Goal: Task Accomplishment & Management: Complete application form

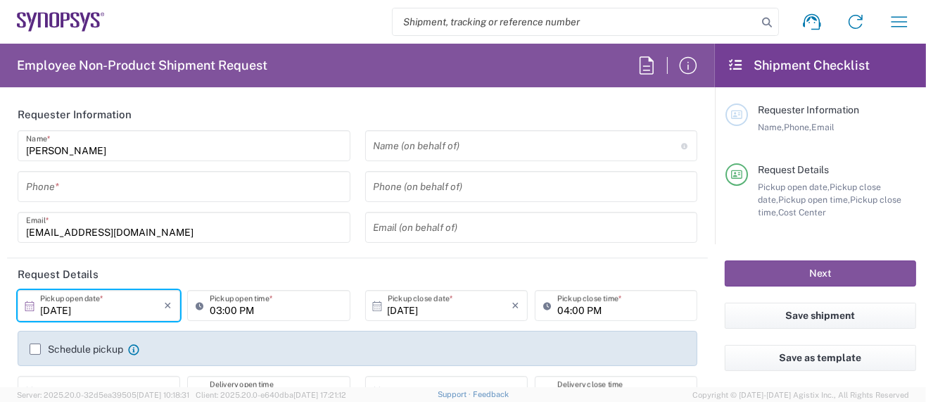
click at [107, 194] on input "tel" at bounding box center [184, 187] width 316 height 25
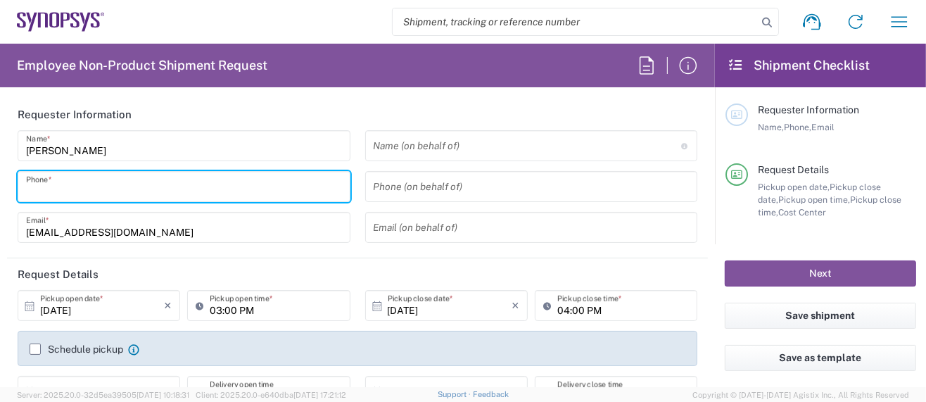
type input "5039399670"
click at [30, 308] on icon at bounding box center [29, 306] width 9 height 10
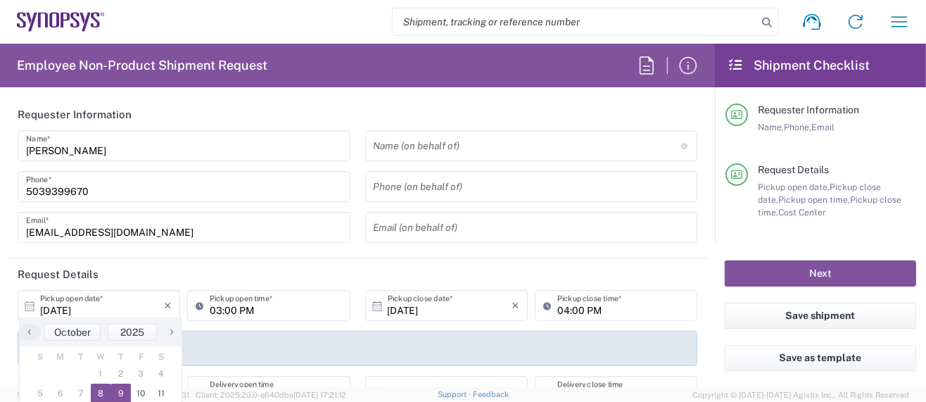
click at [121, 390] on span "9" at bounding box center [120, 394] width 20 height 20
type input "[DATE]"
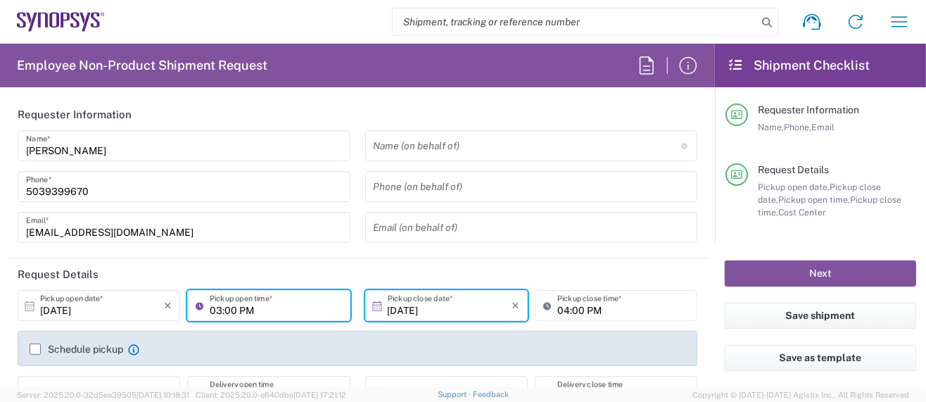
click at [216, 309] on input "03:00 PM" at bounding box center [276, 305] width 132 height 25
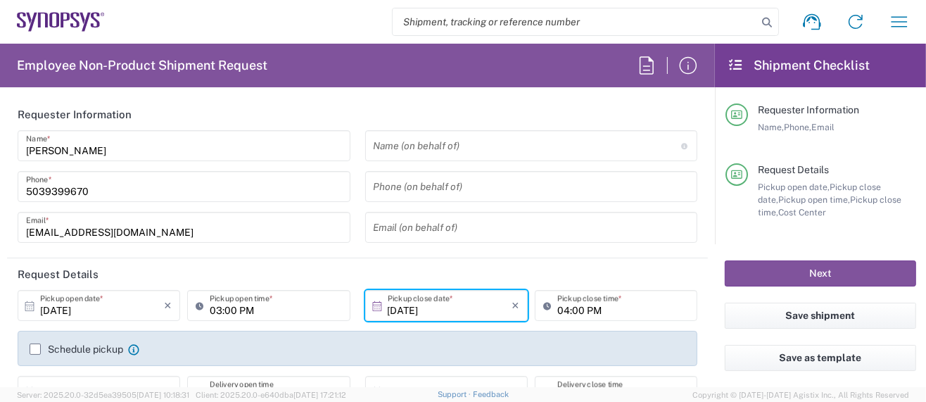
click at [196, 303] on icon at bounding box center [203, 305] width 14 height 23
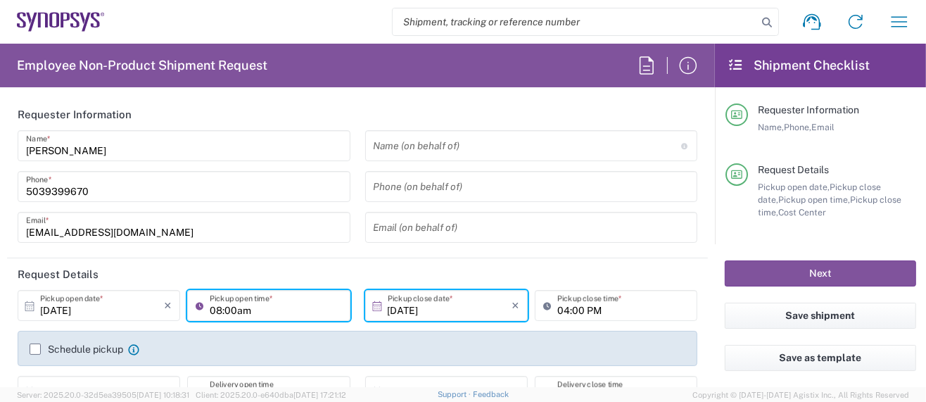
type input "08:00am"
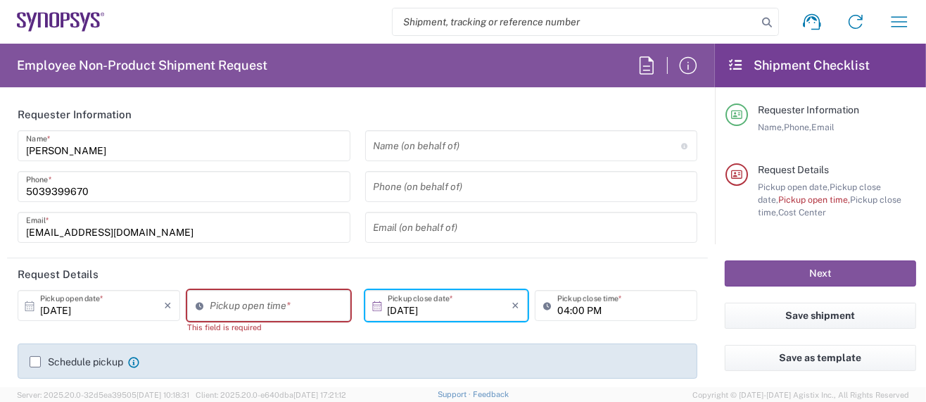
click at [250, 334] on div "[DATE] × Pickup open date * Cancel Apply Pickup open time * This field is requi…" at bounding box center [358, 359] width 695 height 139
click at [240, 310] on input "03:24 PM" at bounding box center [276, 305] width 132 height 25
type input "08:00 AM"
click at [305, 350] on div "Schedule pickup When scheduling a pickup please be sure to meet the following c…" at bounding box center [358, 360] width 680 height 35
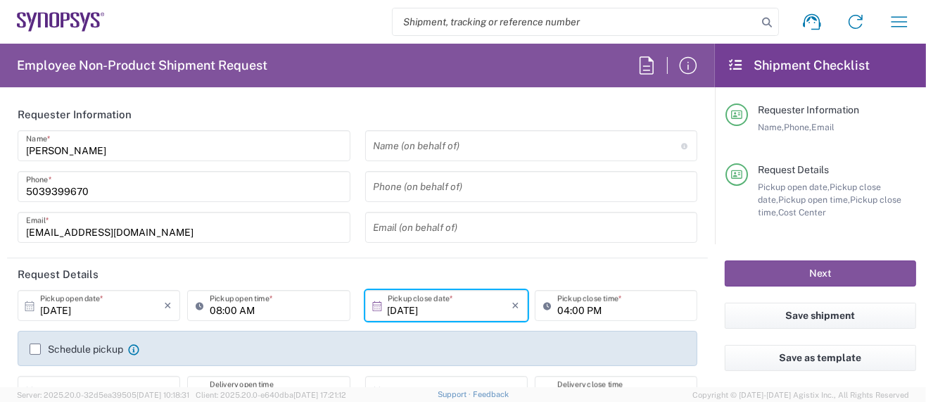
click at [557, 308] on input "04:00 PM" at bounding box center [623, 305] width 132 height 25
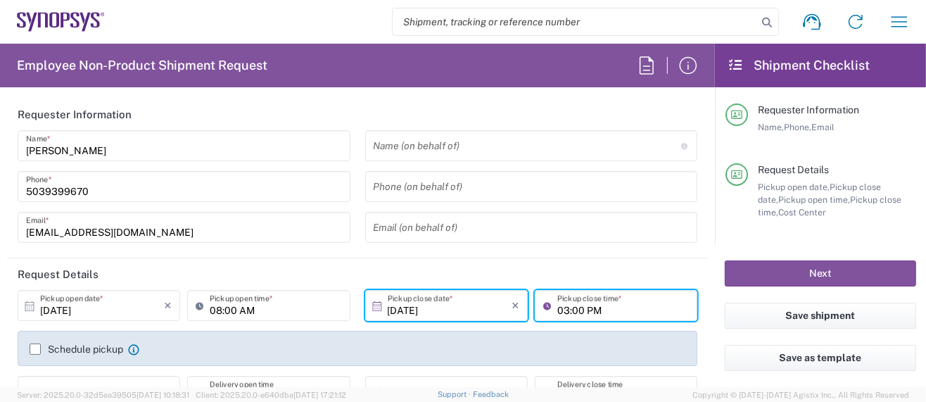
type input "03:00 PM"
click at [550, 344] on agx-checkbox-control "Schedule pickup When scheduling a pickup please be sure to meet the following c…" at bounding box center [358, 349] width 656 height 13
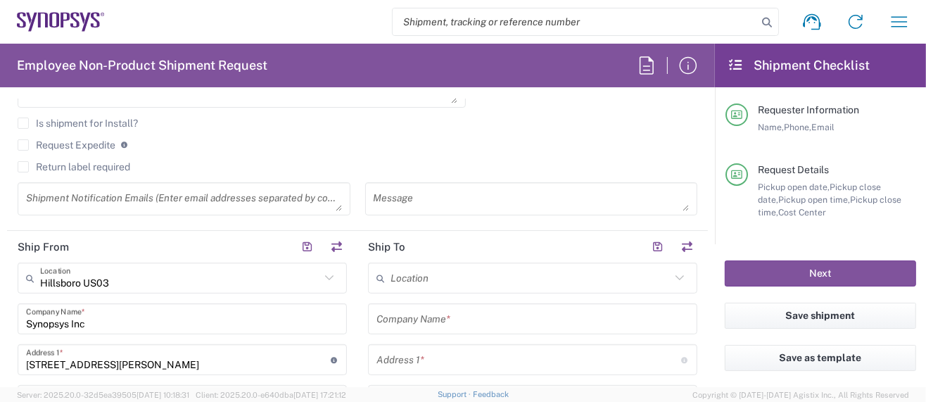
scroll to position [563, 0]
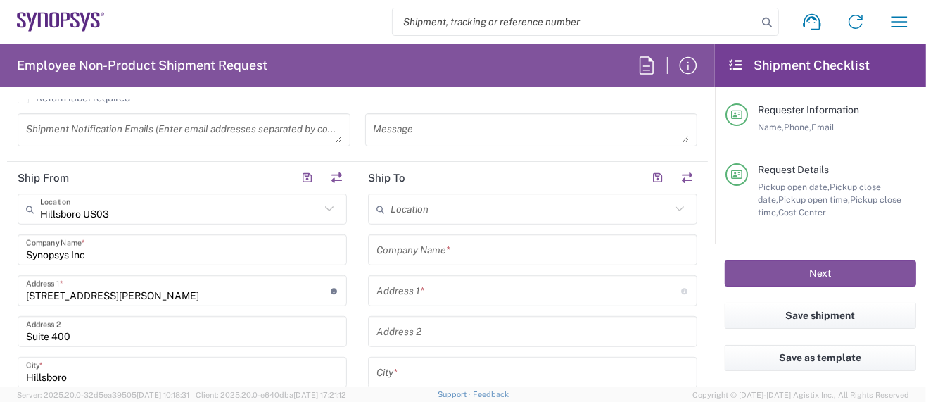
click at [424, 247] on input "text" at bounding box center [533, 250] width 312 height 25
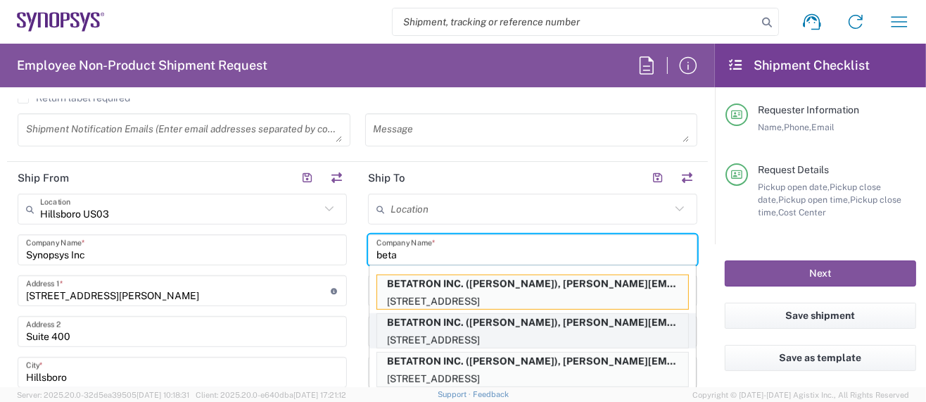
click at [478, 320] on p "BETATRON INC. ([PERSON_NAME]), [PERSON_NAME][EMAIL_ADDRESS][PERSON_NAME][DOMAIN…" at bounding box center [532, 323] width 311 height 18
type input "BETATRON INC."
type input "[GEOGRAPHIC_DATA]"
type input "[GEOGRAPHIC_DATA][PERSON_NAME]"
type input "[US_STATE]"
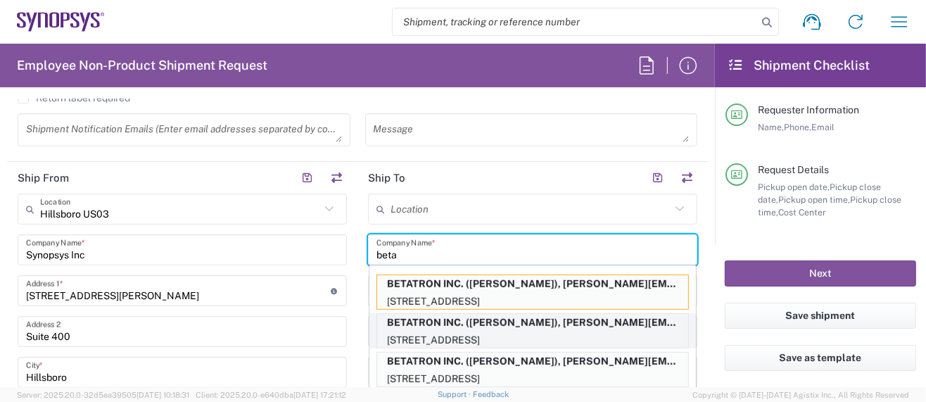
type input "95131"
type input "[PERSON_NAME]"
type input "4088061431"
type input "[PERSON_NAME][EMAIL_ADDRESS][PERSON_NAME][DOMAIN_NAME]"
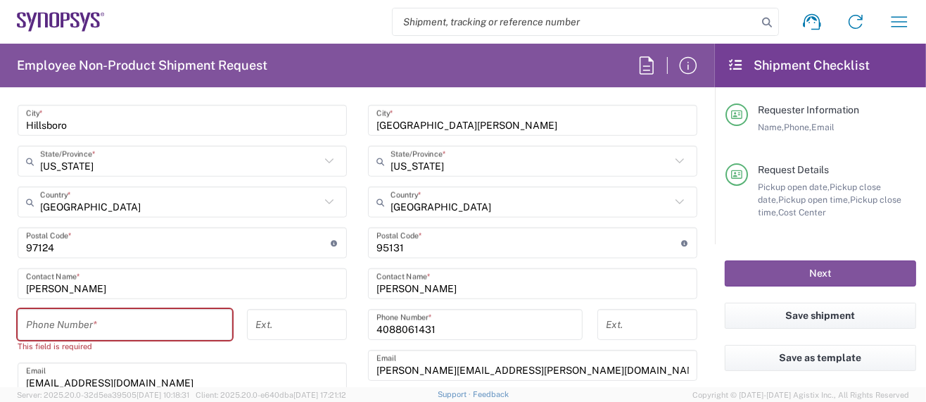
scroll to position [844, 0]
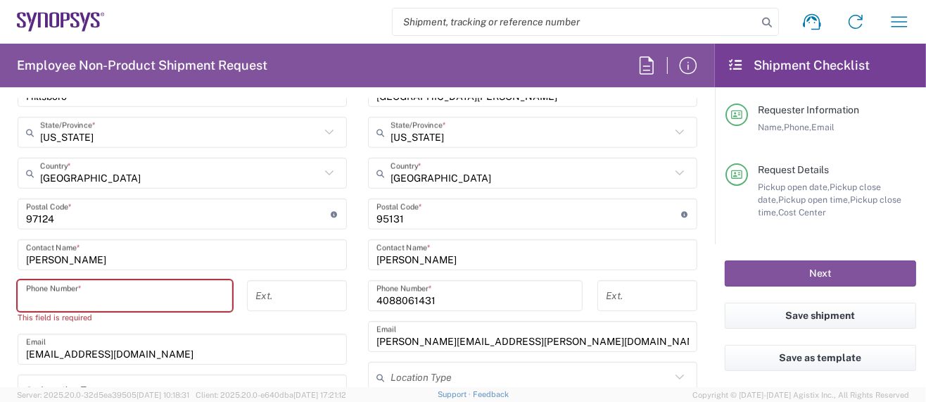
click at [148, 286] on input "tel" at bounding box center [125, 296] width 198 height 25
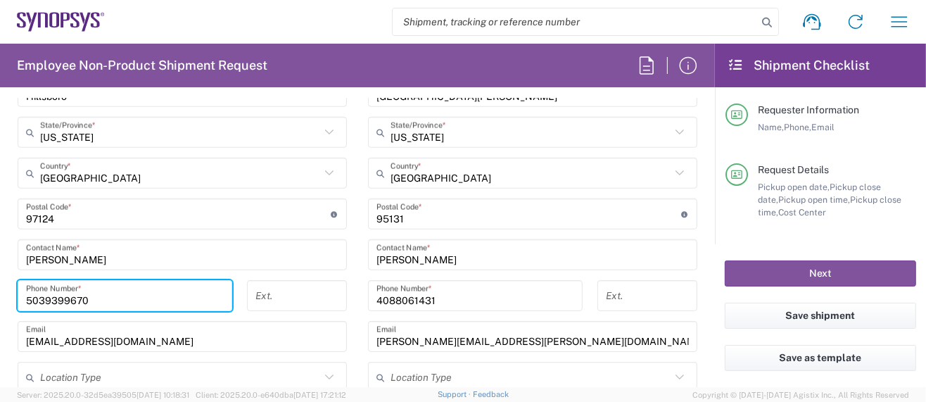
type input "5039399670"
click at [182, 336] on input "[EMAIL_ADDRESS][DOMAIN_NAME]" at bounding box center [182, 336] width 312 height 25
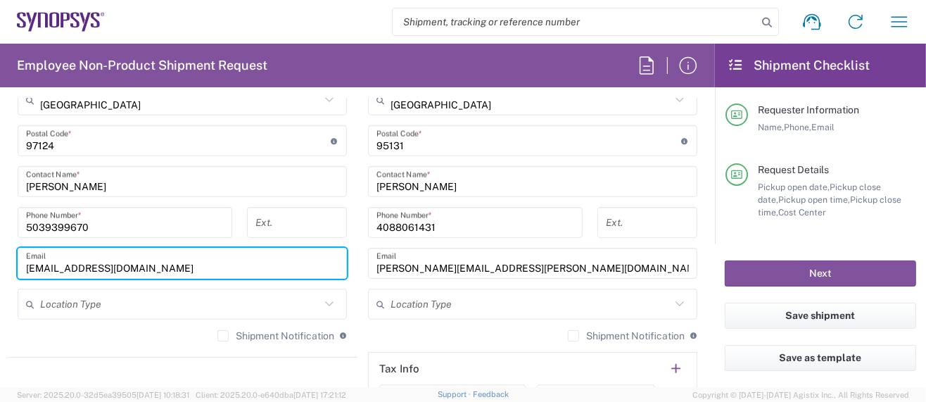
scroll to position [938, 0]
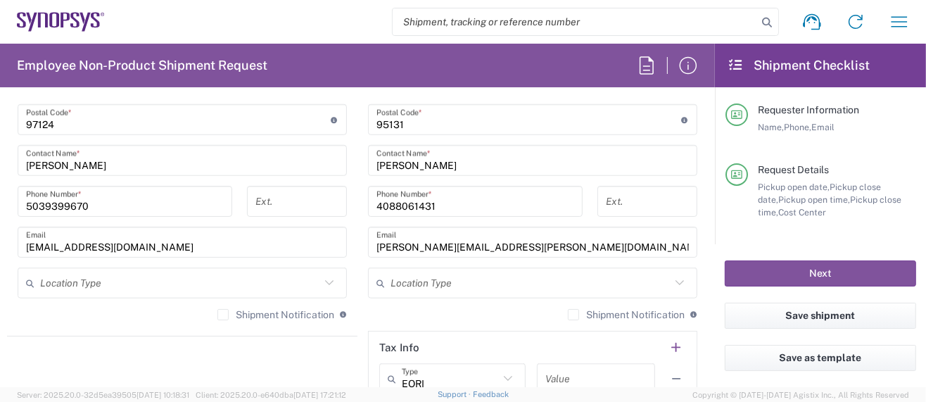
click at [416, 314] on div "Shipment Notification If checked, a shipment notification email will be sent to…" at bounding box center [532, 319] width 329 height 23
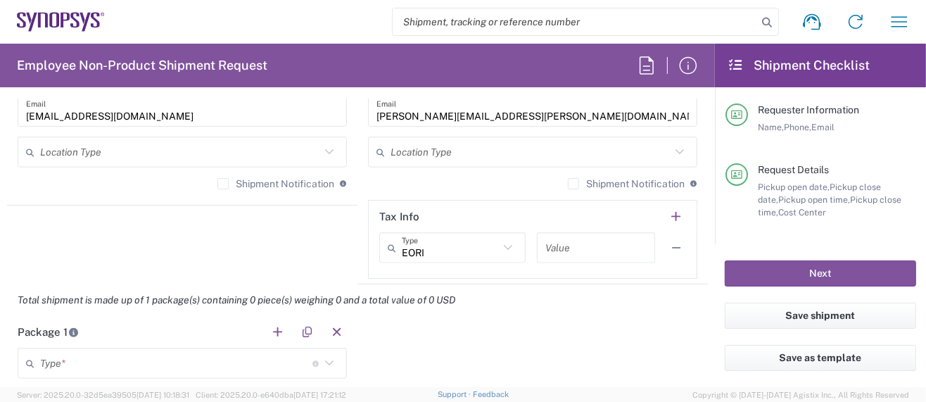
scroll to position [1126, 0]
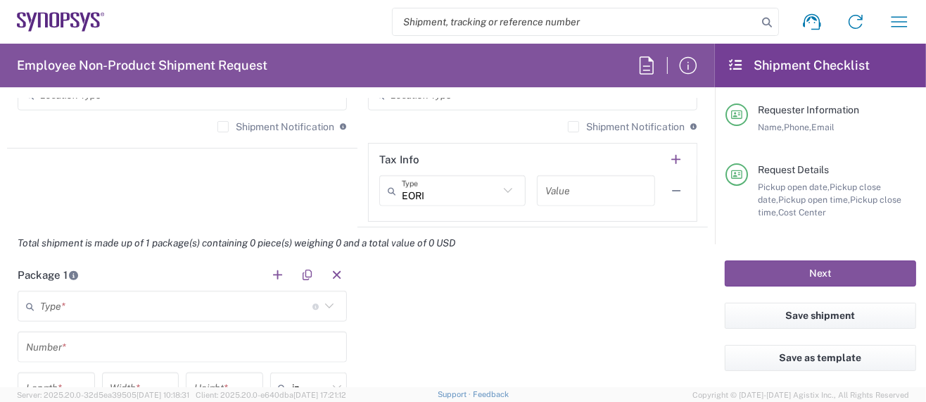
click at [121, 307] on input "text" at bounding box center [176, 306] width 272 height 25
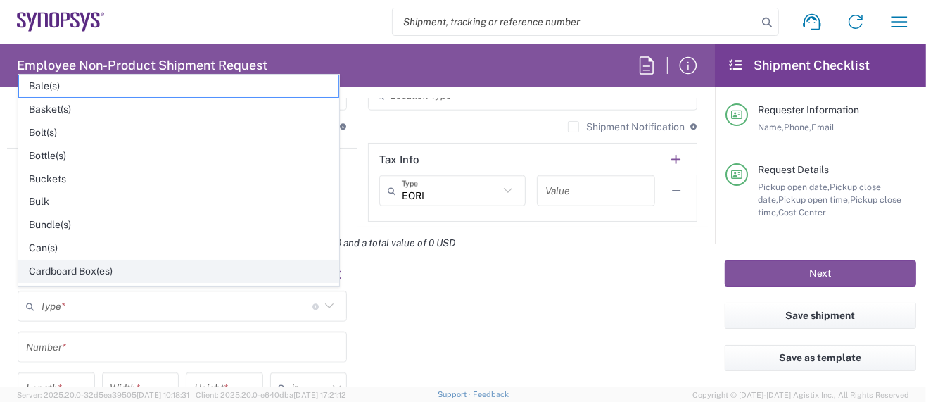
click at [91, 265] on span "Cardboard Box(es)" at bounding box center [179, 271] width 320 height 22
type input "Cardboard Box(es)"
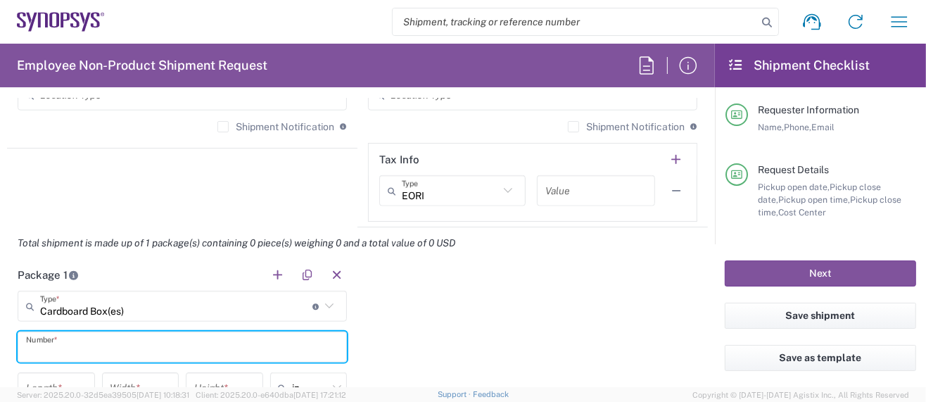
click at [79, 344] on input "text" at bounding box center [182, 347] width 312 height 25
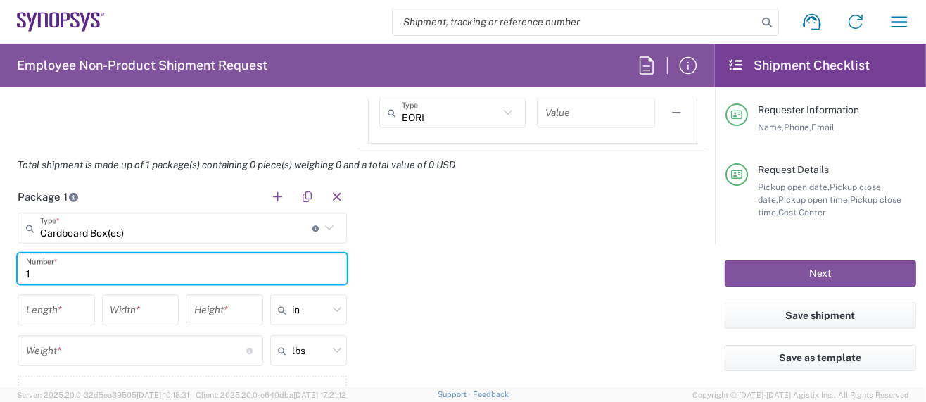
scroll to position [1220, 0]
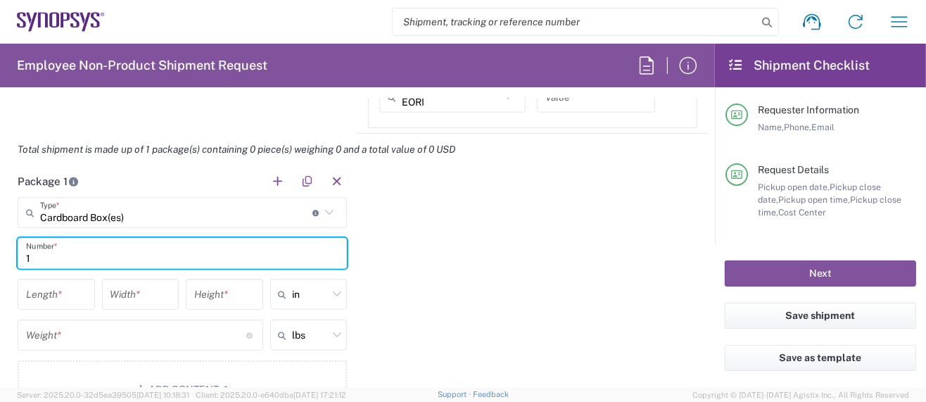
type input "1"
click at [72, 295] on input "number" at bounding box center [56, 294] width 61 height 25
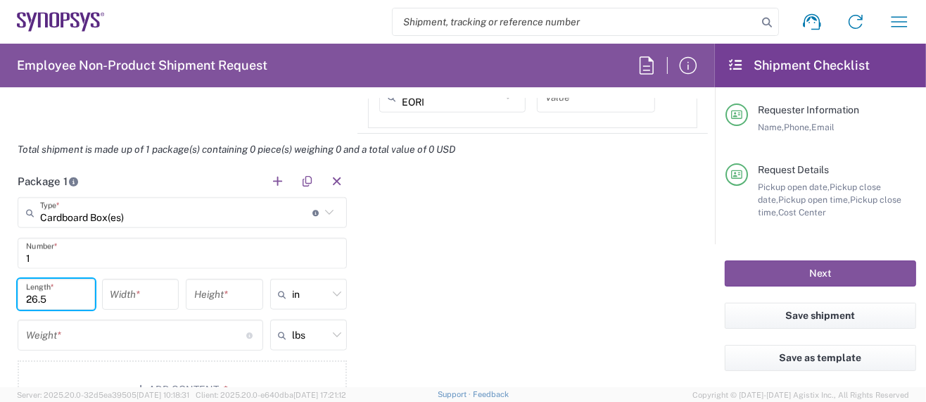
type input "26.5"
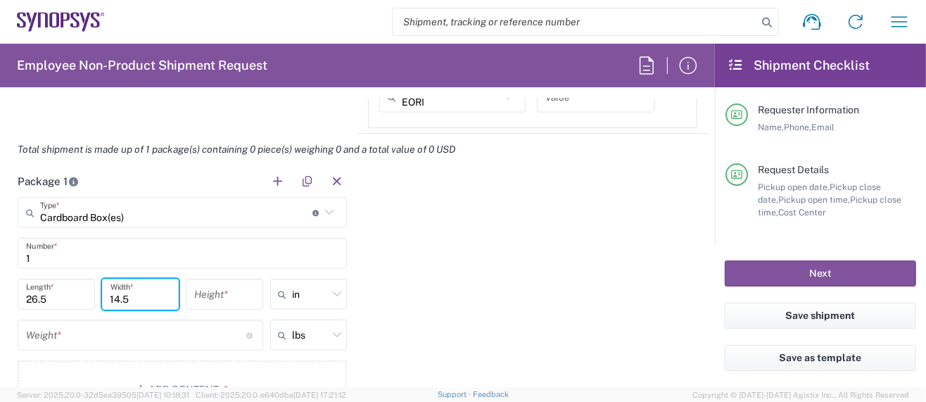
type input "14.5"
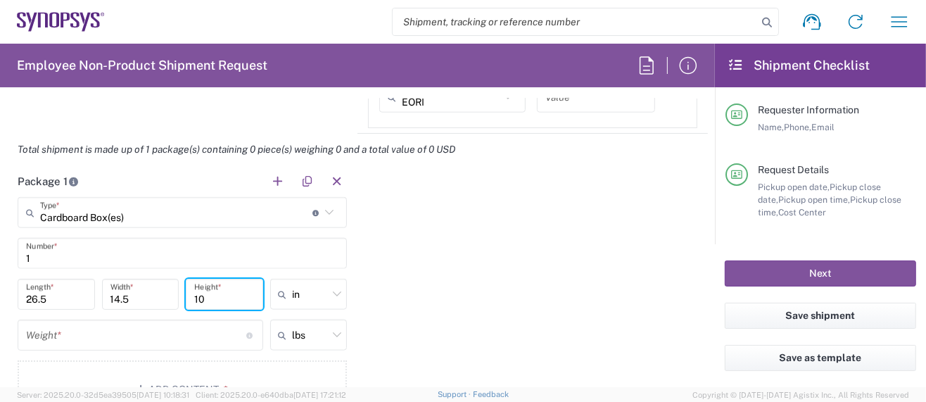
type input "10"
click at [58, 333] on input "number" at bounding box center [136, 335] width 220 height 25
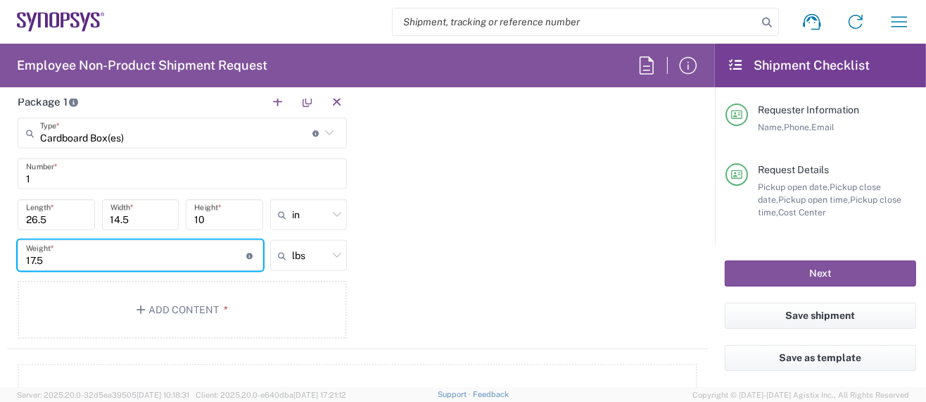
scroll to position [1313, 0]
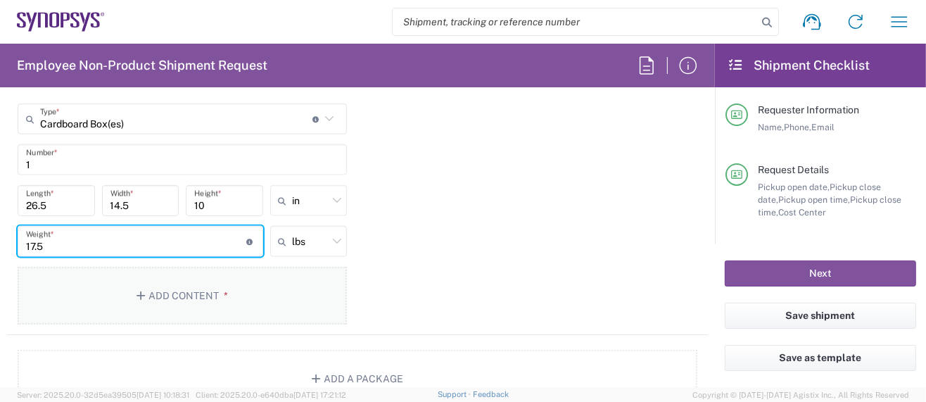
type input "17.5"
click at [175, 296] on button "Add Content *" at bounding box center [182, 296] width 329 height 58
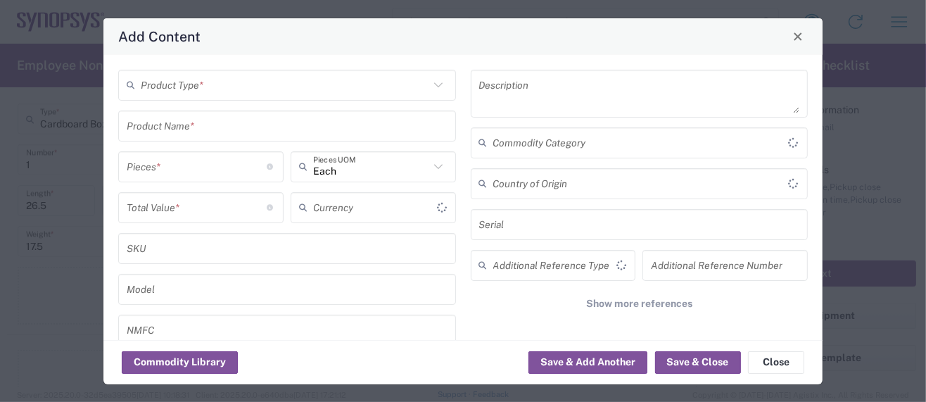
type input "US Dollar"
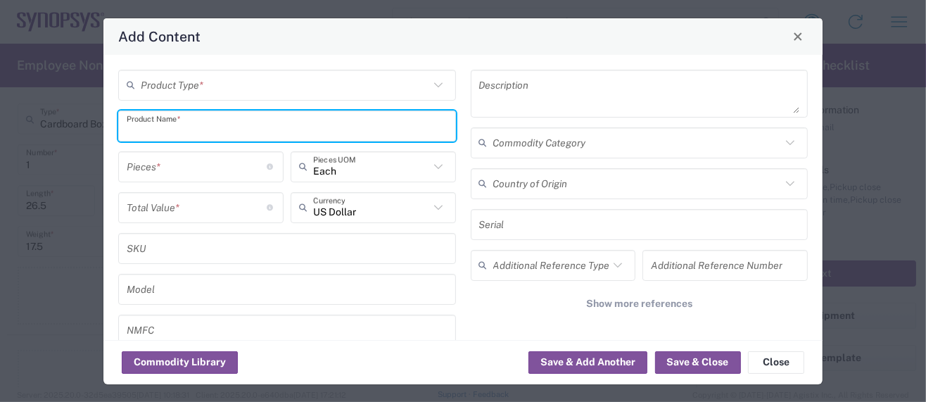
click at [217, 127] on input "text" at bounding box center [287, 125] width 321 height 25
paste input "Multilayer Ceramic Capacitors"
drag, startPoint x: 286, startPoint y: 129, endPoint x: 46, endPoint y: 124, distance: 240.0
click at [39, 125] on div "Add Content Product Type * Multilayer Ceramic Capacitors Product Name * Pieces …" at bounding box center [463, 201] width 926 height 402
paste input "1. GRM155D70J475ME15D"
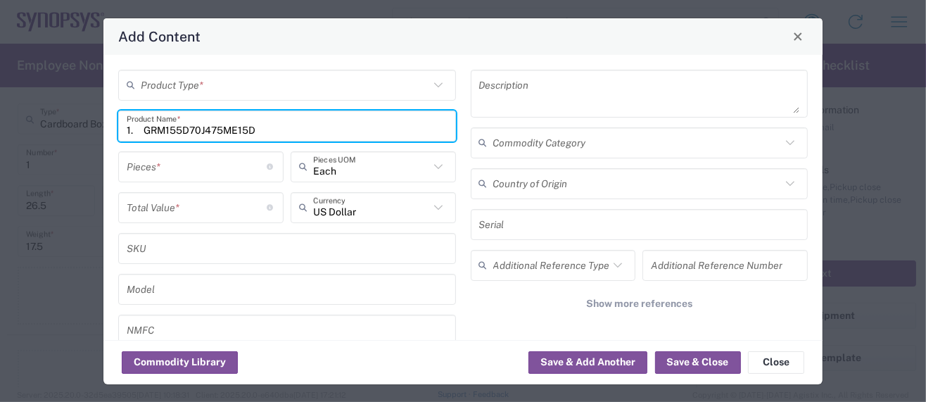
drag, startPoint x: 144, startPoint y: 129, endPoint x: 74, endPoint y: 129, distance: 70.4
click at [74, 129] on div "Add Content Product Type * 1. GRM155D70J475ME15D Product Name * Pieces * Number…" at bounding box center [463, 201] width 926 height 402
type input "GRM155D70J475ME15D"
click at [218, 84] on input "text" at bounding box center [285, 84] width 289 height 25
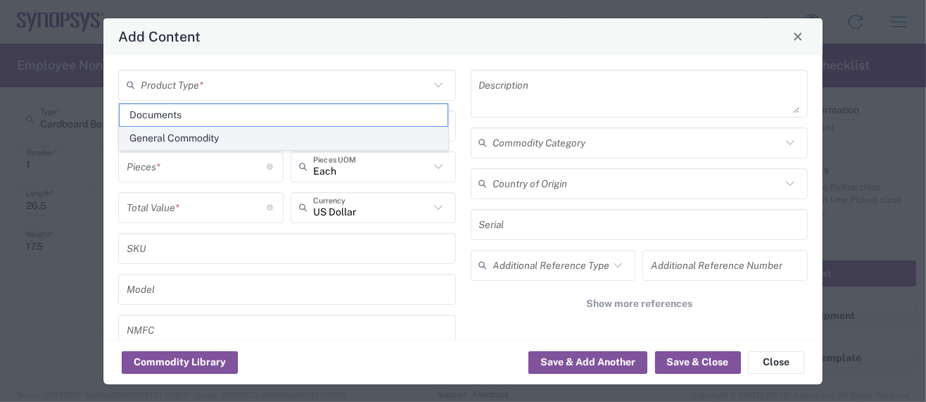
click at [213, 133] on span "General Commodity" at bounding box center [284, 138] width 328 height 22
type input "General Commodity"
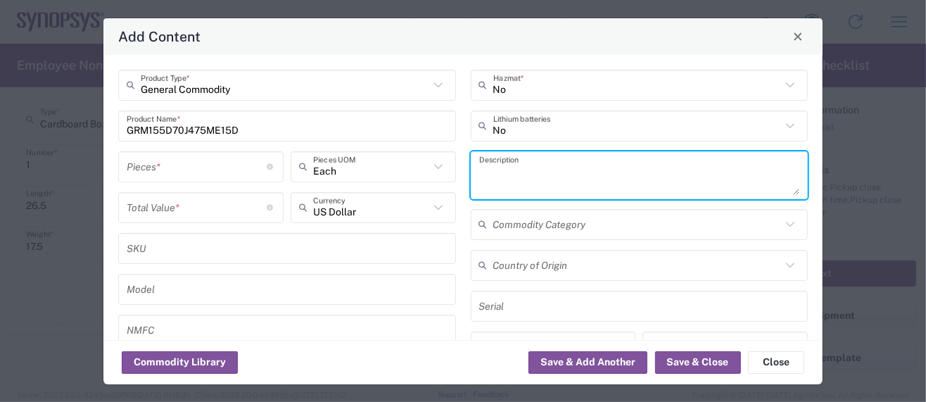
click at [488, 170] on textarea at bounding box center [639, 175] width 321 height 39
paste textarea "Multilayer Ceramic Capacitors"
type textarea "Multilayer Ceramic Capacitors"
click at [192, 211] on input "number" at bounding box center [197, 207] width 141 height 25
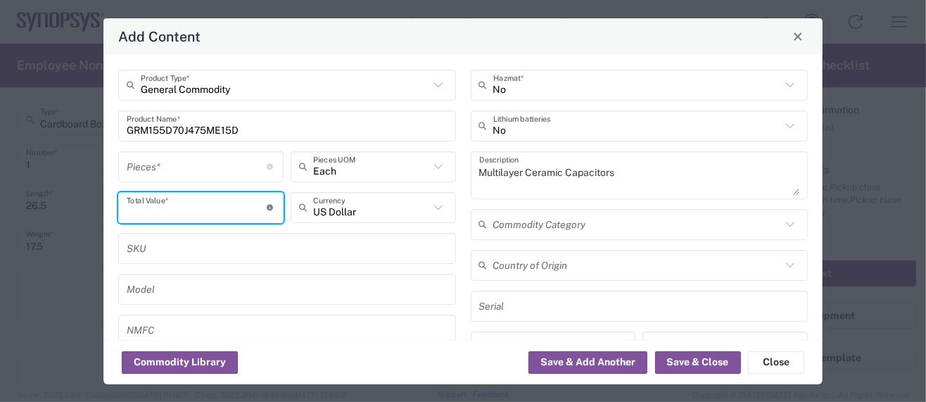
paste input "0.03970"
type input "0.03970"
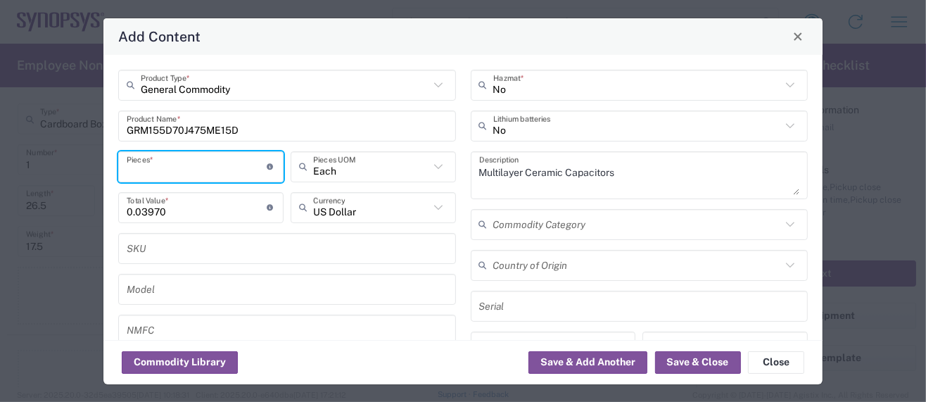
click at [163, 169] on input "number" at bounding box center [197, 166] width 141 height 25
type input "1"
type input "0.04"
type input "10"
type input "0.4"
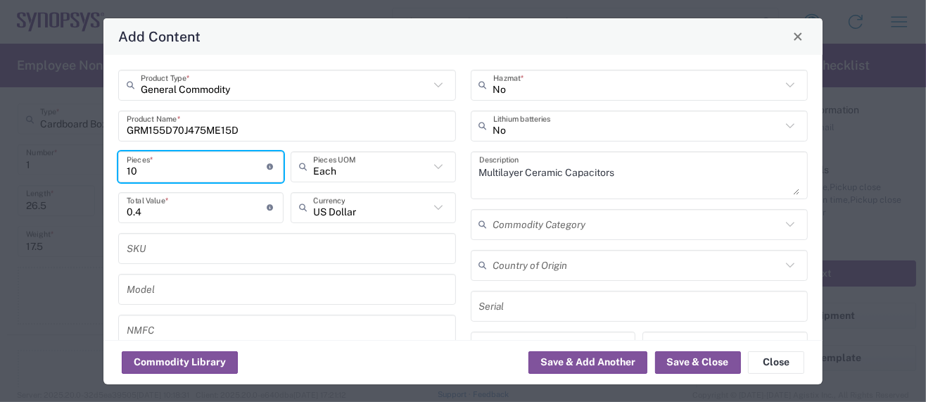
type input "100"
type input "4"
type input "1000"
type input "40"
type input "10000"
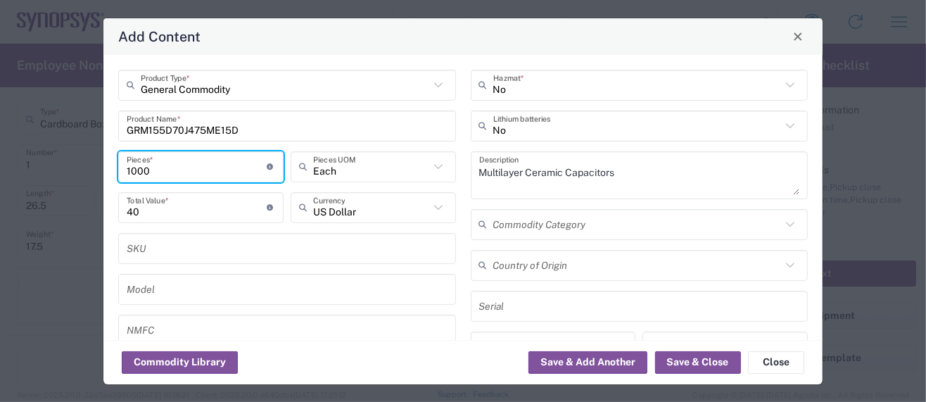
type input "400"
type input "10000"
click at [526, 272] on input "text" at bounding box center [637, 265] width 289 height 25
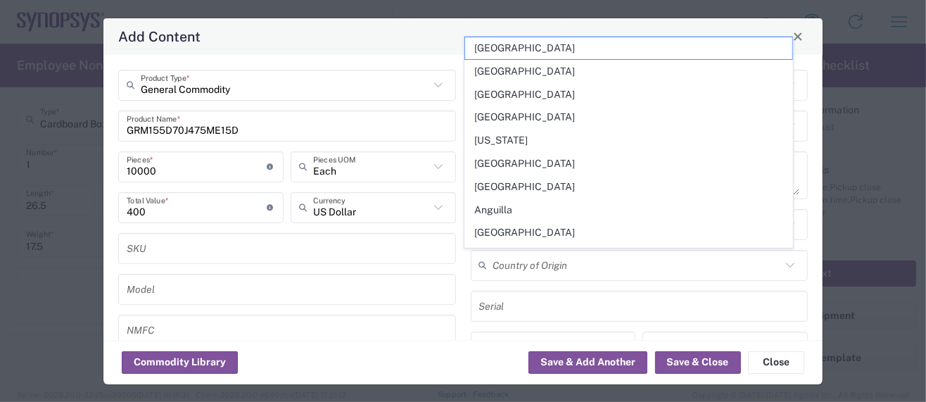
click at [415, 357] on div "Commodity Library Save & Add Another Save & Close Close" at bounding box center [462, 362] width 719 height 44
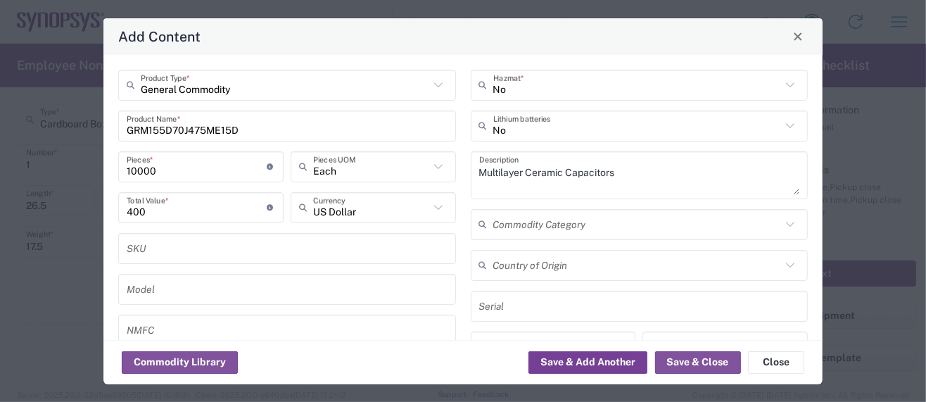
click at [588, 358] on button "Save & Add Another" at bounding box center [588, 362] width 119 height 23
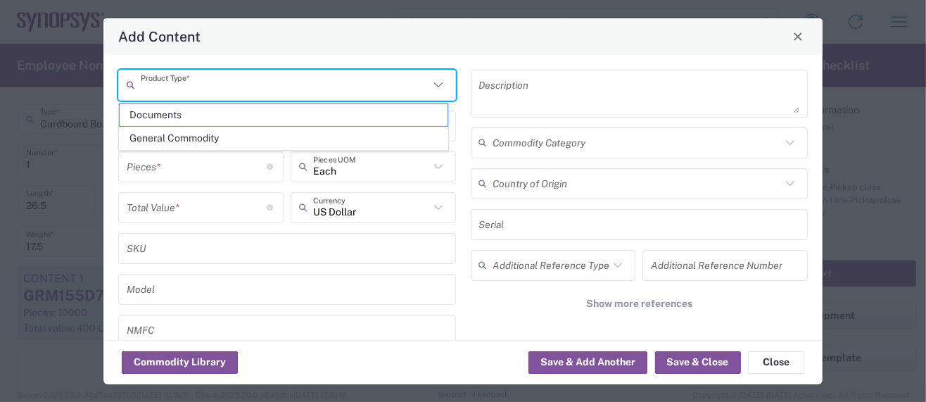
click at [251, 83] on input "text" at bounding box center [285, 84] width 289 height 25
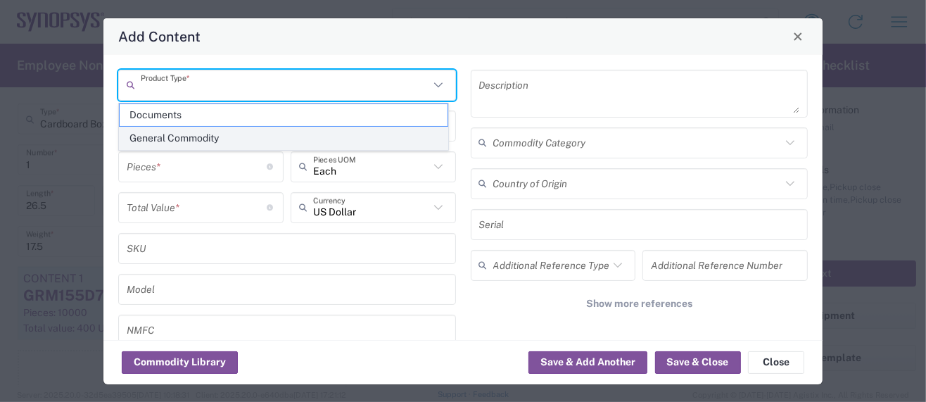
click at [184, 134] on span "General Commodity" at bounding box center [284, 138] width 328 height 22
type input "General Commodity"
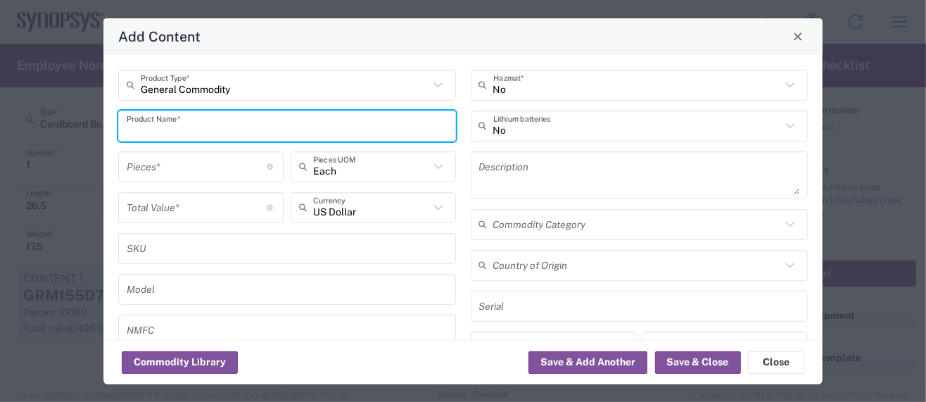
click at [175, 126] on input "text" at bounding box center [287, 125] width 321 height 25
paste input "2. GRM155R71E104KE14J"
drag, startPoint x: 145, startPoint y: 128, endPoint x: 6, endPoint y: 114, distance: 139.4
click at [6, 114] on div "Add Content General Commodity Product Type * 2. GRM155R71E104KE14J Product Name…" at bounding box center [463, 201] width 926 height 402
type input "GRM155R71E104KE14J"
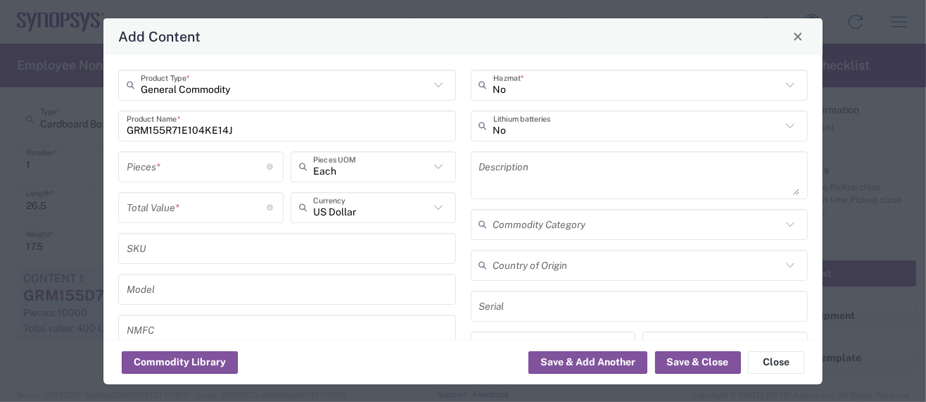
click at [507, 186] on textarea at bounding box center [639, 175] width 321 height 39
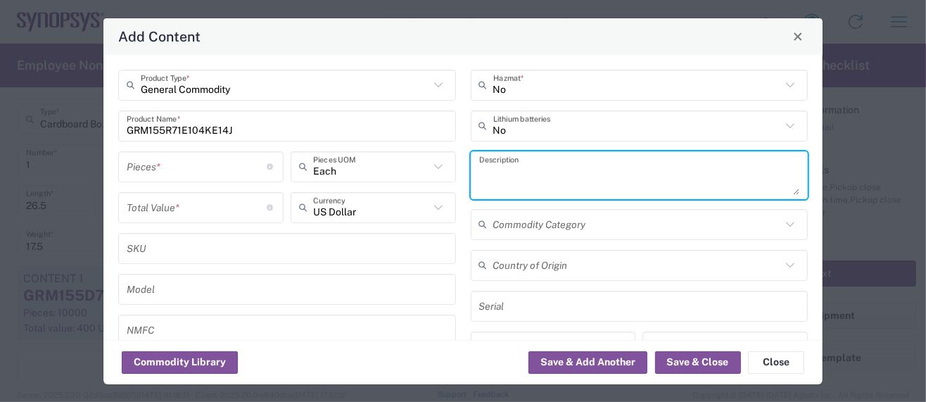
paste textarea "Multilayer Ceramic Capacitors"
type textarea "Multilayer Ceramic Capacitors"
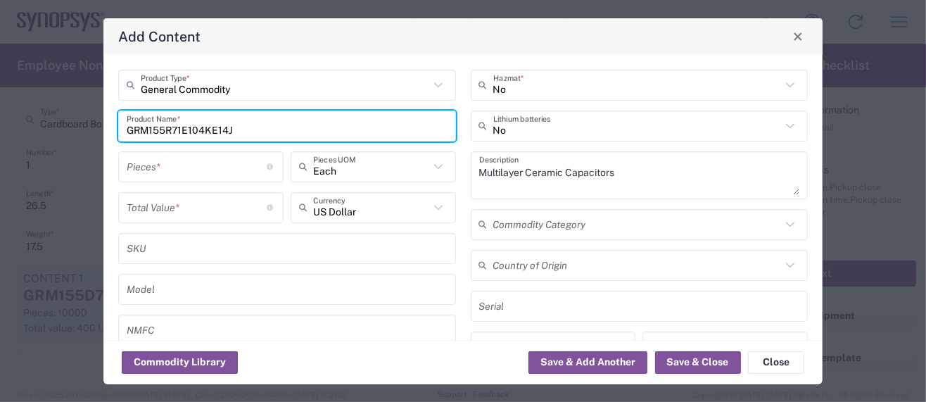
drag, startPoint x: 247, startPoint y: 127, endPoint x: -51, endPoint y: 106, distance: 299.1
click at [0, 106] on html "Shipment request Shipment tracking Employee non-product shipment request My shi…" at bounding box center [463, 201] width 926 height 402
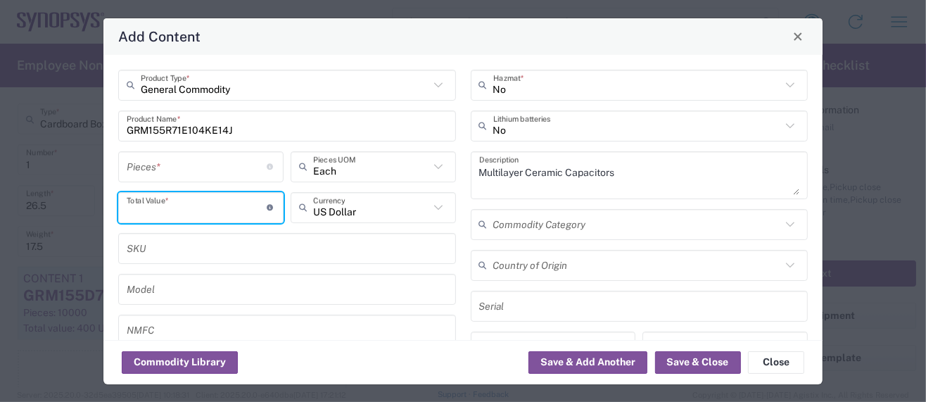
click at [184, 205] on input "number" at bounding box center [197, 207] width 141 height 25
paste input "0.00493"
type input "0.00493"
click at [169, 174] on input "number" at bounding box center [197, 166] width 141 height 25
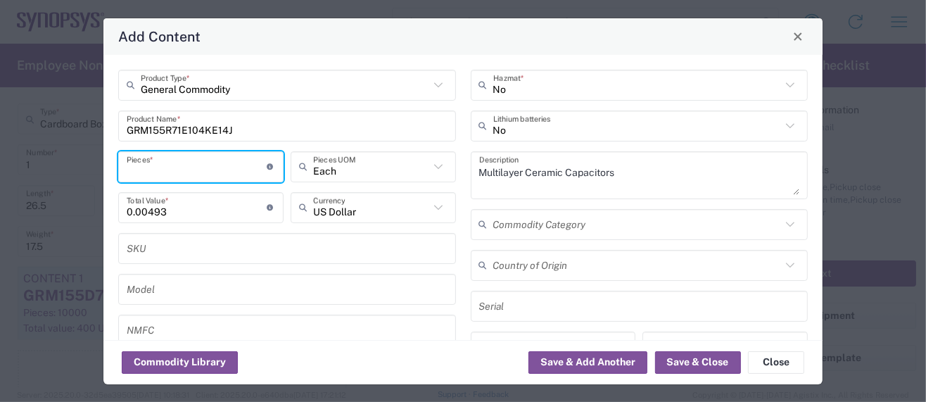
type input "1"
type input "0"
type input "1"
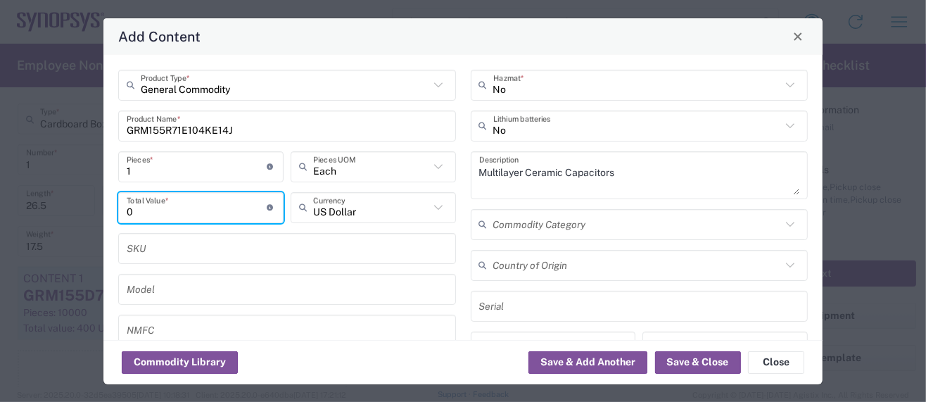
drag, startPoint x: 139, startPoint y: 211, endPoint x: 89, endPoint y: 204, distance: 49.8
click at [89, 204] on div "Add Content General Commodity Product Type * GRM155R71E104KE14J Product Name * …" at bounding box center [463, 201] width 926 height 402
paste input ".00493"
type input "0.00493"
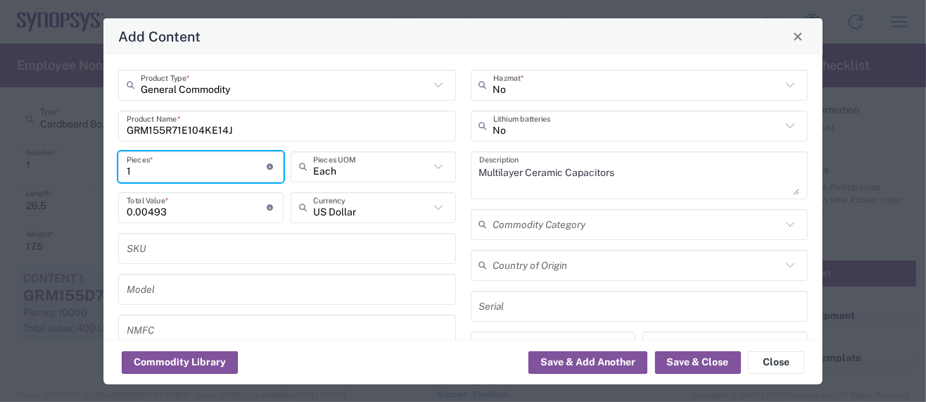
click at [139, 167] on input "1" at bounding box center [197, 166] width 141 height 25
type input "10"
type input "0.05"
type input "1"
type input "0.01"
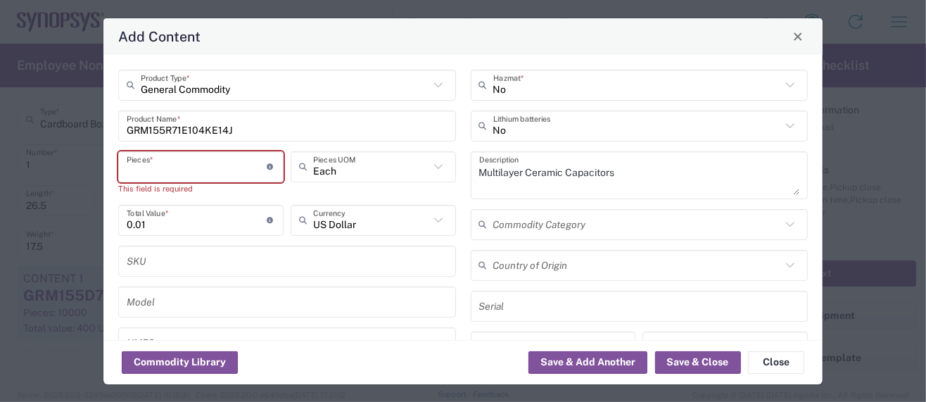
type input "5"
type input "0.05"
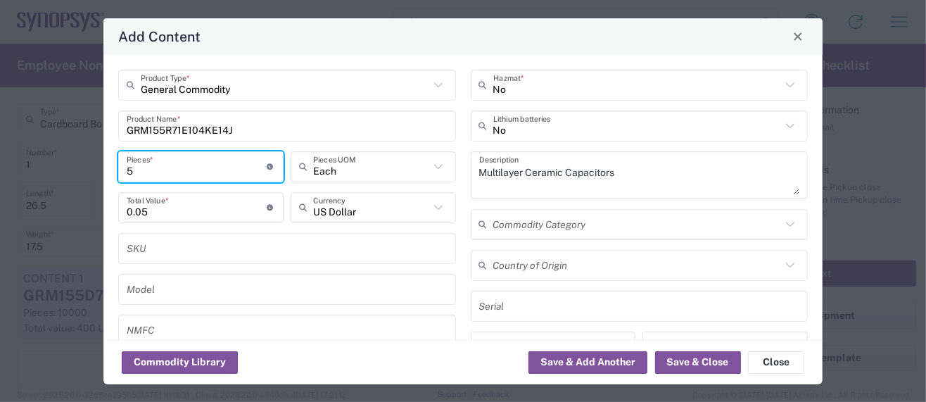
type input "50"
type input "0.5"
type input "500"
type input "5"
type input "5000"
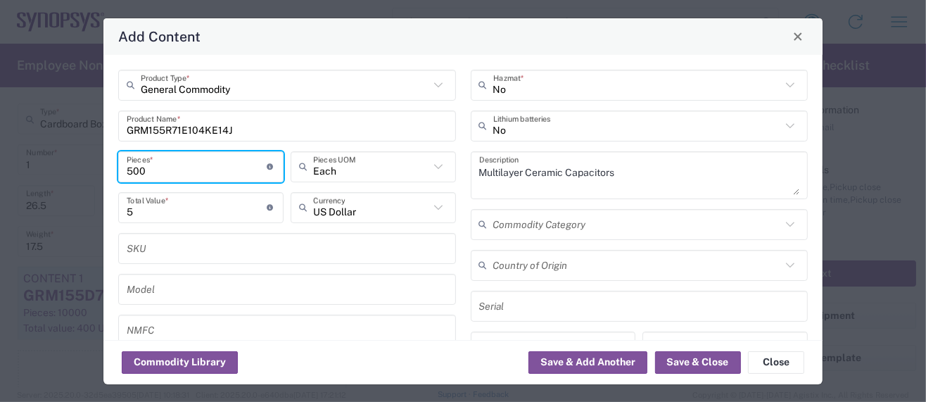
type input "50"
type input "50000"
type input "500"
type input "50000"
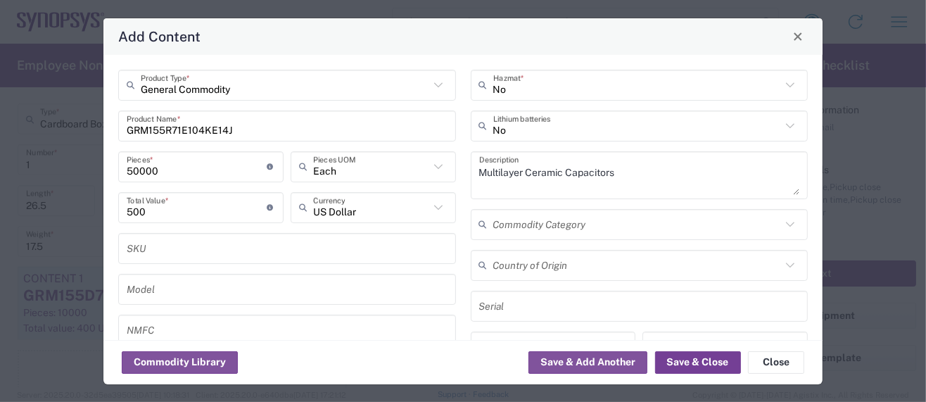
click at [686, 359] on button "Save & Close" at bounding box center [698, 362] width 86 height 23
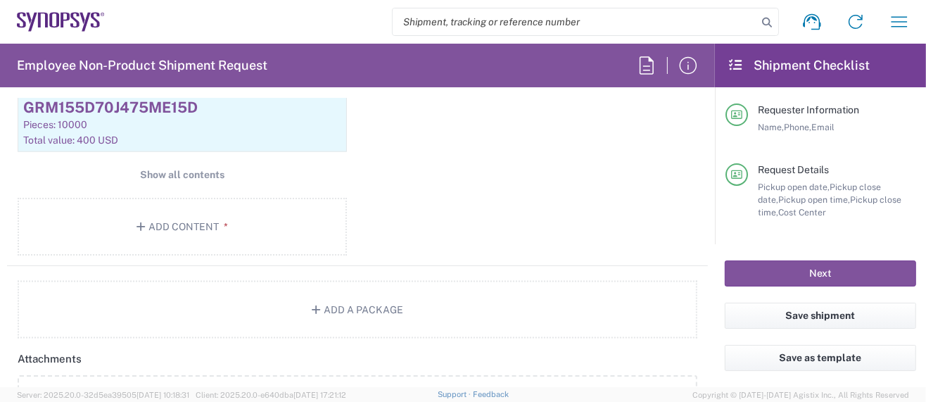
scroll to position [1407, 0]
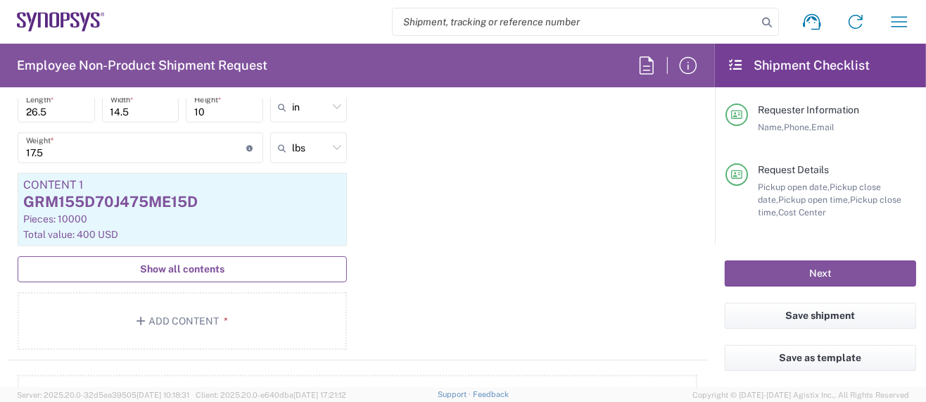
click at [203, 263] on span "Show all contents" at bounding box center [182, 269] width 84 height 13
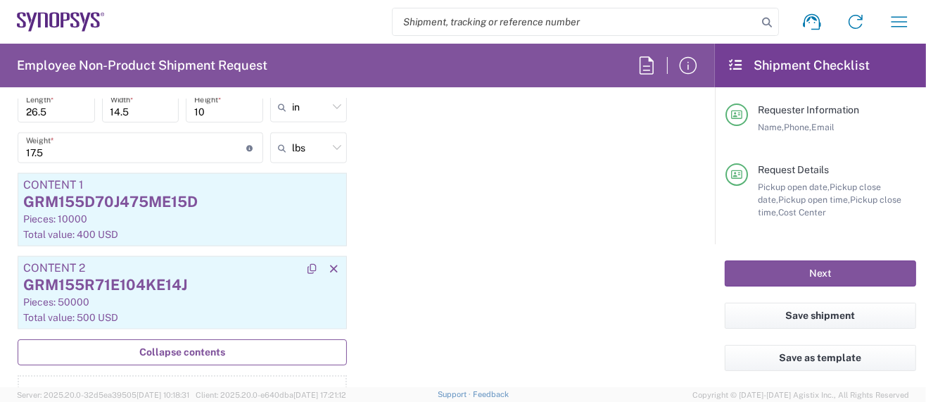
click at [210, 301] on div "Pieces: 50000" at bounding box center [182, 302] width 318 height 13
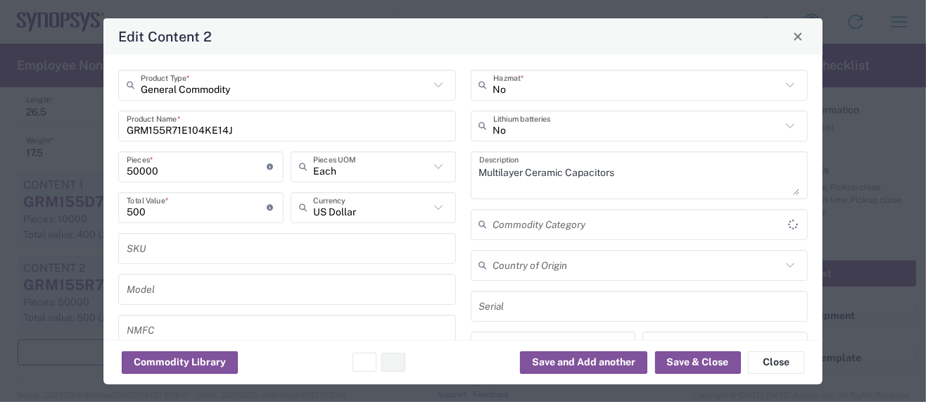
click at [210, 301] on div "Model" at bounding box center [287, 289] width 338 height 31
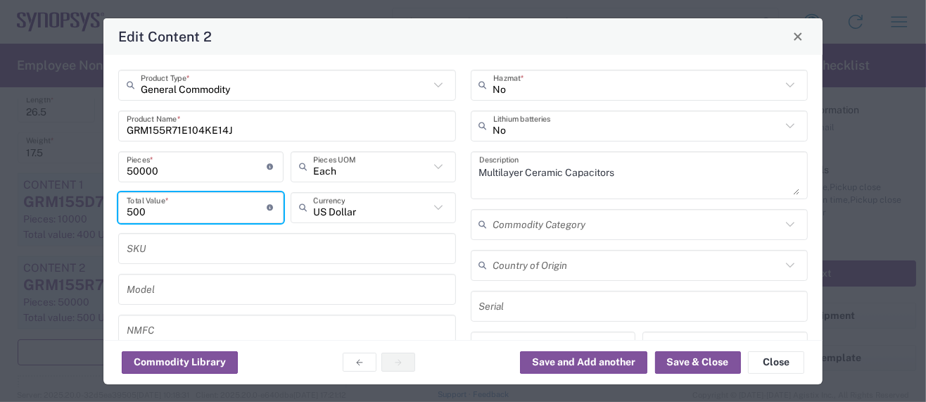
click at [161, 209] on input "500" at bounding box center [197, 207] width 141 height 25
drag, startPoint x: 162, startPoint y: 209, endPoint x: 122, endPoint y: 215, distance: 40.6
click at [122, 215] on div "500 Total Value * Total value of all the pieces" at bounding box center [200, 207] width 165 height 31
paste input "0.00493"
type input "0.00493"
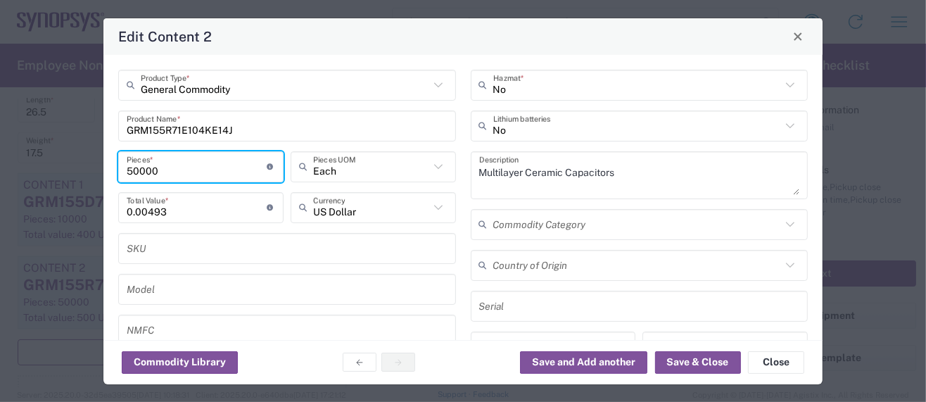
drag, startPoint x: 160, startPoint y: 171, endPoint x: 120, endPoint y: 175, distance: 40.3
click at [120, 175] on div "50000 Pieces * Number of pieces inside all the packages" at bounding box center [200, 166] width 165 height 31
type input "1"
type input "0"
type input "1"
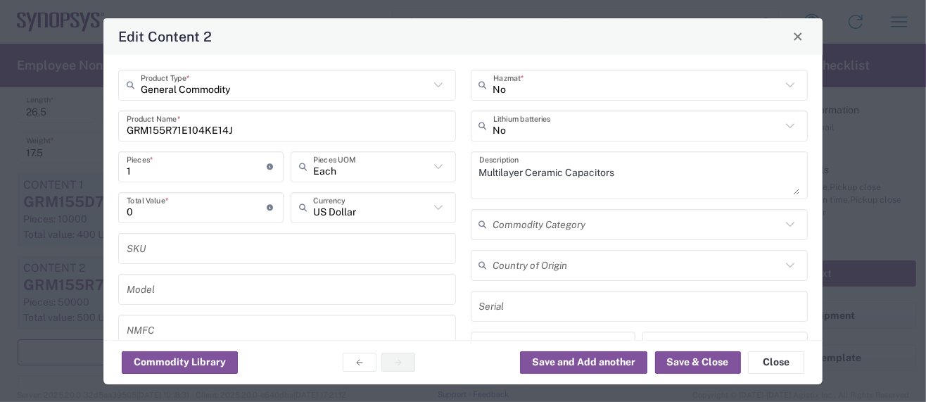
drag, startPoint x: 146, startPoint y: 220, endPoint x: 66, endPoint y: 222, distance: 79.6
click at [66, 222] on div "Edit Content 2 General Commodity Product Type * GRM155R71E104KE14J Product Name…" at bounding box center [463, 201] width 926 height 402
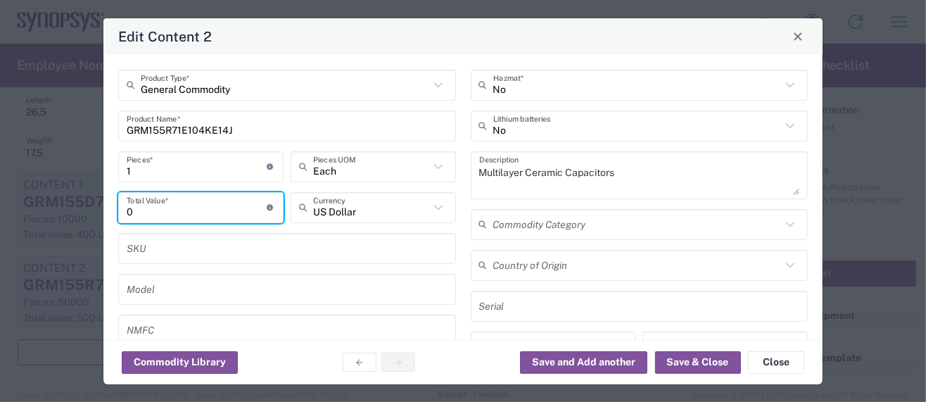
drag, startPoint x: 117, startPoint y: 211, endPoint x: 93, endPoint y: 210, distance: 23.9
click at [93, 210] on div "Edit Content 2 General Commodity Product Type * GRM155R71E104KE14J Product Name…" at bounding box center [463, 201] width 926 height 402
paste input ".00493"
type input "0.00493"
click at [127, 169] on input "1" at bounding box center [197, 166] width 141 height 25
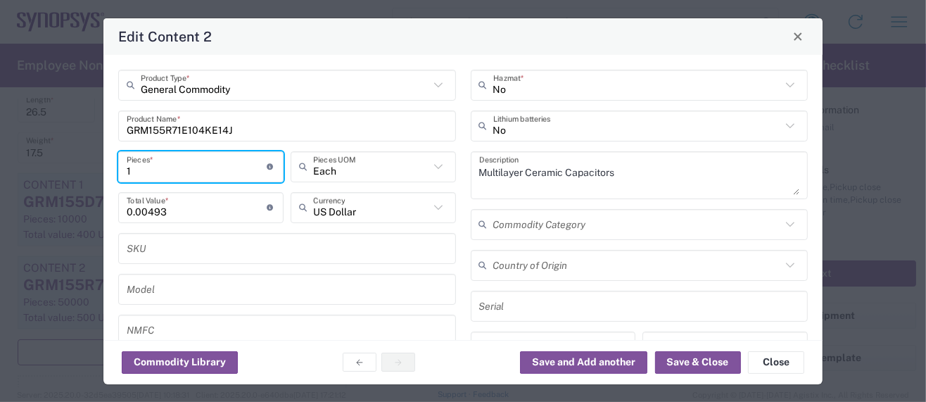
type input "51"
type input "0.25"
type input "501"
type input "2.46"
type input "5001"
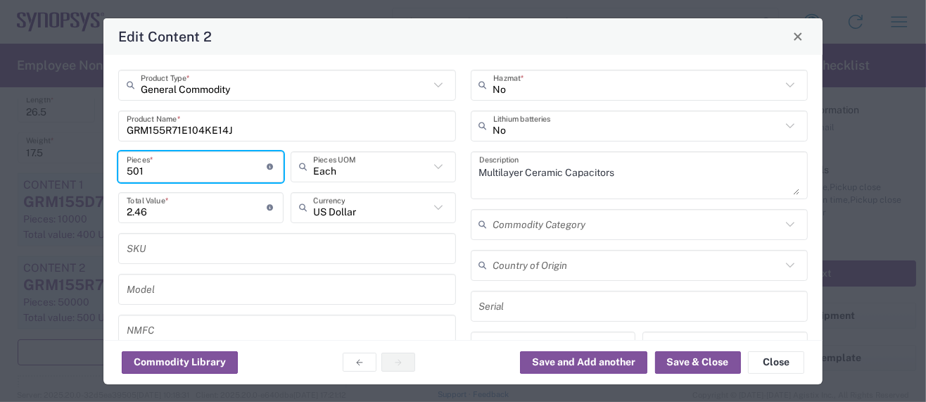
type input "24.56"
type input "50001"
type input "245.56"
type input "500001"
type input "2455.56"
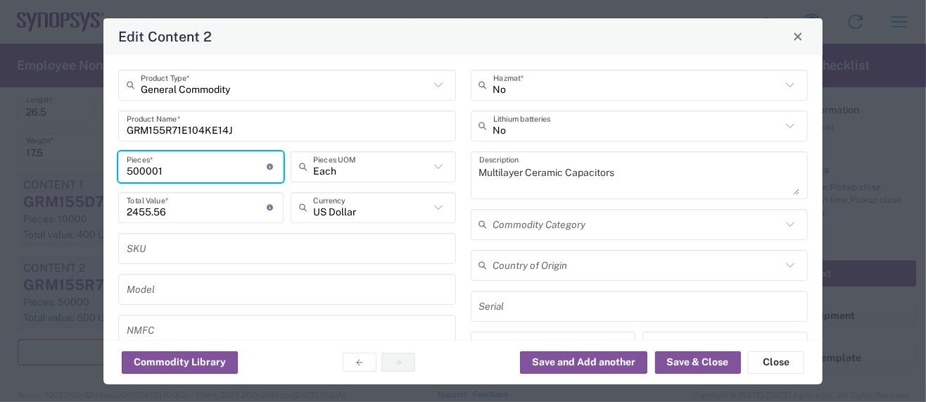
type input "50000"
type input "245.56"
type input "50000"
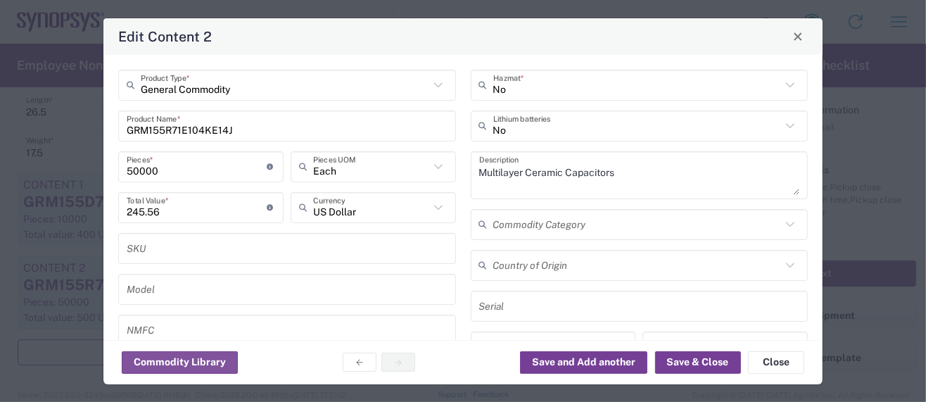
drag, startPoint x: 596, startPoint y: 363, endPoint x: 707, endPoint y: 365, distance: 111.2
click at [674, 376] on div "Commodity Library Save and Add another Save & Close Close" at bounding box center [462, 362] width 719 height 44
click at [716, 359] on button "Save & Close" at bounding box center [698, 362] width 86 height 23
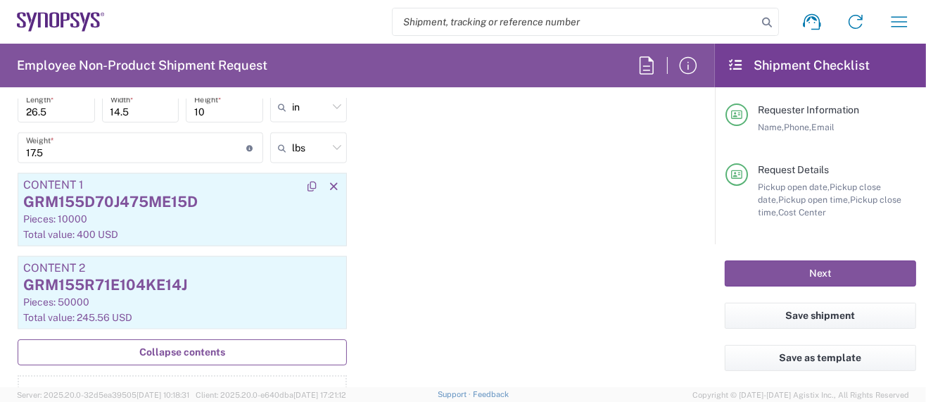
click at [177, 201] on div "GRM155D70J475ME15D" at bounding box center [182, 201] width 318 height 21
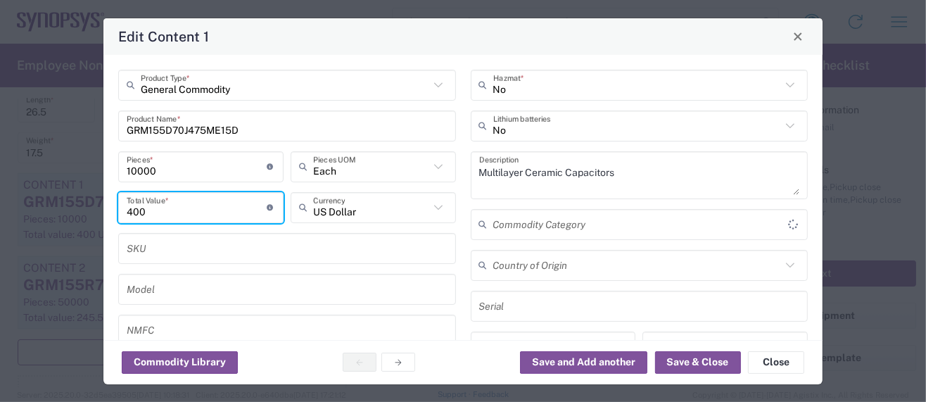
click at [177, 201] on input "400" at bounding box center [197, 207] width 141 height 25
click at [725, 363] on button "Save & Close" at bounding box center [698, 362] width 86 height 23
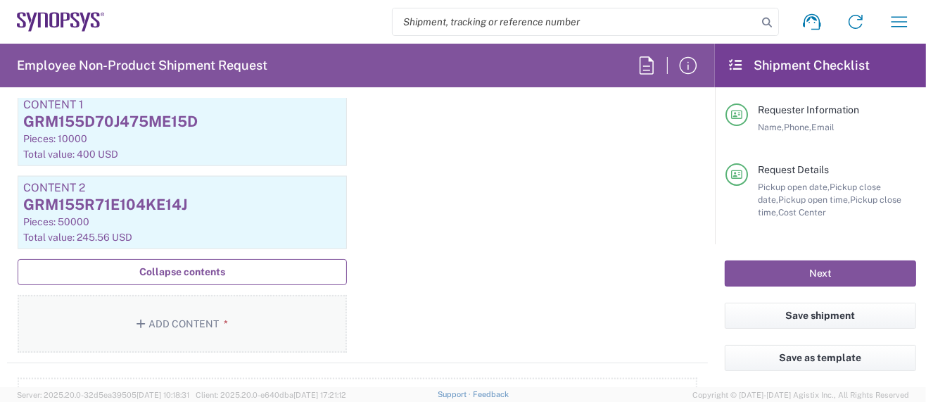
scroll to position [1501, 0]
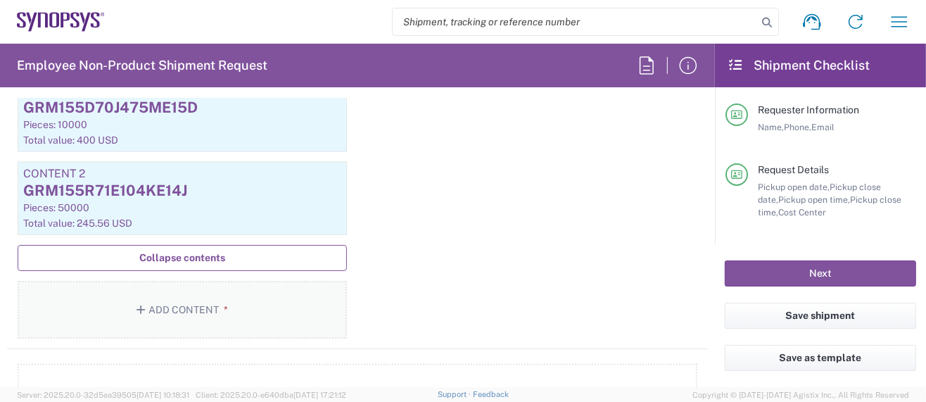
click at [182, 295] on button "Add Content *" at bounding box center [182, 310] width 329 height 58
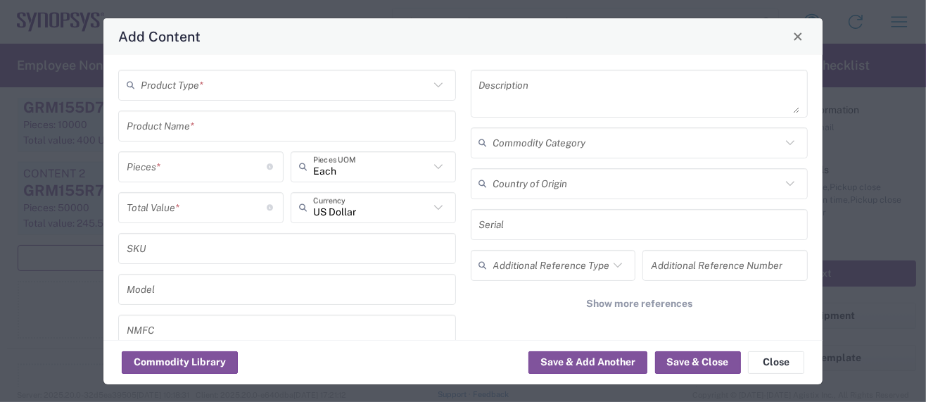
click at [208, 95] on input "text" at bounding box center [285, 84] width 289 height 25
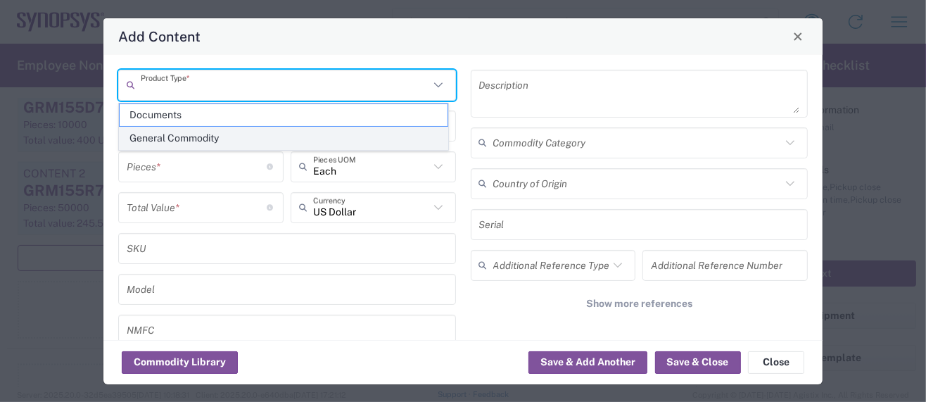
click at [208, 133] on span "General Commodity" at bounding box center [284, 138] width 328 height 22
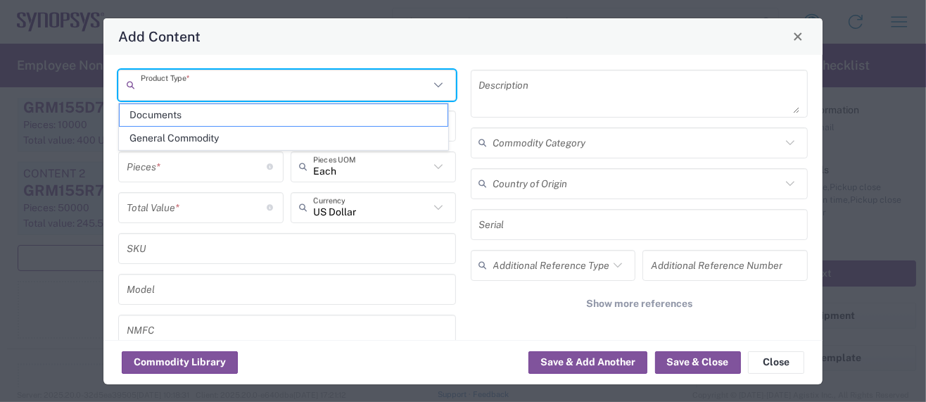
type input "General Commodity"
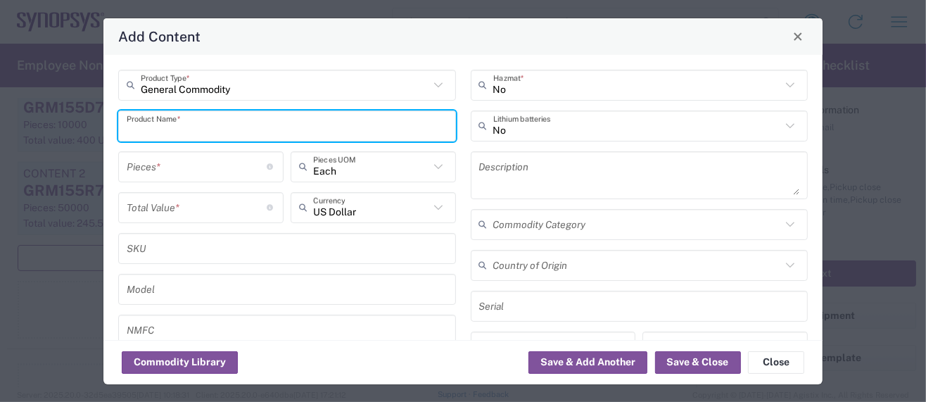
click at [196, 125] on input "text" at bounding box center [287, 125] width 321 height 25
paste input "3. 0039299203"
drag, startPoint x: 145, startPoint y: 127, endPoint x: 31, endPoint y: 127, distance: 114.0
click at [31, 127] on div "Add Content General Commodity Product Type * 3. 0039299203 Product Name * Piece…" at bounding box center [463, 201] width 926 height 402
type input "0039299203"
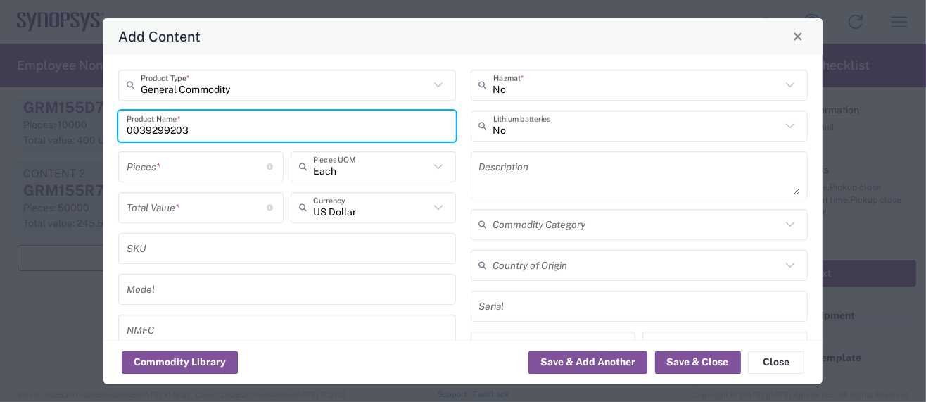
click at [191, 167] on input "number" at bounding box center [197, 166] width 141 height 25
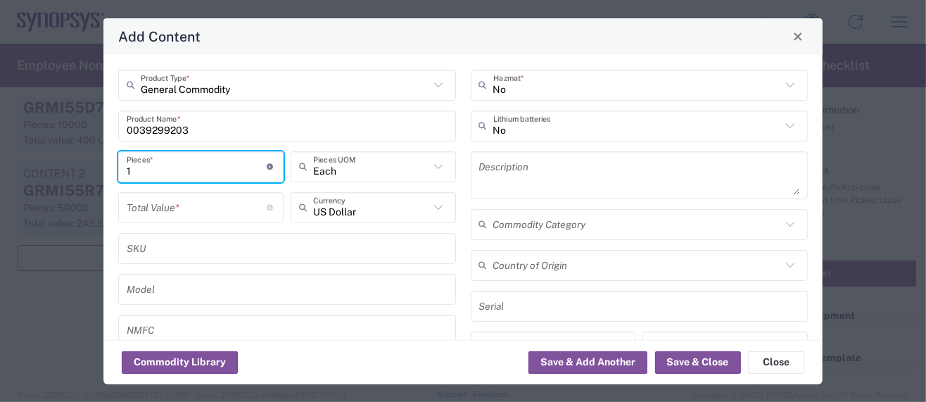
type input "1"
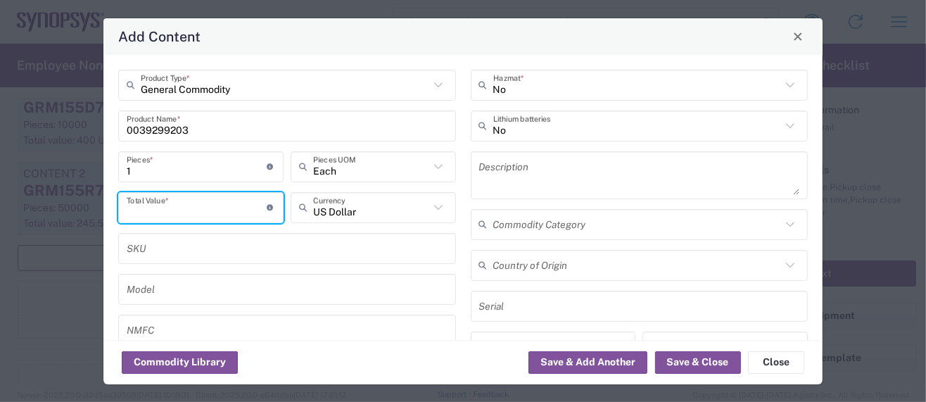
click at [163, 207] on input "number" at bounding box center [197, 207] width 141 height 25
paste input "1.46880"
type input "1.46880"
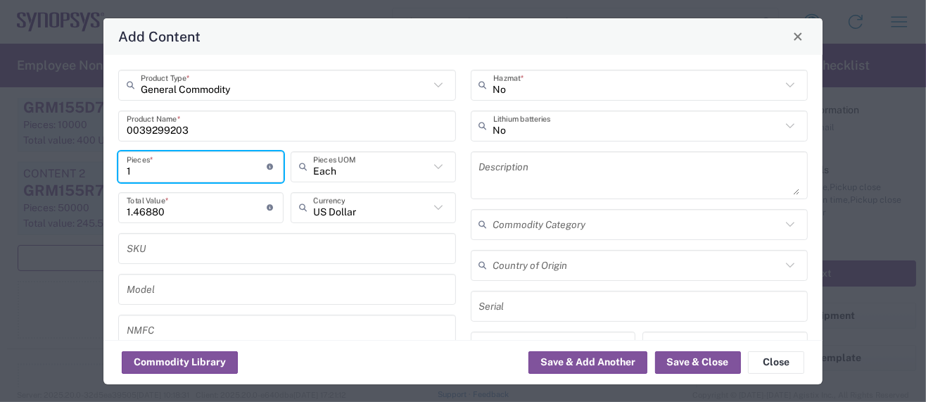
click at [144, 172] on input "1" at bounding box center [197, 166] width 141 height 25
type input "10"
type input "14.69"
type input "100"
type input "146.9"
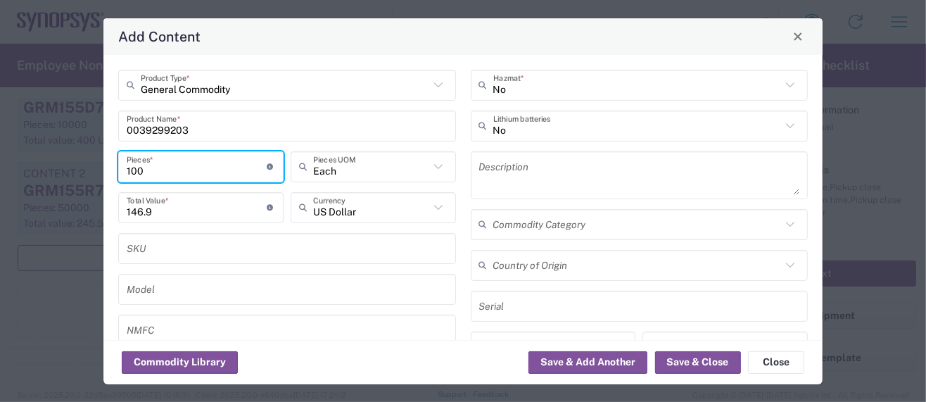
type input "100"
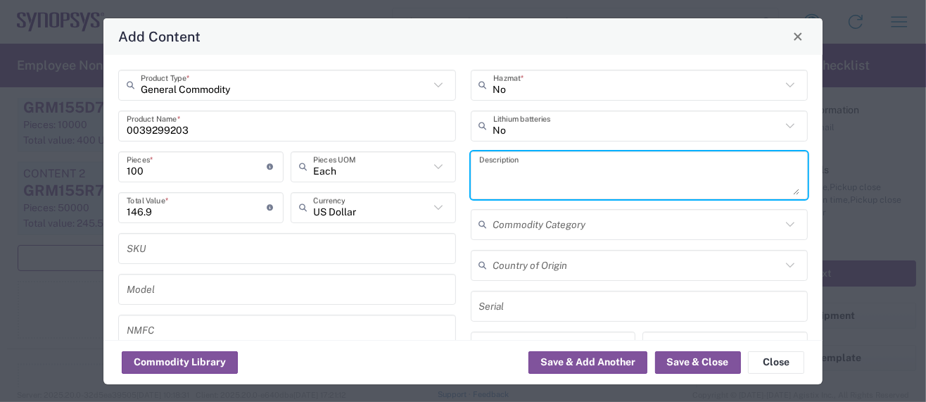
click at [490, 167] on textarea at bounding box center [639, 175] width 321 height 39
paste textarea "Connector Header"
type textarea "Connector Header"
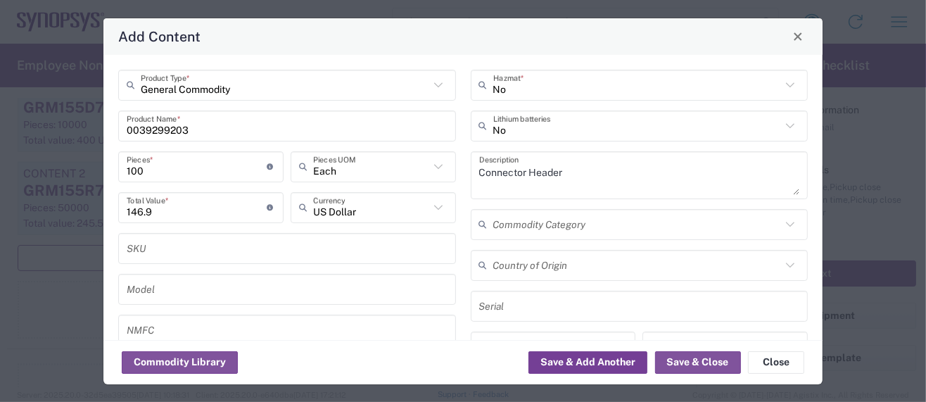
click at [623, 360] on button "Save & Add Another" at bounding box center [588, 362] width 119 height 23
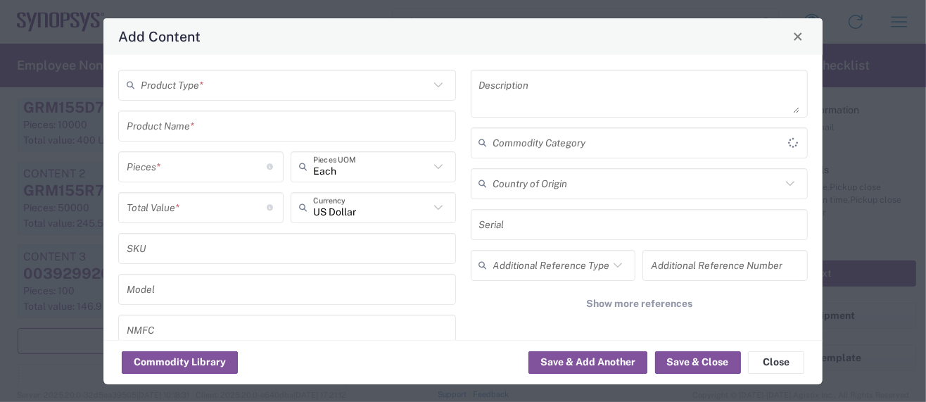
scroll to position [1584, 0]
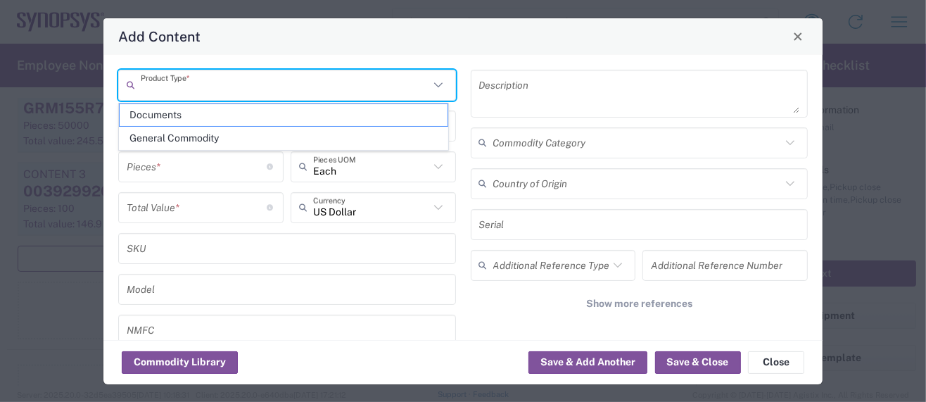
click at [229, 88] on input "text" at bounding box center [285, 84] width 289 height 25
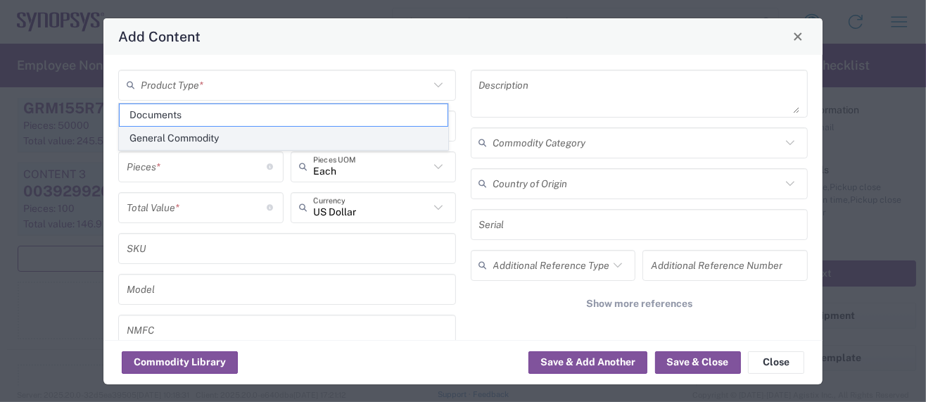
click at [165, 133] on span "General Commodity" at bounding box center [284, 138] width 328 height 22
type input "General Commodity"
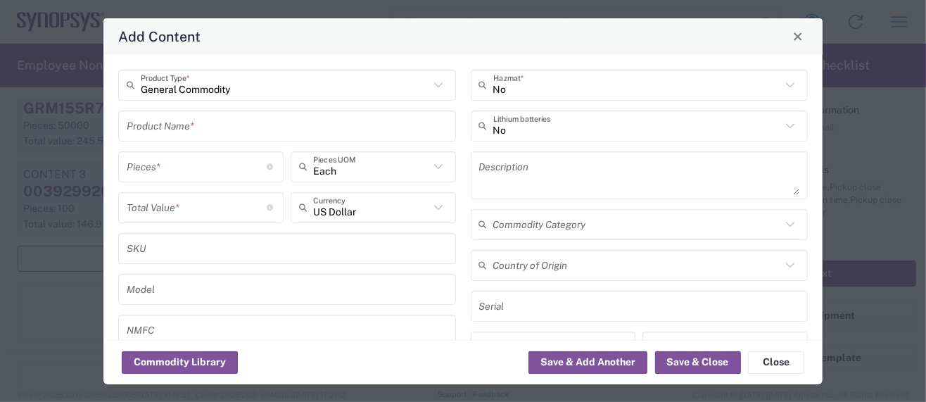
click at [158, 174] on input "number" at bounding box center [197, 166] width 141 height 25
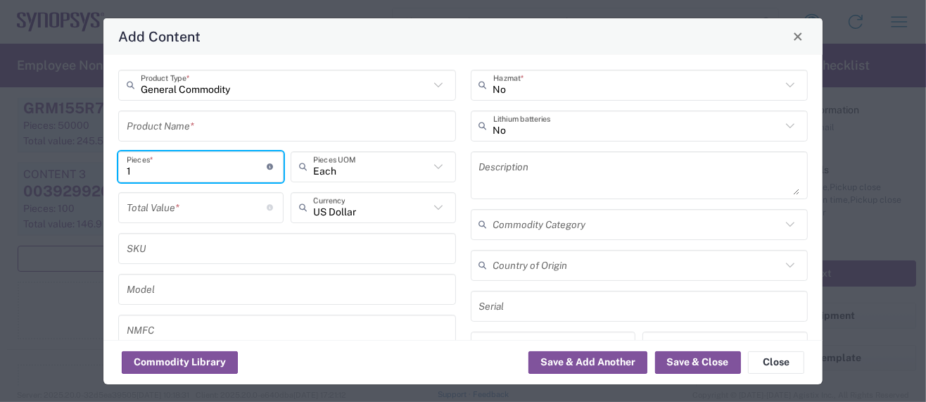
type input "1"
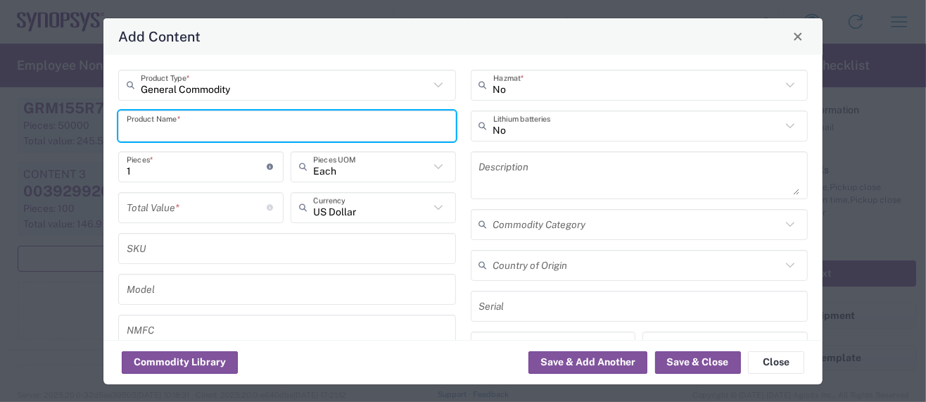
click at [194, 127] on input "text" at bounding box center [287, 125] width 321 height 25
paste input "4. 0878311420"
drag, startPoint x: 147, startPoint y: 128, endPoint x: 22, endPoint y: 113, distance: 126.1
click at [25, 114] on div "Add Content General Commodity Product Type * 4. 0878311420 Product Name * 1 Pie…" at bounding box center [463, 201] width 926 height 402
type input "0878311420"
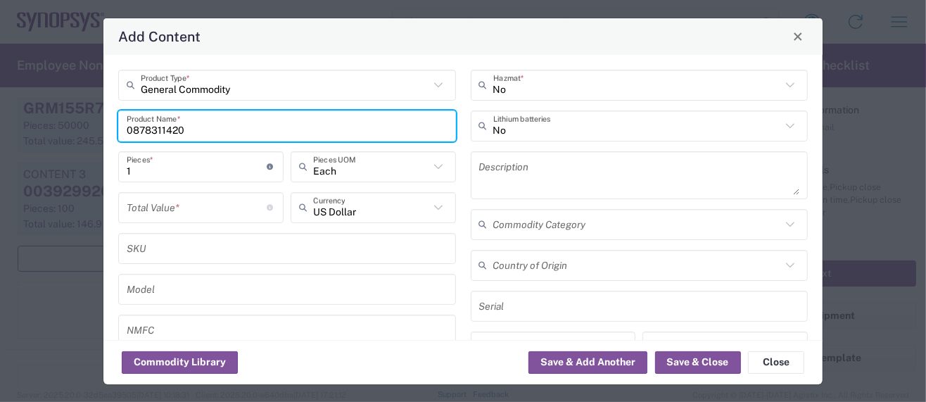
click at [176, 211] on input "number" at bounding box center [197, 207] width 141 height 25
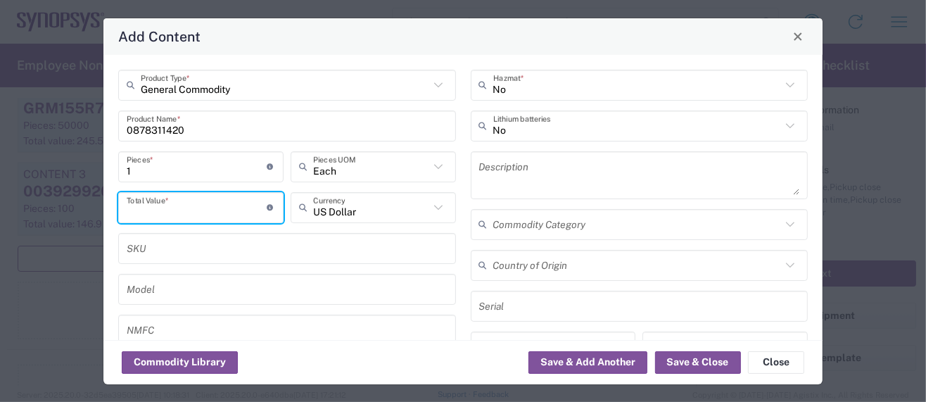
paste input "1.48918"
type input "1.48918"
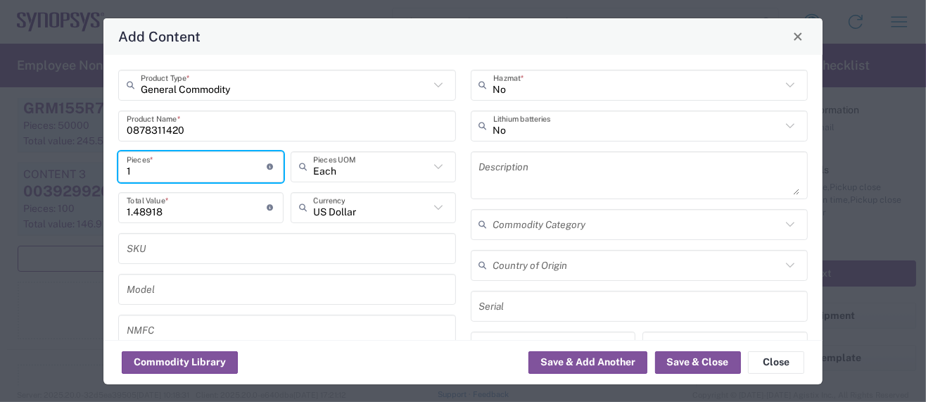
click at [127, 168] on input "1" at bounding box center [197, 166] width 141 height 25
type input "51"
type input "75.95"
type input "512"
type input "762.48"
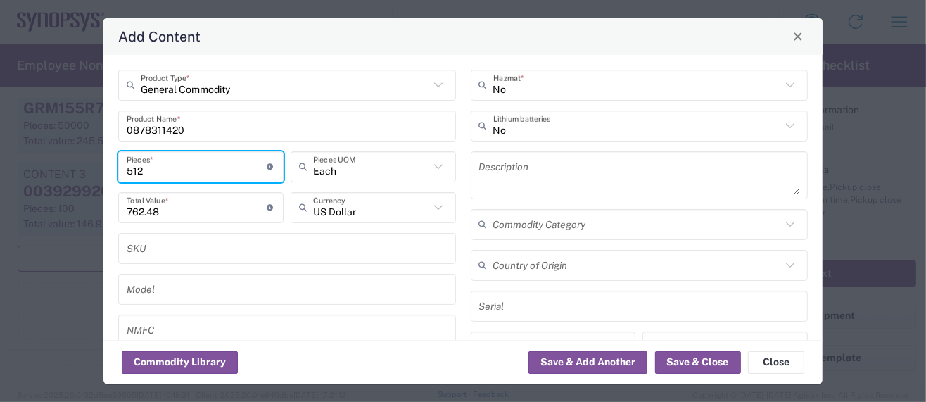
type input "512"
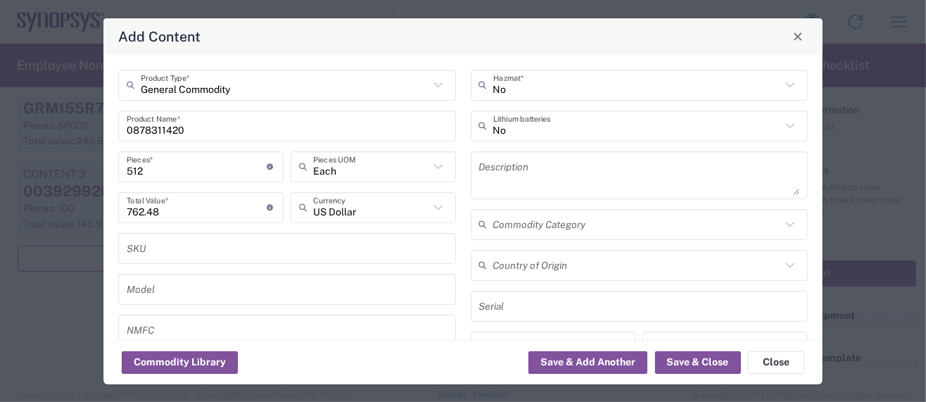
click at [546, 172] on textarea at bounding box center [639, 175] width 321 height 39
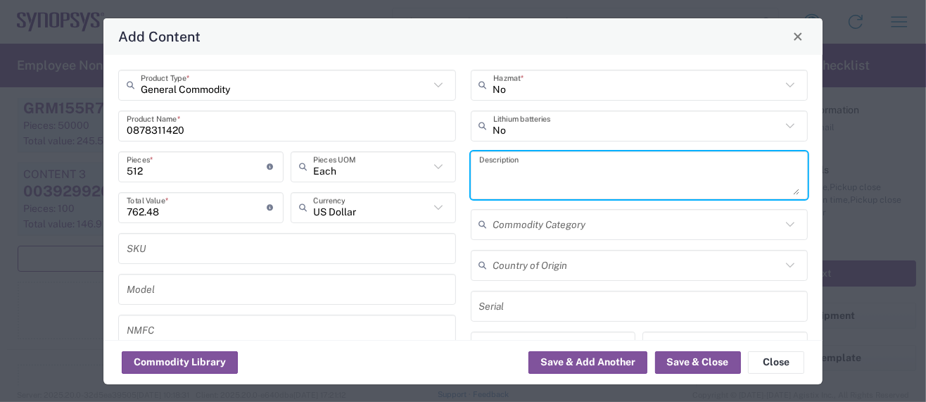
paste textarea "Connector Header"
type textarea "Connector Header"
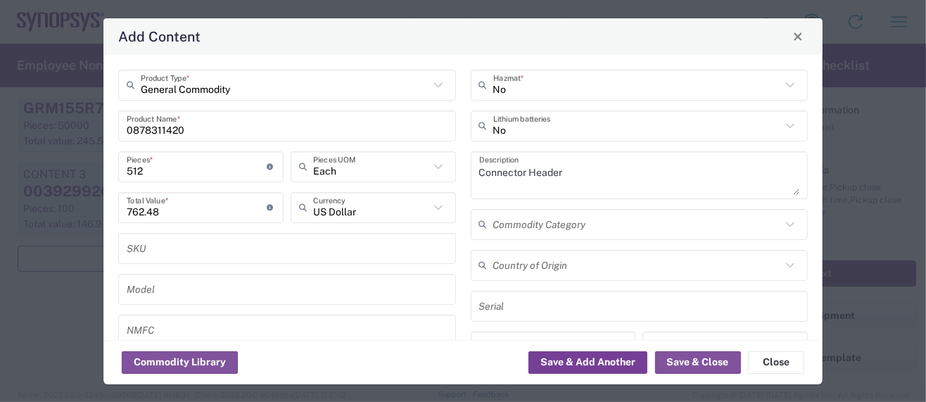
click at [606, 357] on button "Save & Add Another" at bounding box center [588, 362] width 119 height 23
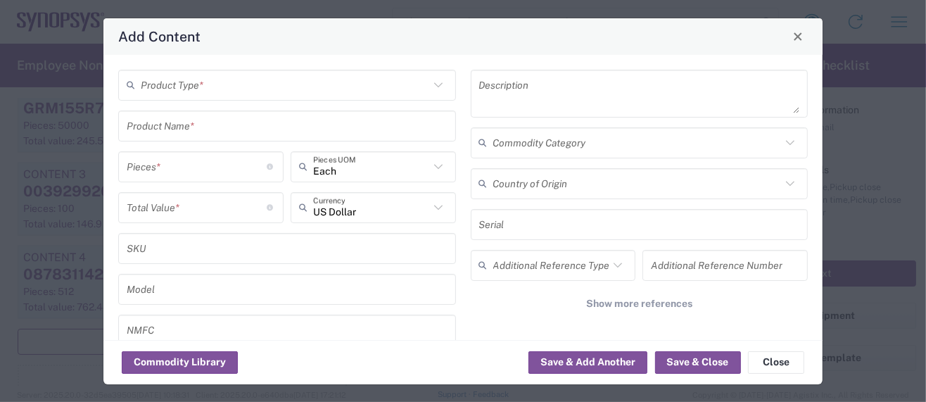
scroll to position [1666, 0]
click at [201, 80] on input "text" at bounding box center [285, 84] width 289 height 25
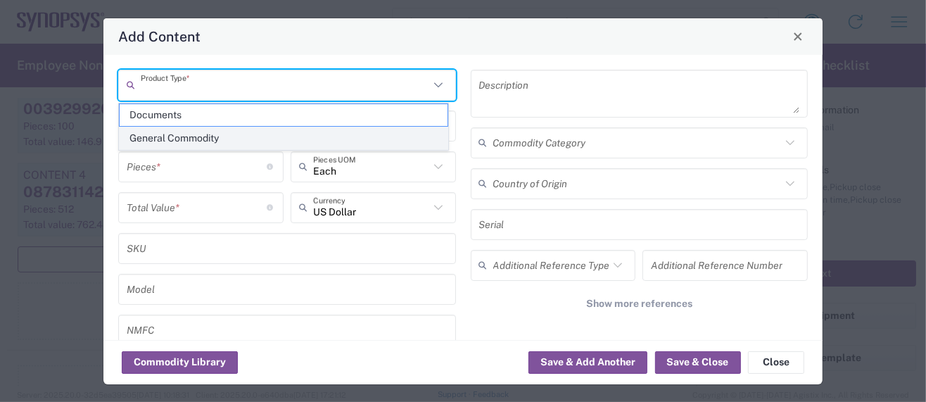
click at [182, 134] on span "General Commodity" at bounding box center [284, 138] width 328 height 22
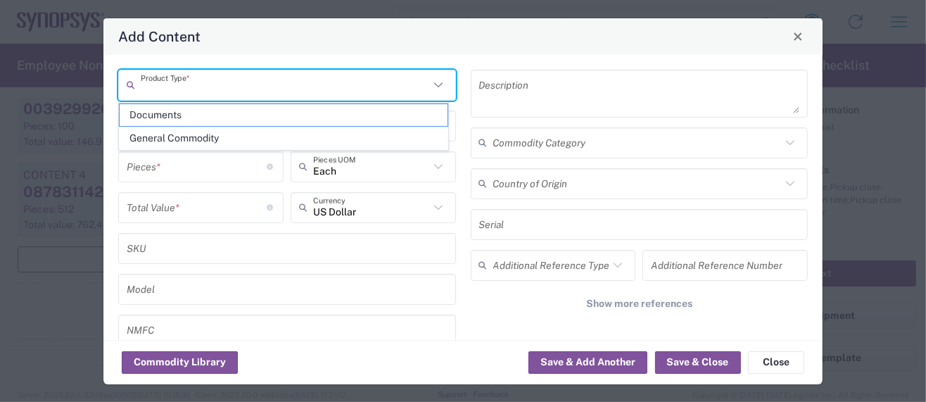
type input "General Commodity"
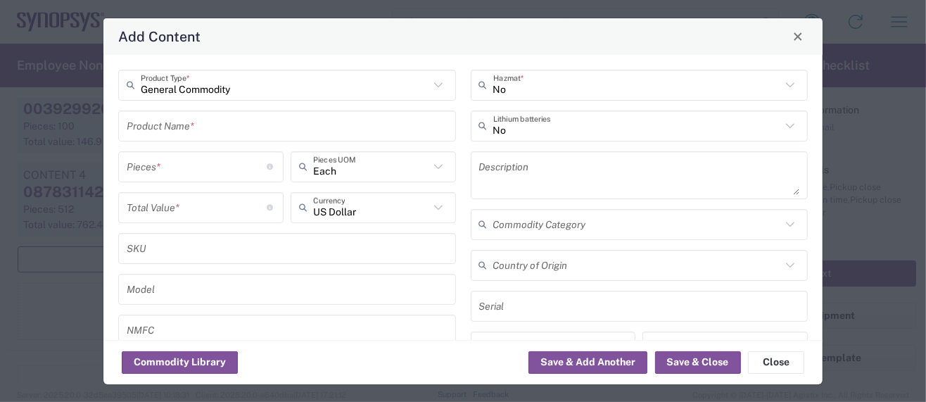
click at [177, 127] on input "text" at bounding box center [287, 125] width 321 height 25
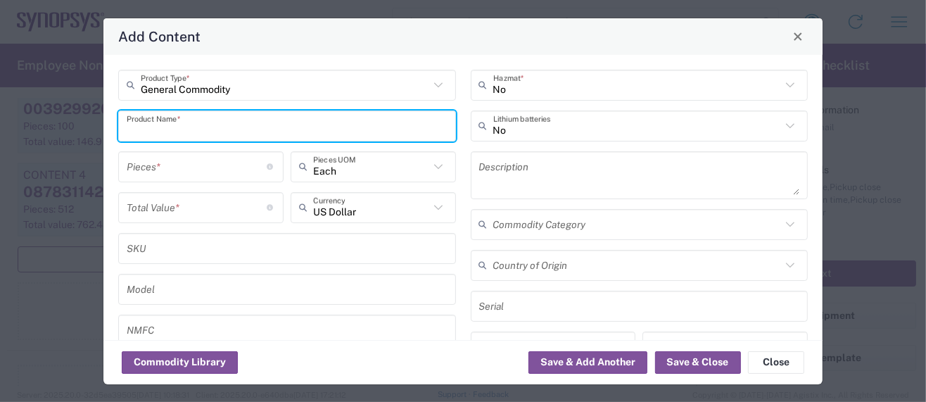
paste input "5. 10129381-920001BLF"
drag, startPoint x: 147, startPoint y: 129, endPoint x: 63, endPoint y: 129, distance: 83.8
click at [63, 129] on div "Add Content General Commodity Product Type * 5. 10129381-920001BLF Product Name…" at bounding box center [463, 201] width 926 height 402
type input "10129381-920001BLF"
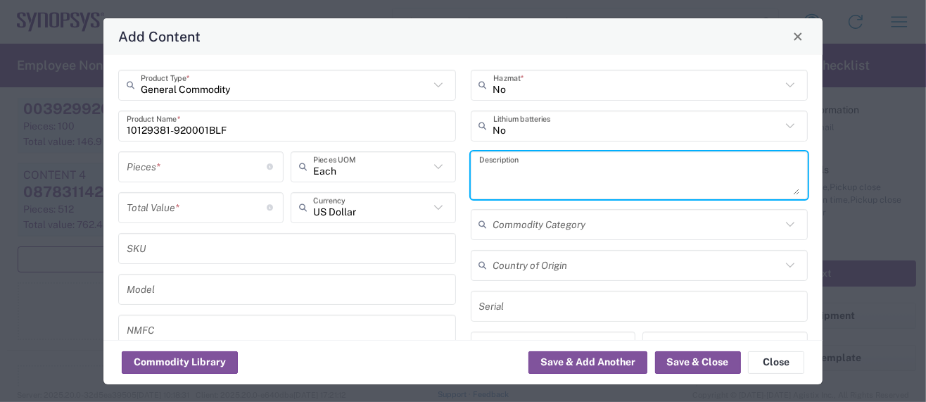
click at [524, 169] on textarea at bounding box center [639, 175] width 321 height 39
paste textarea "Connector Header"
type textarea "Connector Header"
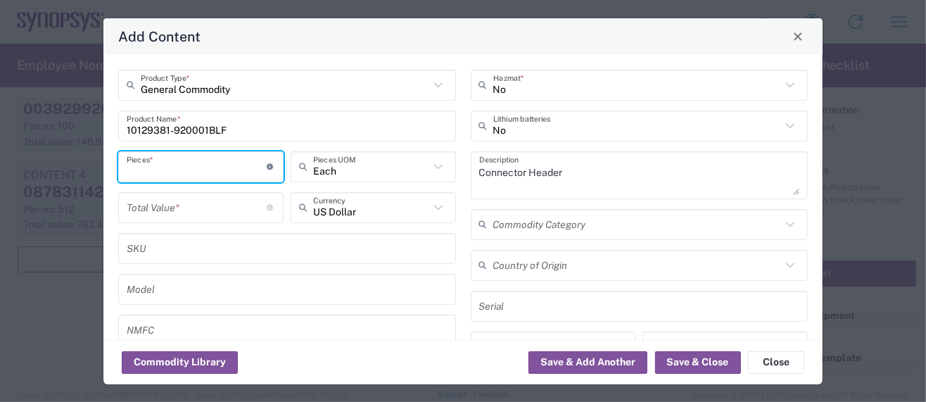
click at [145, 167] on input "number" at bounding box center [197, 166] width 141 height 25
type input "5"
type input "1"
click at [174, 208] on input "number" at bounding box center [197, 207] width 141 height 25
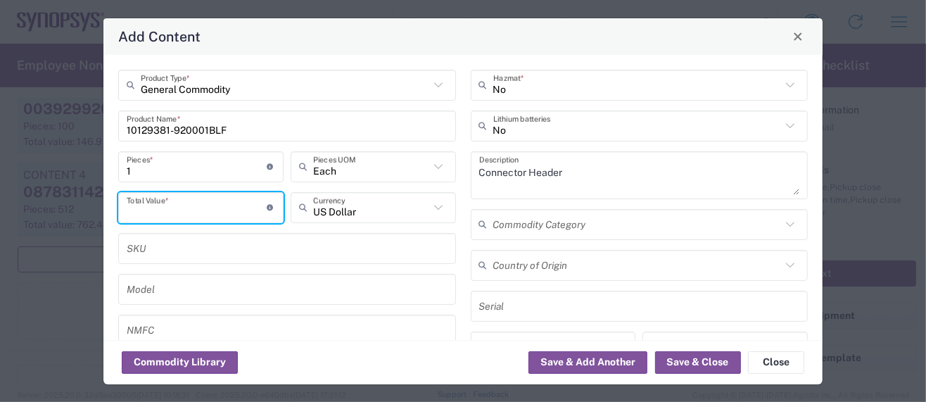
paste input "0.20628"
type input "0.20628"
click at [125, 170] on div "1 Pieces * Number of pieces inside all the packages" at bounding box center [200, 166] width 165 height 31
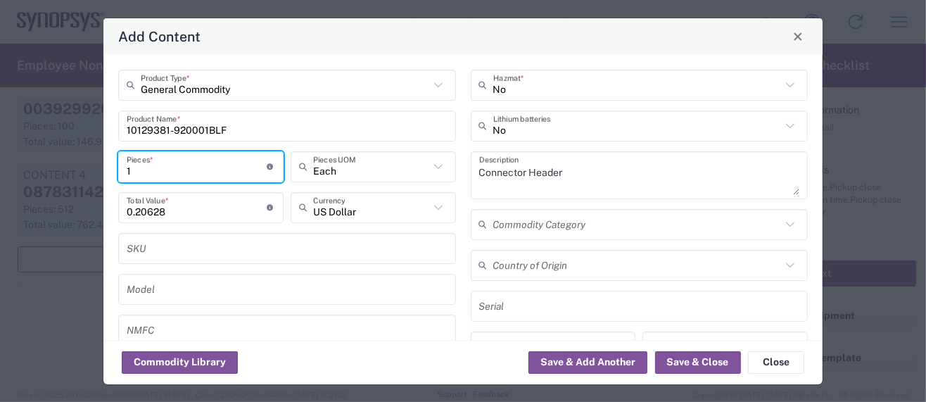
click at [127, 168] on input "1" at bounding box center [197, 166] width 141 height 25
type input "51"
type input "10.52"
type input "501"
type input "103.34"
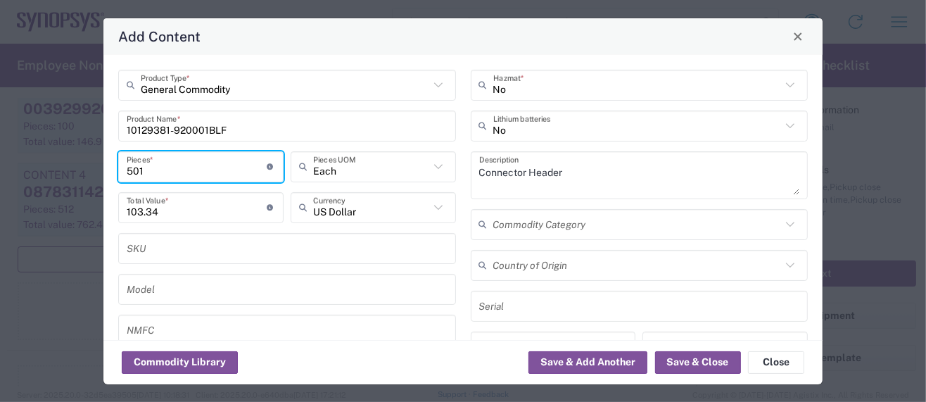
type input "5001"
type input "1031.54"
type input "50011"
type input "10315.61"
type input "5001"
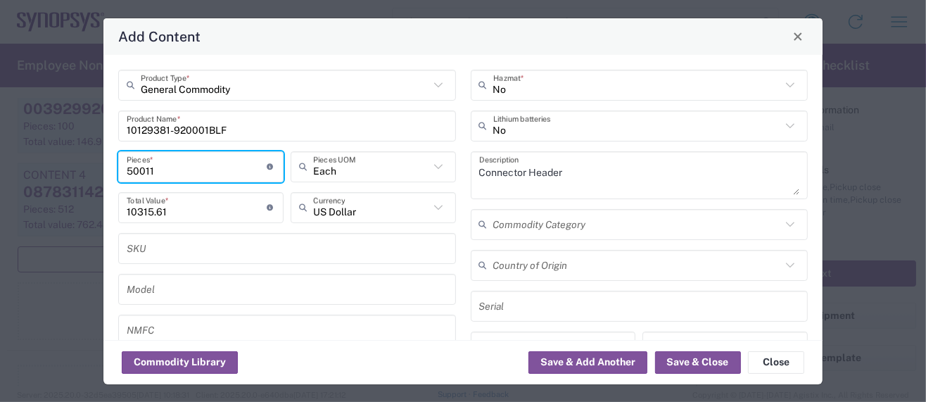
type input "1031.54"
type input "500"
type input "103.13"
type input "500"
click at [563, 365] on button "Save & Add Another" at bounding box center [588, 362] width 119 height 23
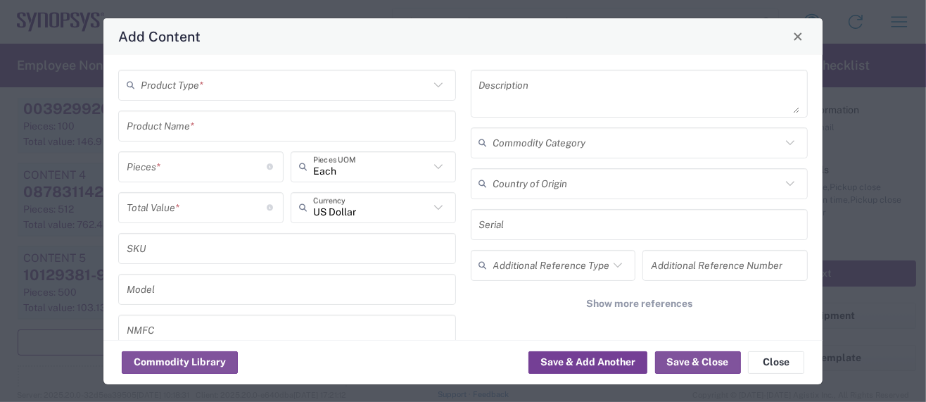
scroll to position [1748, 0]
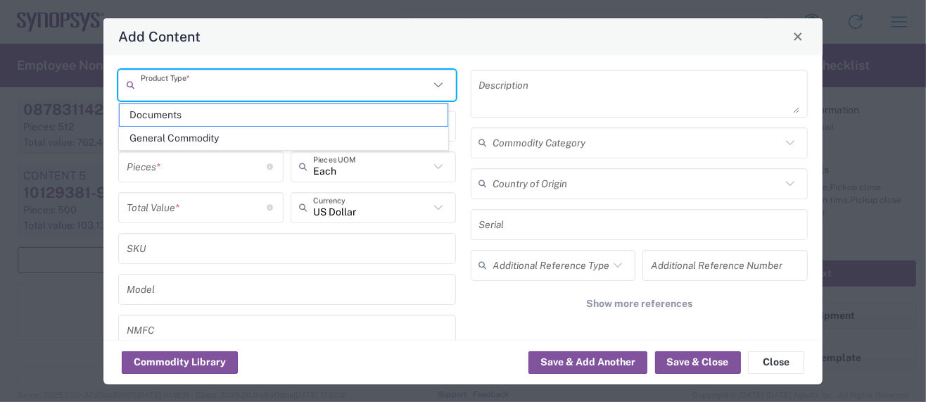
click at [211, 77] on input "text" at bounding box center [285, 84] width 289 height 25
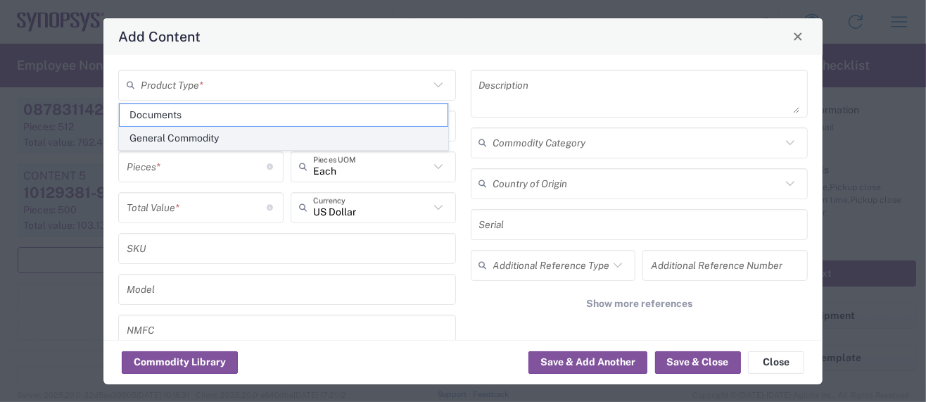
click at [192, 127] on span "General Commodity" at bounding box center [284, 138] width 328 height 22
type input "General Commodity"
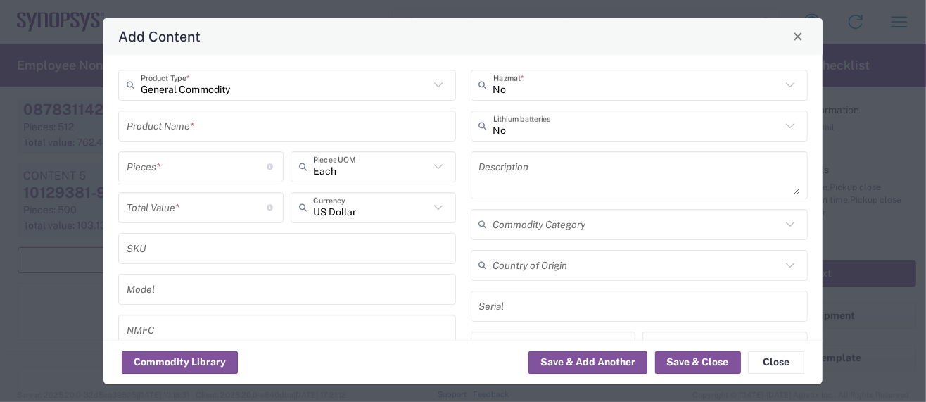
click at [157, 164] on input "number" at bounding box center [197, 166] width 141 height 25
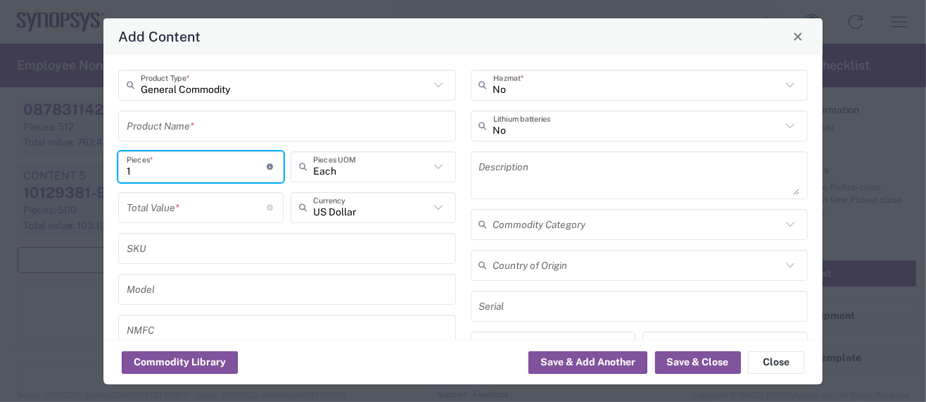
type input "1"
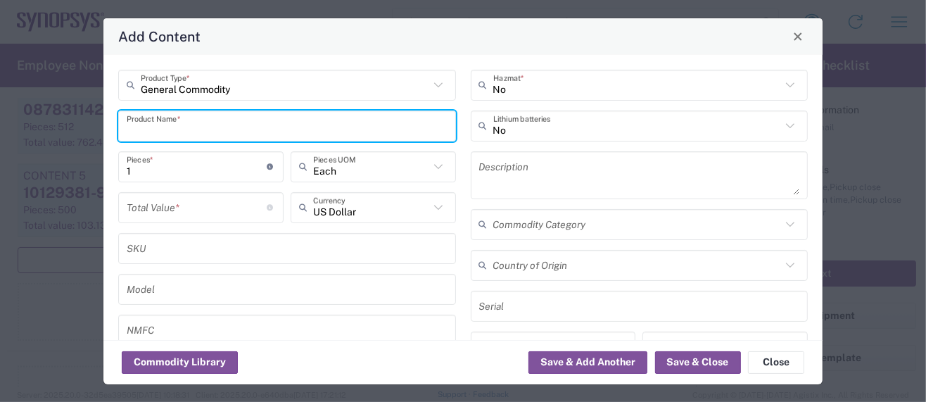
click at [167, 134] on input "text" at bounding box center [287, 125] width 321 height 25
paste input "6. BLM15PX121SZ1D"
drag, startPoint x: 144, startPoint y: 128, endPoint x: 67, endPoint y: 119, distance: 78.0
click at [69, 120] on div "Add Content General Commodity Product Type * 6. BLM15PX121SZ1D Product Name * 1…" at bounding box center [463, 201] width 926 height 402
type input "BLM15PX121SZ1D"
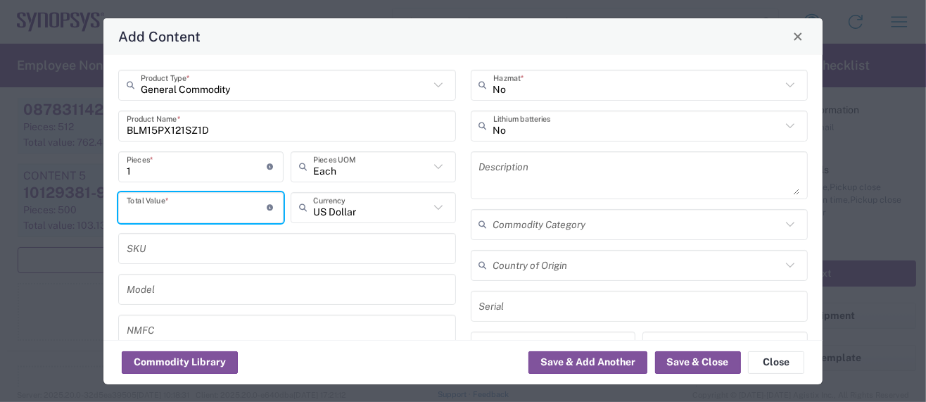
click at [140, 209] on input "number" at bounding box center [197, 207] width 141 height 25
paste input "0.03754"
type input "0.03754"
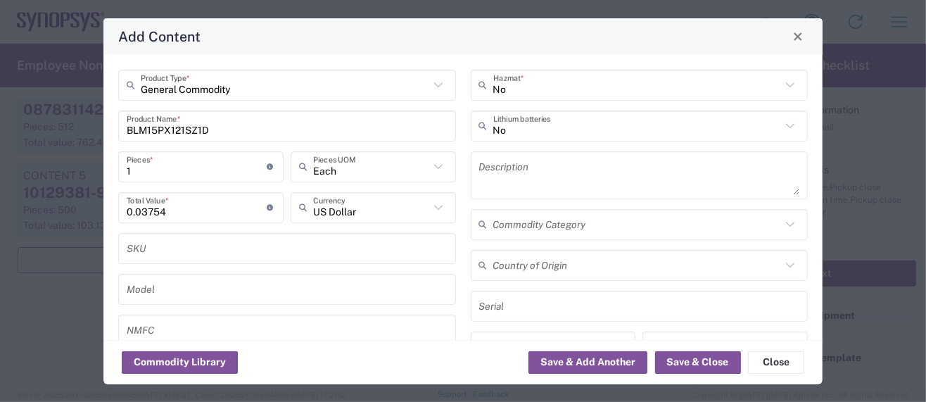
click at [121, 166] on div "1 Pieces * Number of pieces inside all the packages" at bounding box center [200, 166] width 165 height 31
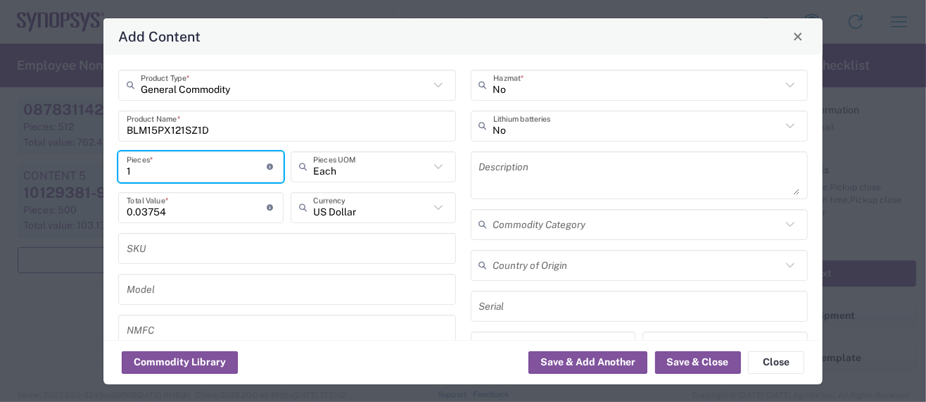
type input "51"
type input "1.91"
type input "501"
type input "18.76"
type input "5001"
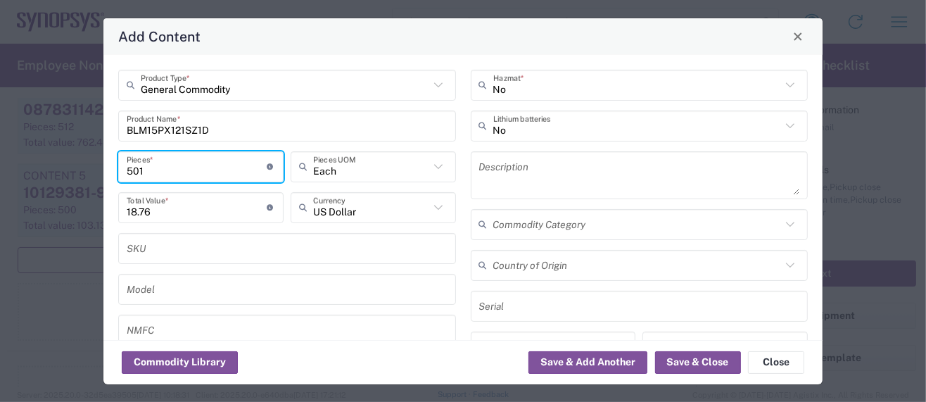
type input "187.26"
type input "500"
type input "18.72"
type input "500"
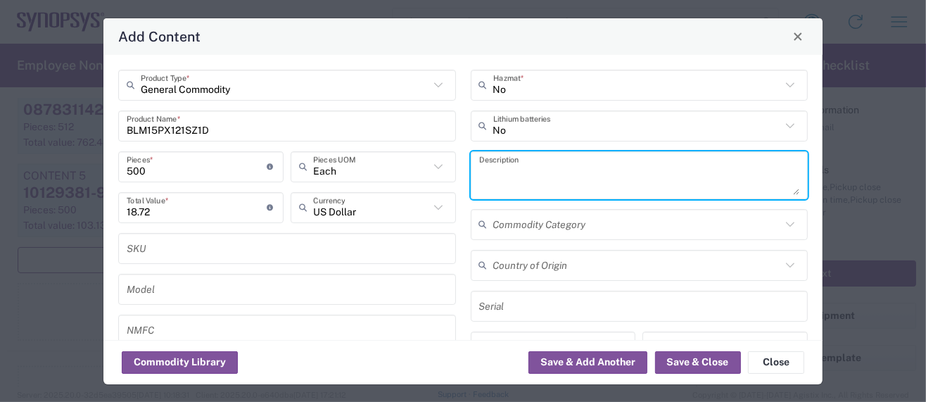
click at [492, 168] on textarea at bounding box center [639, 175] width 321 height 39
paste textarea "Ferrite Bead"
type textarea "Ferrite Bead"
click at [573, 366] on button "Save & Add Another" at bounding box center [588, 362] width 119 height 23
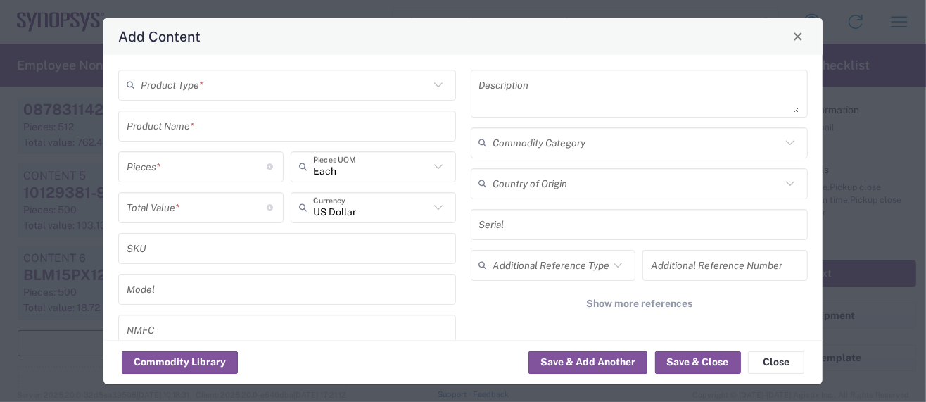
scroll to position [1831, 0]
click at [202, 87] on input "text" at bounding box center [285, 84] width 289 height 25
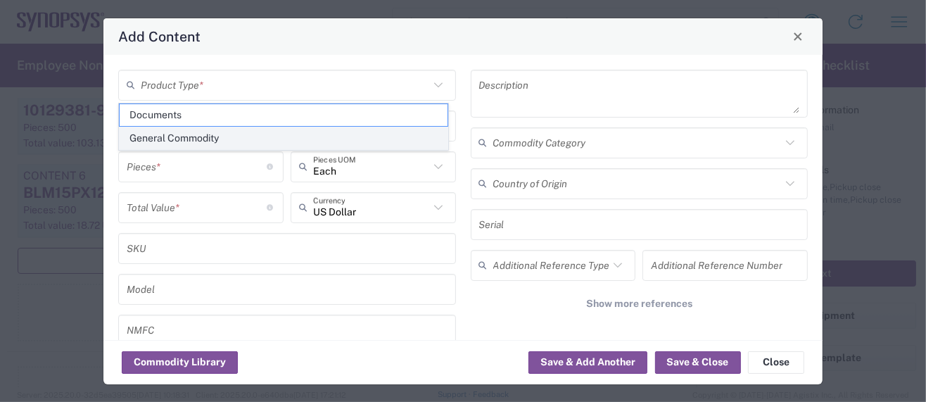
click at [180, 136] on span "General Commodity" at bounding box center [284, 138] width 328 height 22
type input "General Commodity"
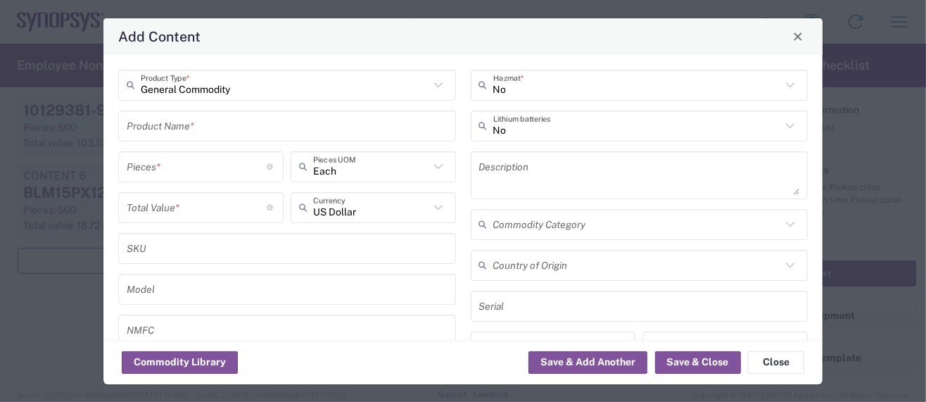
click at [156, 165] on input "number" at bounding box center [197, 166] width 141 height 25
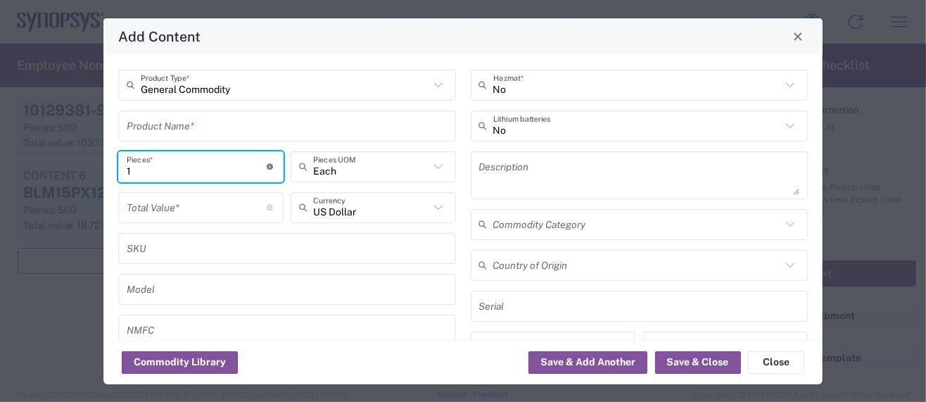
type input "1"
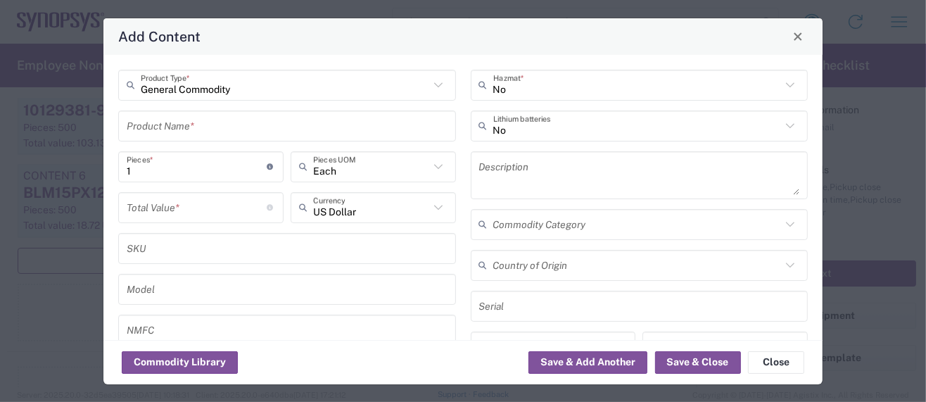
click at [151, 124] on input "text" at bounding box center [287, 125] width 321 height 25
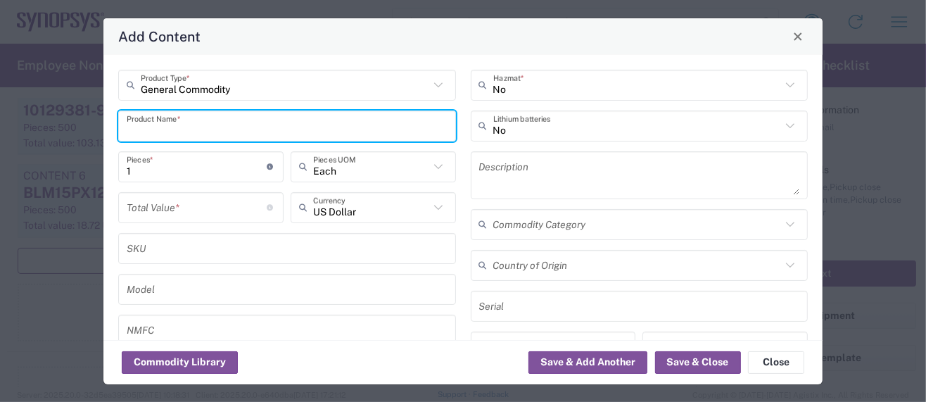
paste input "7. CRCW04022M10FKED"
drag, startPoint x: 148, startPoint y: 129, endPoint x: 16, endPoint y: 125, distance: 131.7
click at [16, 125] on div "Add Content General Commodity Product Type * 7. CRCW04022M10FKED Product Name *…" at bounding box center [463, 201] width 926 height 402
click at [248, 132] on input "CRCW04022M10FKED" at bounding box center [287, 125] width 321 height 25
drag, startPoint x: 246, startPoint y: 132, endPoint x: -53, endPoint y: 127, distance: 299.8
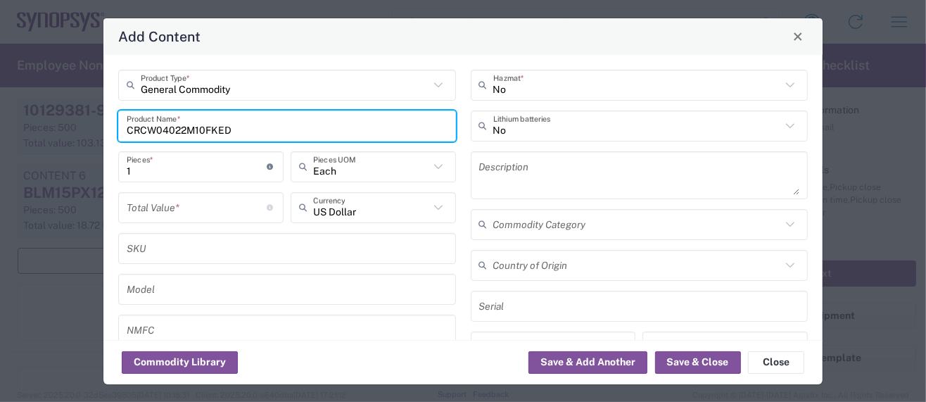
click at [0, 127] on html "Shipment request Shipment tracking Employee non-product shipment request My shi…" at bounding box center [463, 201] width 926 height 402
type input "CRCW04022M10FKED"
click at [141, 207] on input "number" at bounding box center [197, 207] width 141 height 25
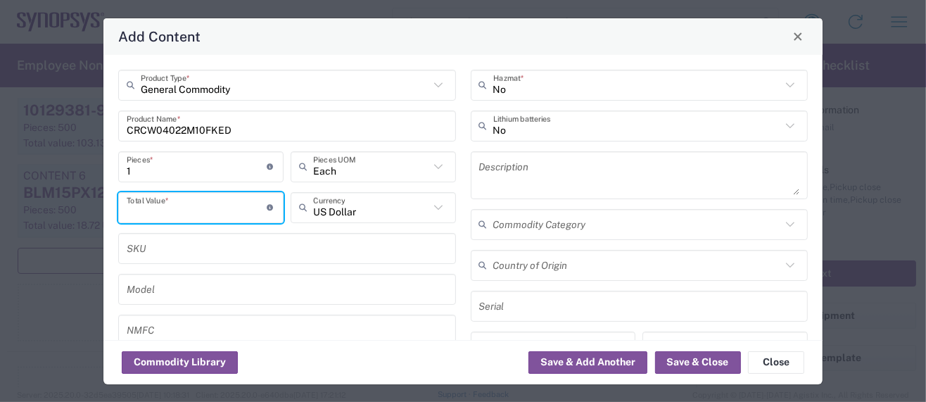
paste input "0.00551"
type input "0.00551"
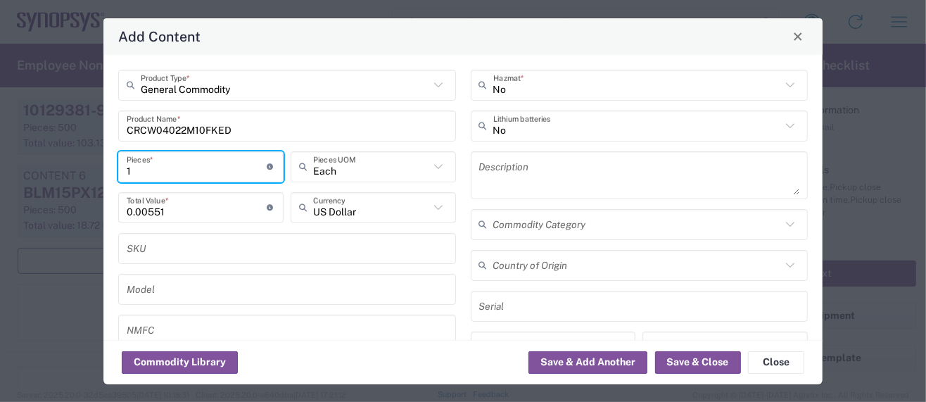
click at [138, 170] on input "1" at bounding box center [197, 166] width 141 height 25
type input "10"
type input "0.06"
type input "100"
type input "0.6"
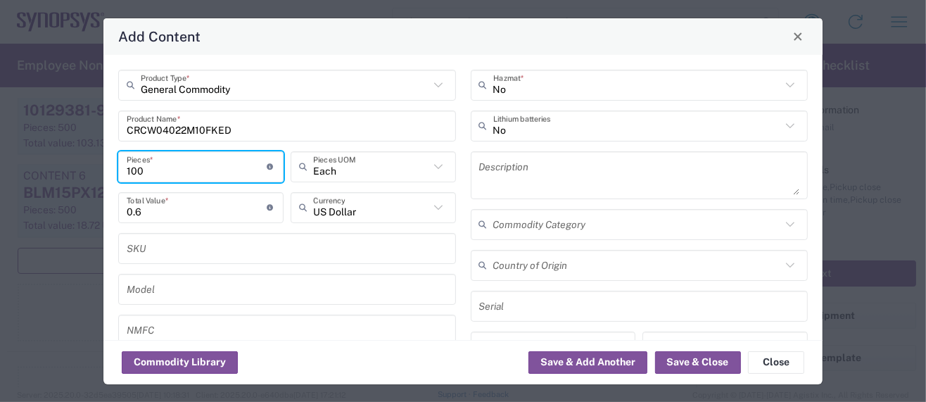
type input "1000"
type input "6"
type input "10000"
type input "60"
type input "10000"
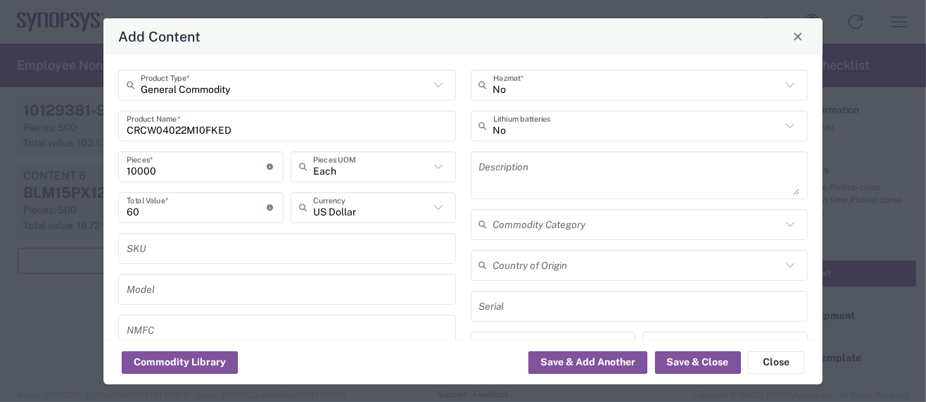
click at [481, 183] on textarea at bounding box center [639, 175] width 321 height 39
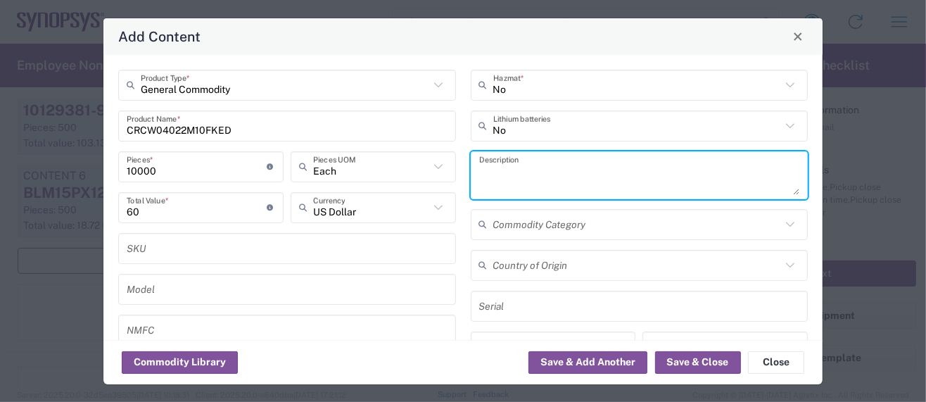
paste textarea "Chip Resistor"
type textarea "Chip Resistor"
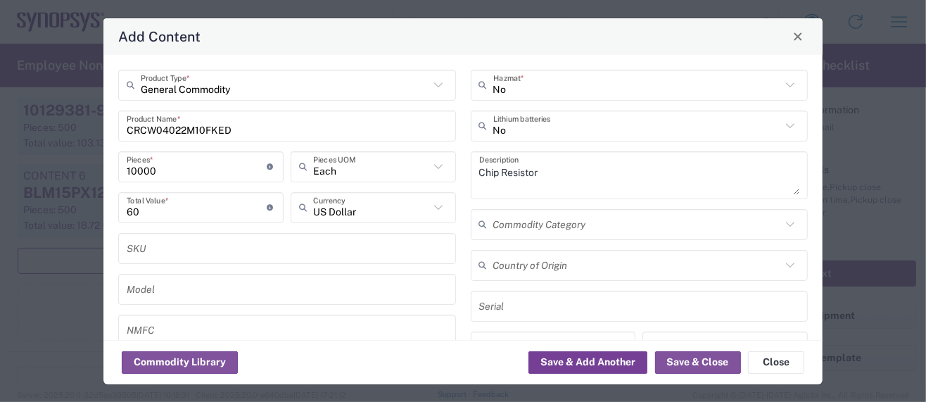
click at [560, 360] on button "Save & Add Another" at bounding box center [588, 362] width 119 height 23
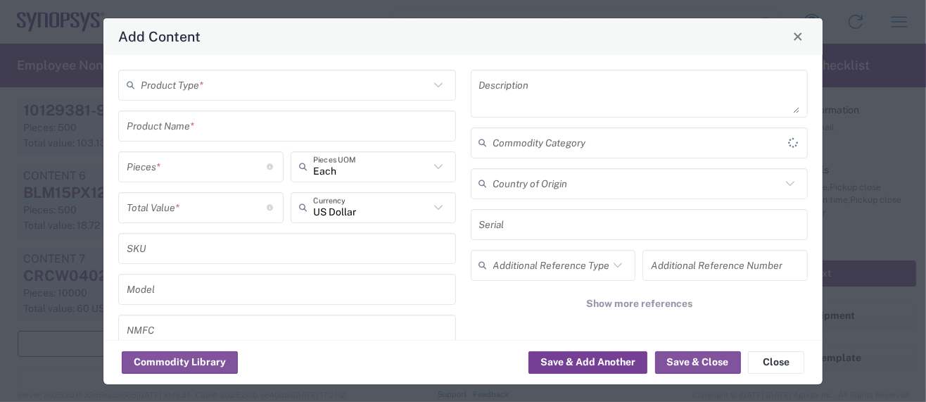
scroll to position [1913, 0]
click at [242, 90] on input "text" at bounding box center [285, 84] width 289 height 25
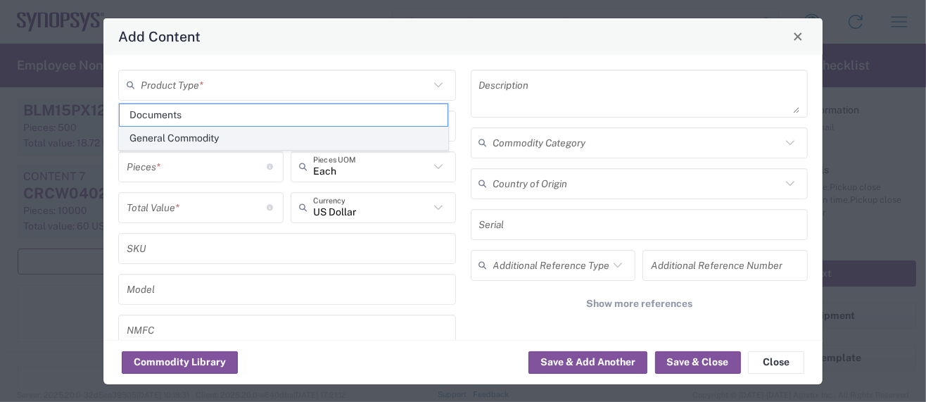
click at [194, 137] on span "General Commodity" at bounding box center [284, 138] width 328 height 22
type input "General Commodity"
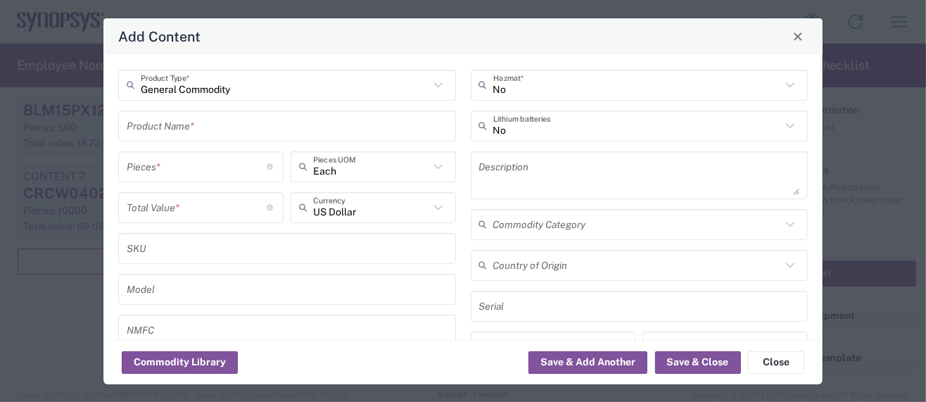
click at [165, 122] on input "text" at bounding box center [287, 125] width 321 height 25
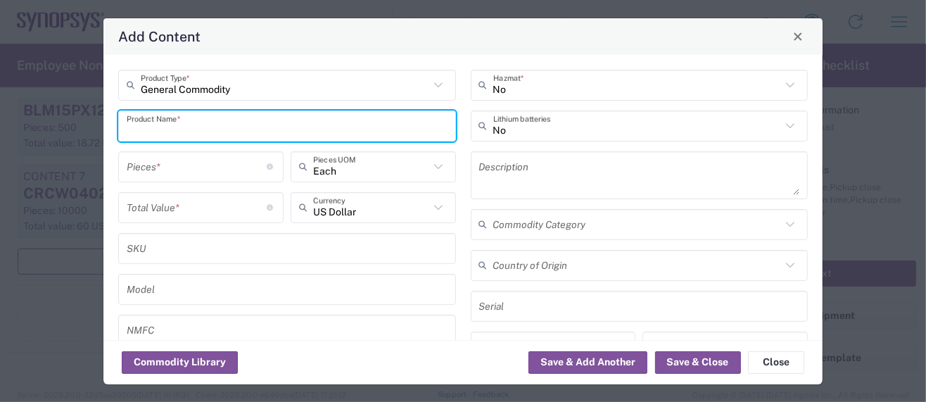
paste input "8. ERJ-2RKF1623X"
drag, startPoint x: 147, startPoint y: 129, endPoint x: 59, endPoint y: 129, distance: 88.0
click at [59, 129] on div "Add Content General Commodity Product Type * 8. ERJ-2RKF1623X Product Name * Pi…" at bounding box center [463, 201] width 926 height 402
type input "ERJ-2RKF1623X"
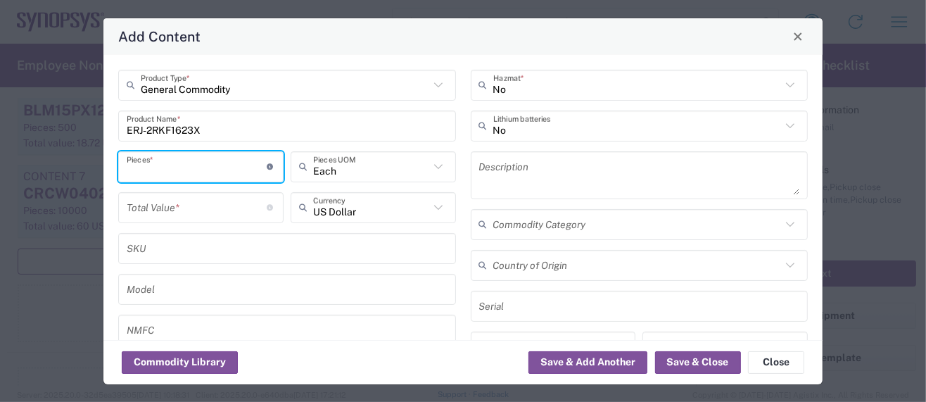
click at [152, 166] on input "number" at bounding box center [197, 166] width 141 height 25
type input "1"
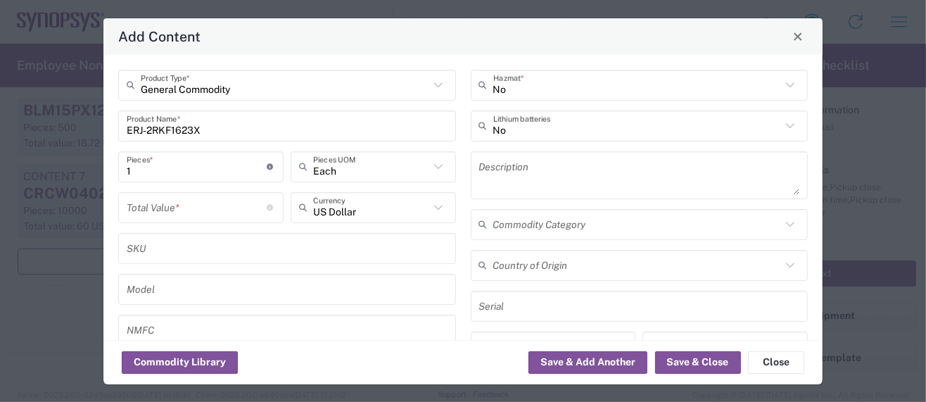
click at [487, 181] on textarea at bounding box center [639, 175] width 321 height 39
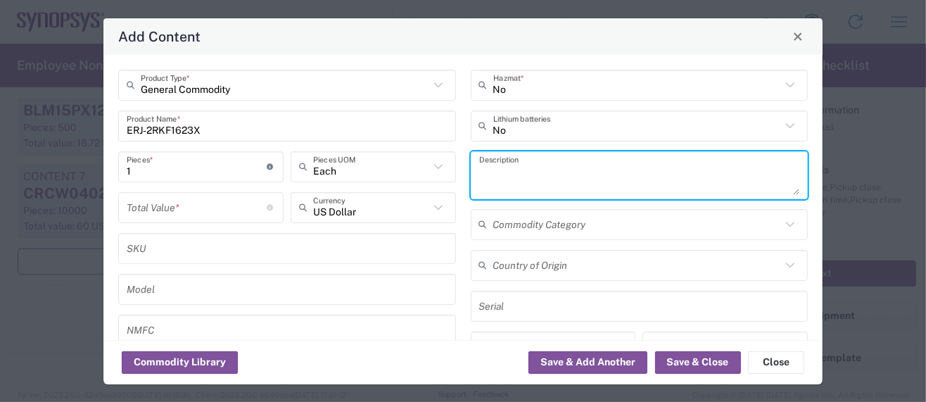
paste textarea "Chip Resistor"
type textarea "Chip Resistor"
click at [149, 208] on input "number" at bounding box center [197, 207] width 141 height 25
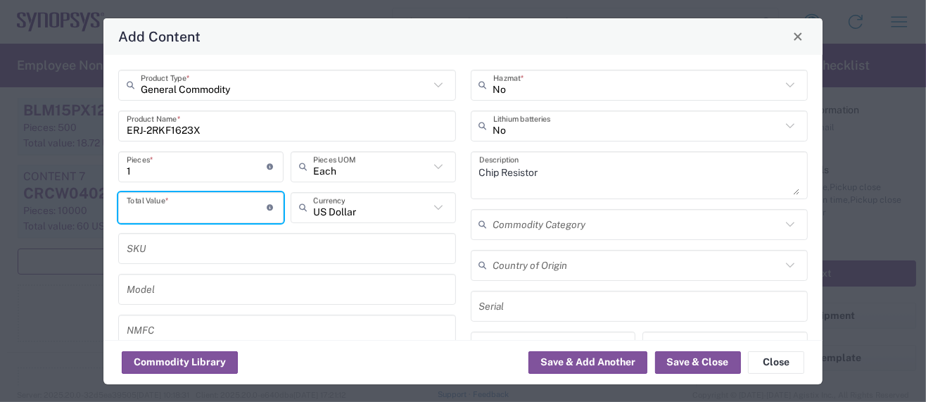
paste input "0.00331"
type input "0.00331"
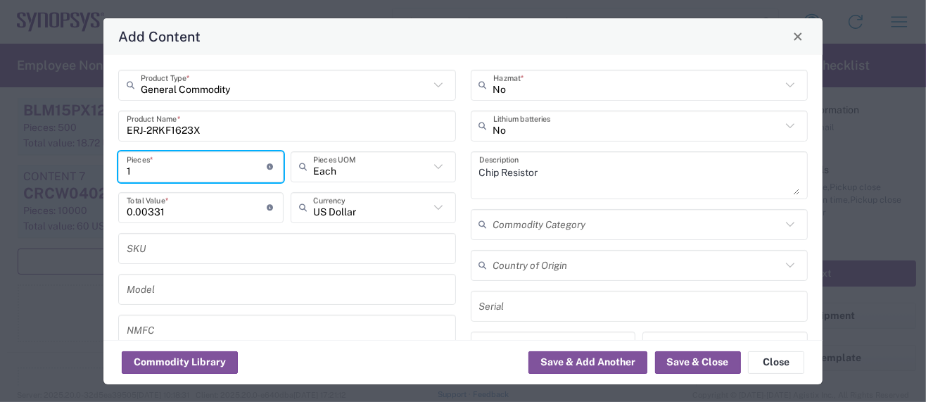
click at [148, 165] on input "1" at bounding box center [197, 166] width 141 height 25
type input "10"
type input "0.03"
type input "100"
type input "0.3"
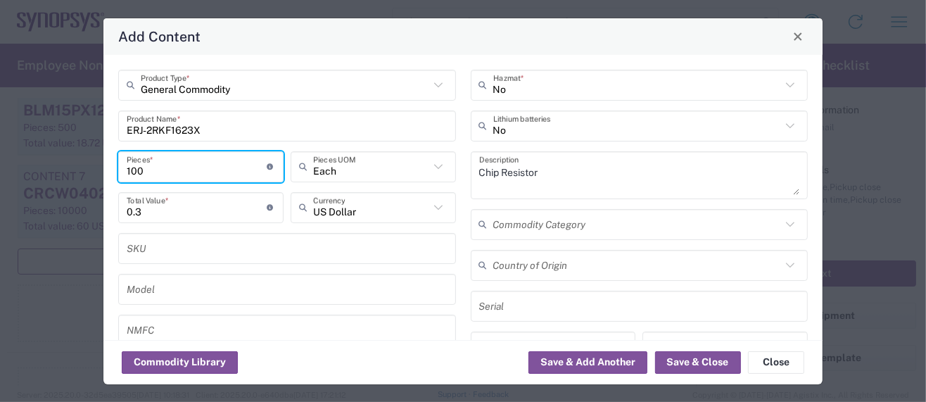
type input "1000"
type input "3"
type input "10000"
type input "30"
type input "10000"
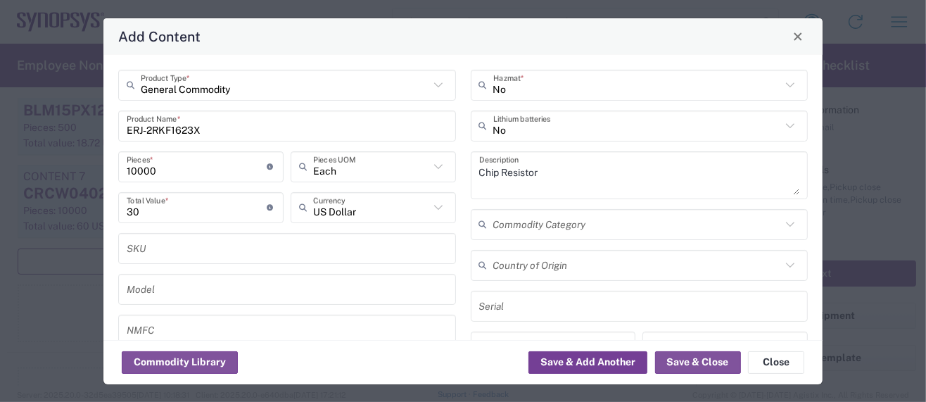
click at [613, 362] on button "Save & Add Another" at bounding box center [588, 362] width 119 height 23
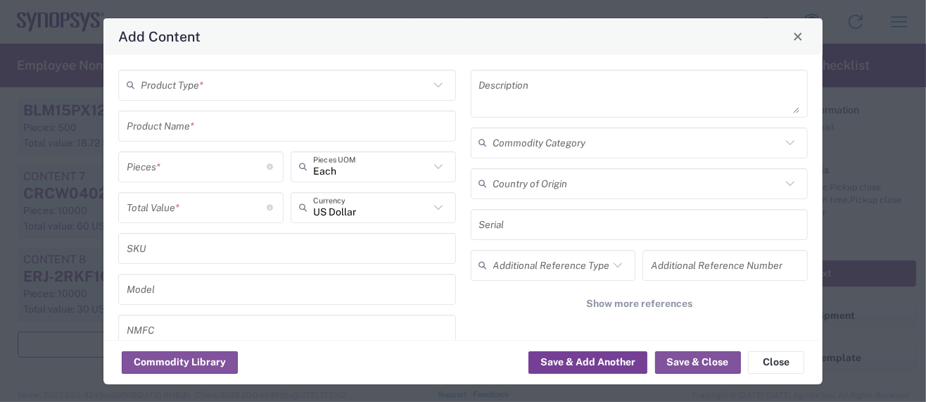
scroll to position [1995, 0]
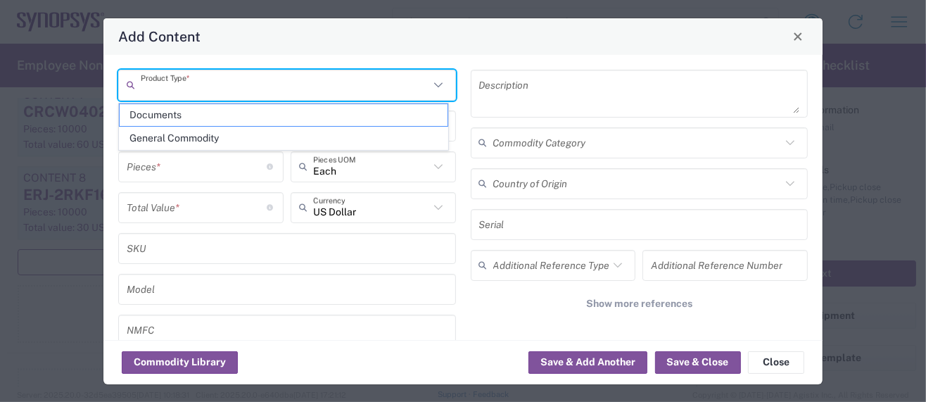
click at [183, 89] on input "text" at bounding box center [285, 84] width 289 height 25
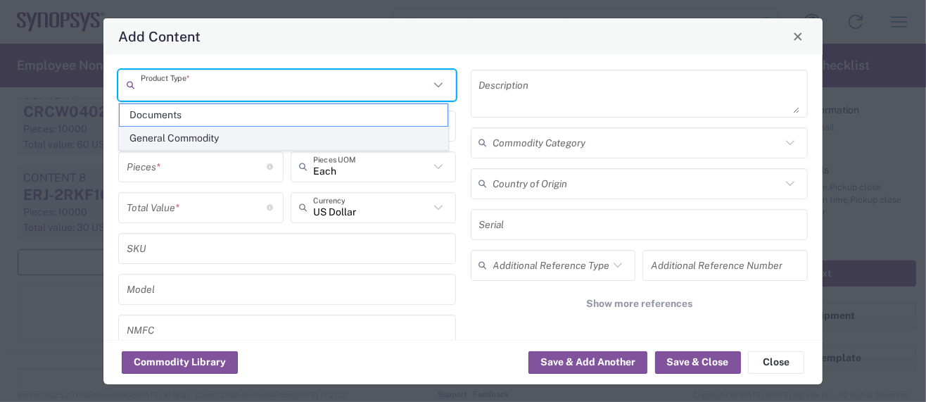
click at [179, 134] on span "General Commodity" at bounding box center [284, 138] width 328 height 22
type input "General Commodity"
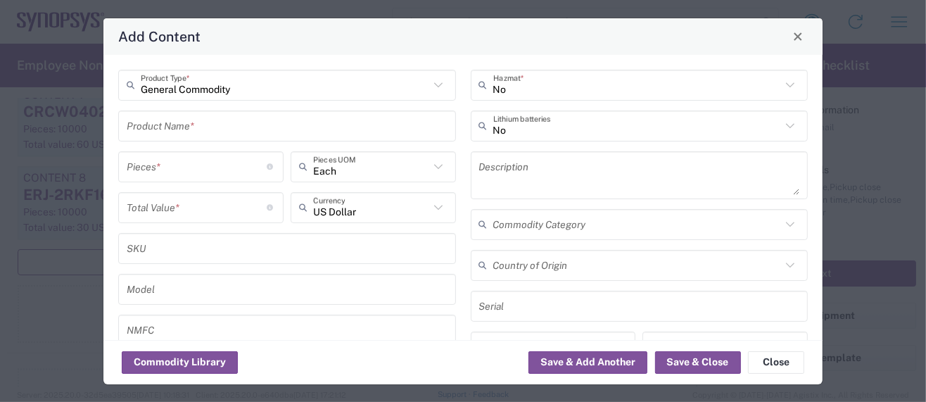
click at [177, 133] on input "text" at bounding box center [287, 125] width 321 height 25
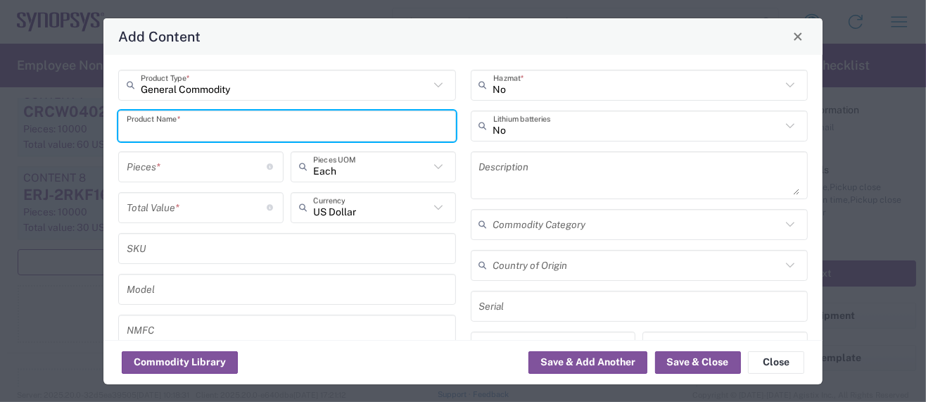
paste input "ERJ-2RKF1692X"
type input "ERJ-2RKF1692X"
click at [180, 170] on input "number" at bounding box center [197, 166] width 141 height 25
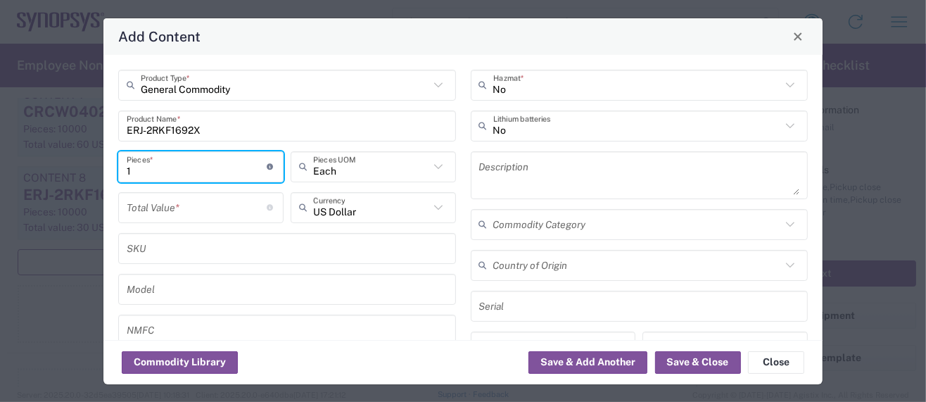
type input "1"
click at [161, 208] on input "number" at bounding box center [197, 207] width 141 height 25
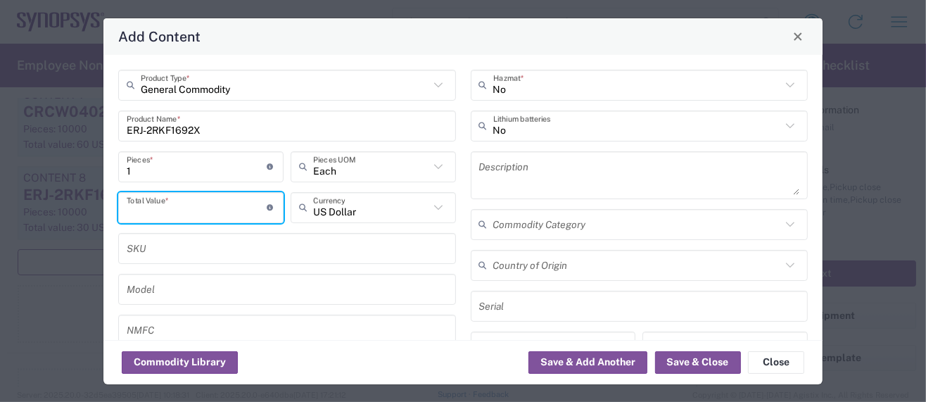
paste input "0.00503"
type input "0.00503"
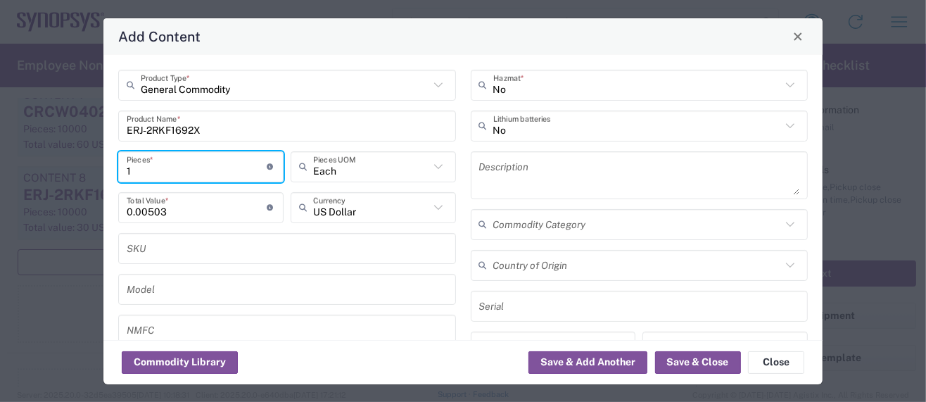
click at [133, 172] on input "1" at bounding box center [197, 166] width 141 height 25
type input "10"
type input "0.05"
type input "100"
type input "0.5"
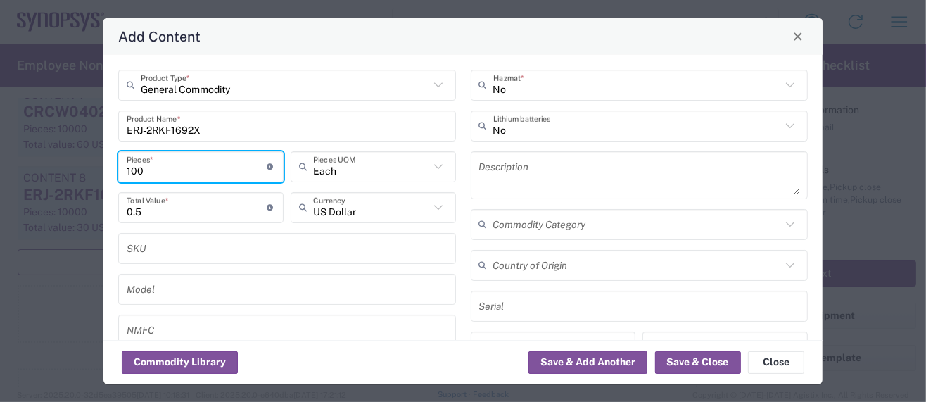
type input "1000"
type input "5"
type input "10000"
type input "50"
type input "10000"
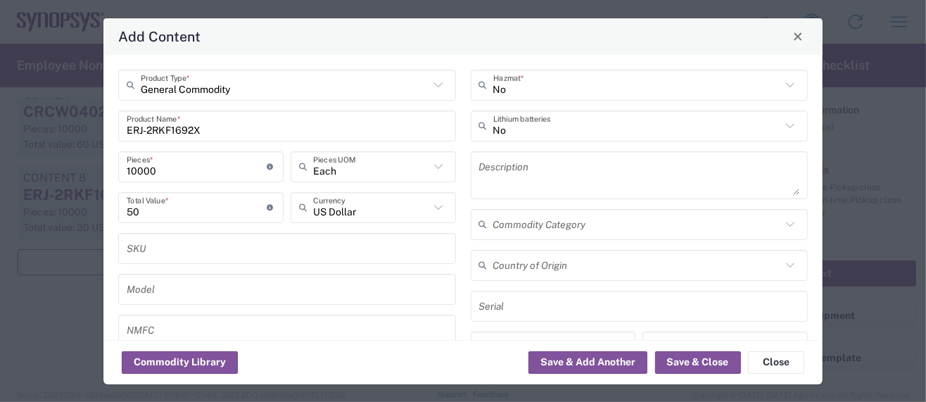
click at [500, 177] on textarea at bounding box center [639, 175] width 321 height 39
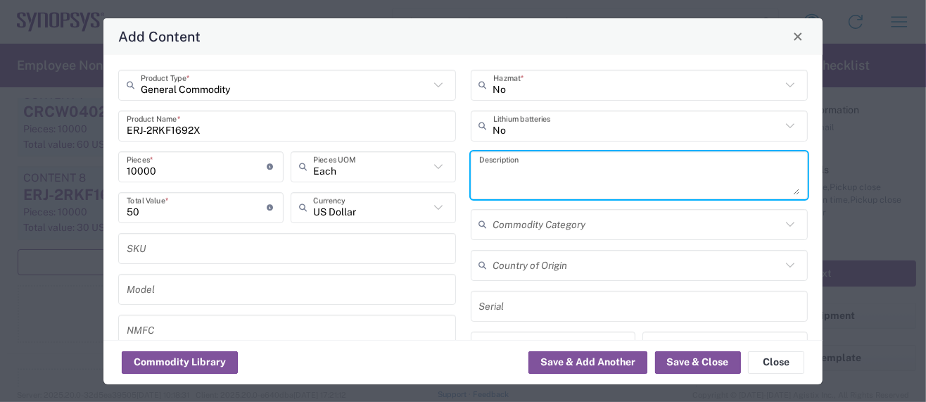
paste textarea "Chip Resistor"
type textarea "Chip Resistor"
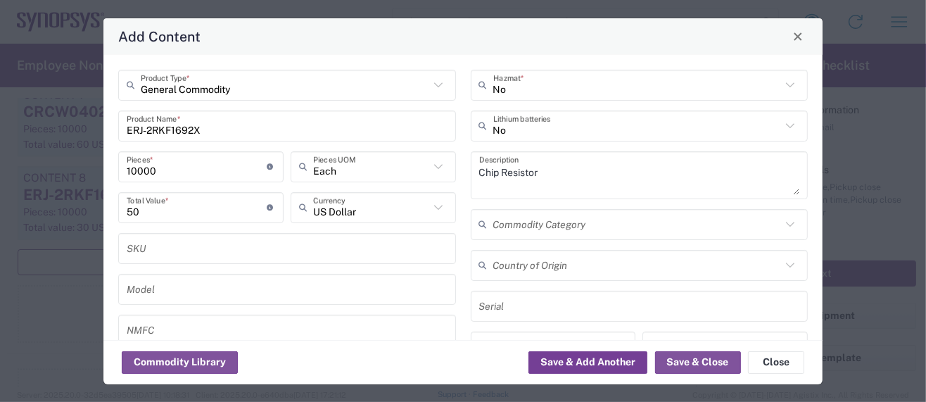
click at [576, 363] on button "Save & Add Another" at bounding box center [588, 362] width 119 height 23
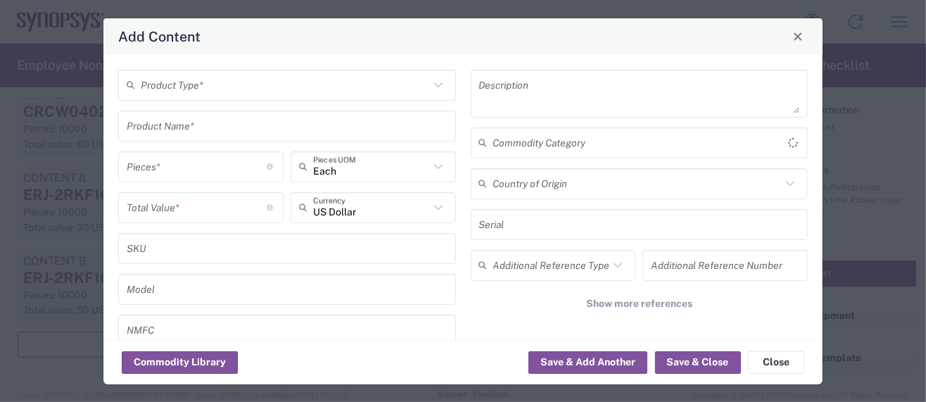
scroll to position [2078, 0]
click at [248, 91] on input "text" at bounding box center [285, 84] width 289 height 25
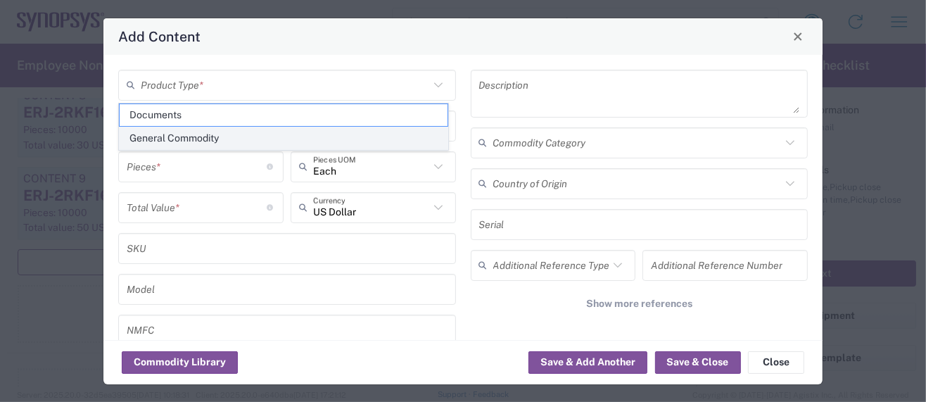
click at [211, 136] on span "General Commodity" at bounding box center [284, 138] width 328 height 22
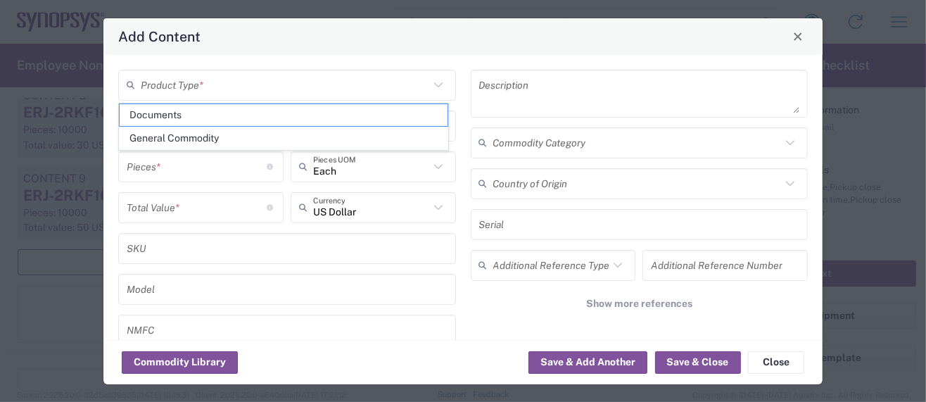
type input "General Commodity"
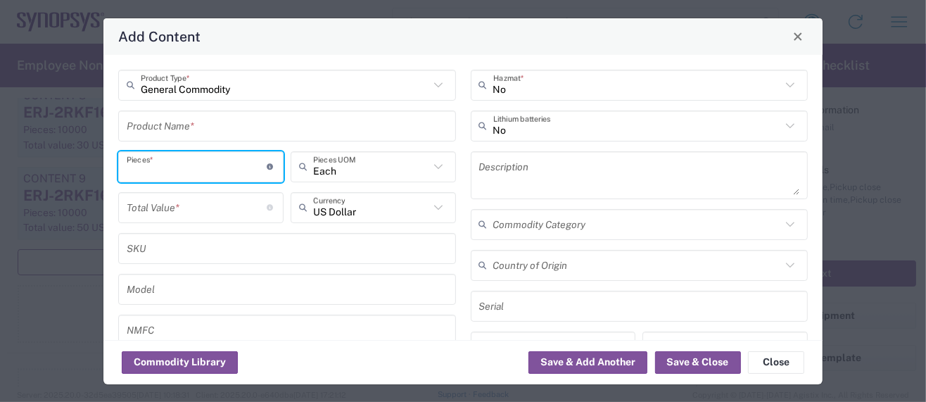
click at [160, 163] on input "number" at bounding box center [197, 166] width 141 height 25
type input "1"
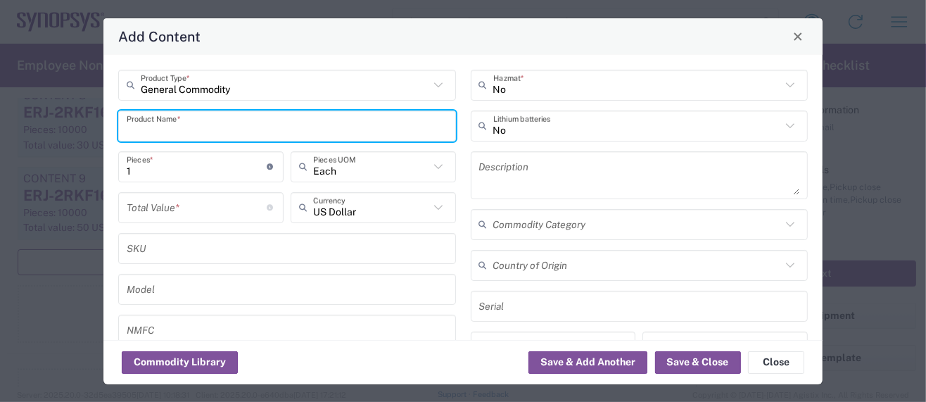
click at [172, 129] on input "text" at bounding box center [287, 125] width 321 height 25
paste input "10. ERJ-2RKF2432X"
drag, startPoint x: 144, startPoint y: 128, endPoint x: 63, endPoint y: 130, distance: 81.0
click at [63, 130] on div "Add Content General Commodity Product Type * 10. ERJ-2RKF2432X Product Name * 1…" at bounding box center [463, 201] width 926 height 402
drag, startPoint x: 223, startPoint y: 129, endPoint x: 50, endPoint y: 113, distance: 173.9
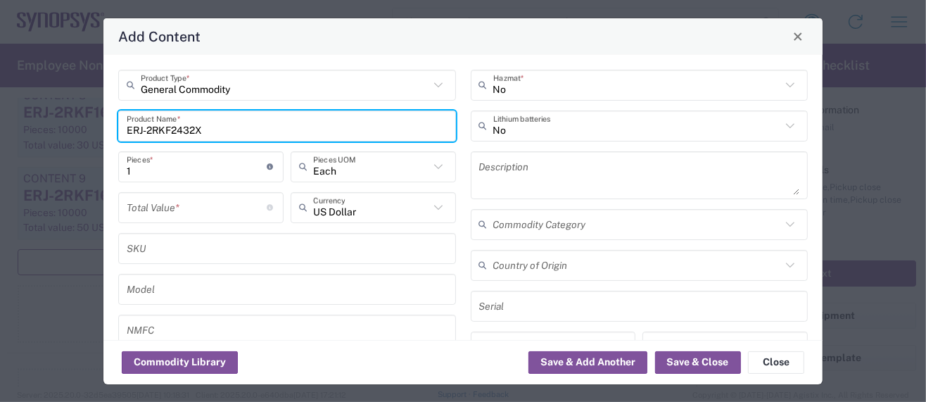
click at [50, 113] on div "Add Content General Commodity Product Type * ERJ-2RKF2432X Product Name * 1 Pie…" at bounding box center [463, 201] width 926 height 402
type input "ERJ-2RKF2432X"
click at [143, 210] on input "number" at bounding box center [197, 207] width 141 height 25
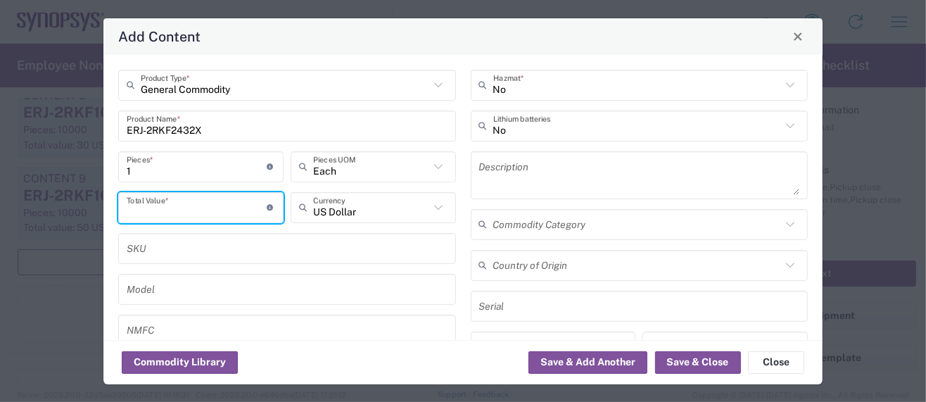
paste input "0.00503"
type input "0.00503"
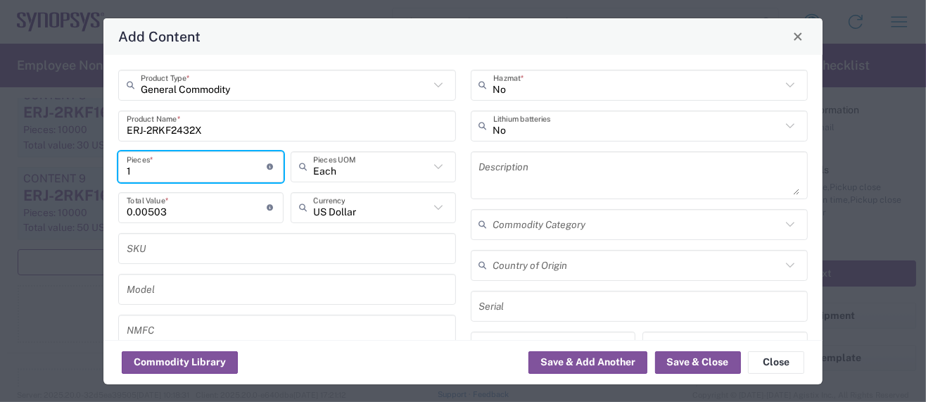
click at [134, 165] on input "1" at bounding box center [197, 166] width 141 height 25
type input "10"
type input "0.05"
type input "100"
type input "0.5"
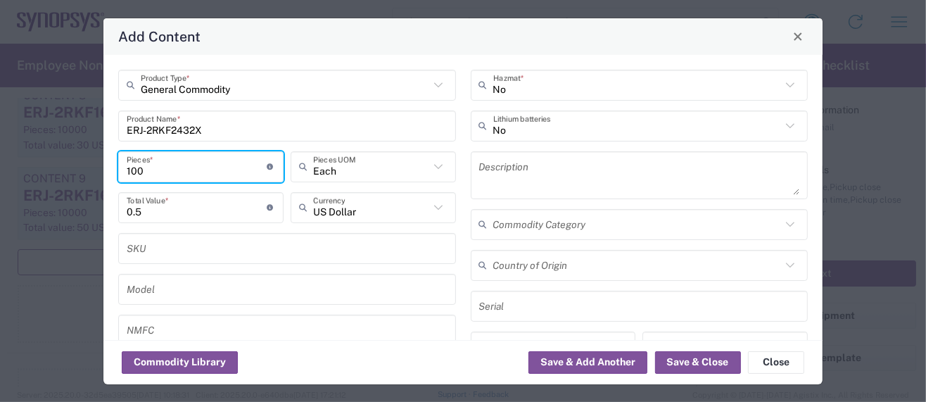
type input "1000"
type input "5"
type input "10000"
type input "50"
type input "10000"
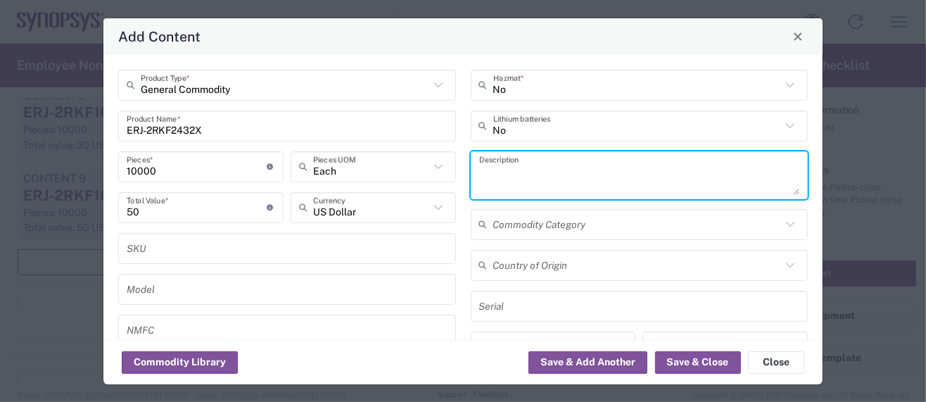
click at [479, 177] on textarea at bounding box center [639, 175] width 321 height 39
paste textarea "Chip Resistor"
type textarea "Chip Resistor"
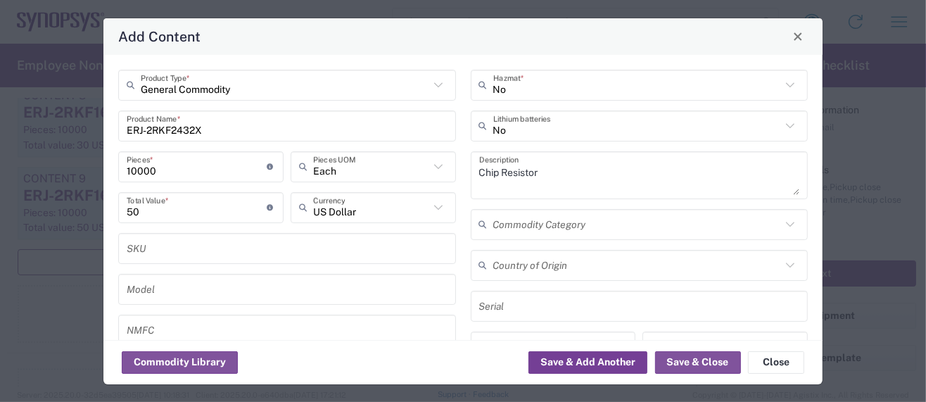
click at [567, 360] on button "Save & Add Another" at bounding box center [588, 362] width 119 height 23
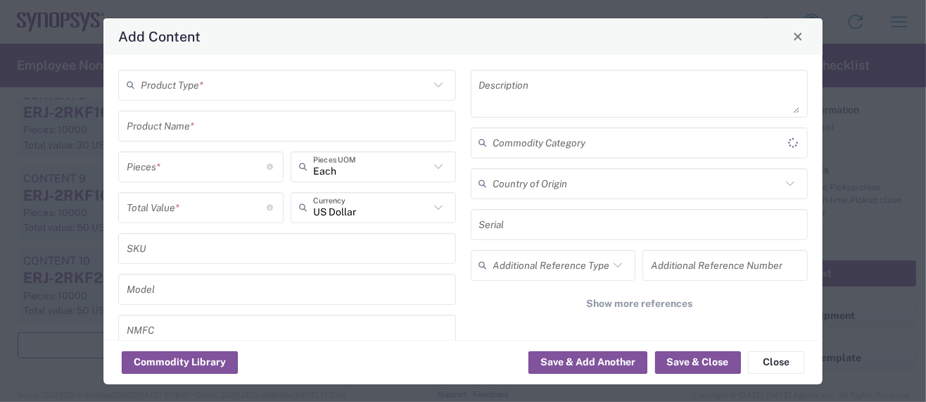
scroll to position [2160, 0]
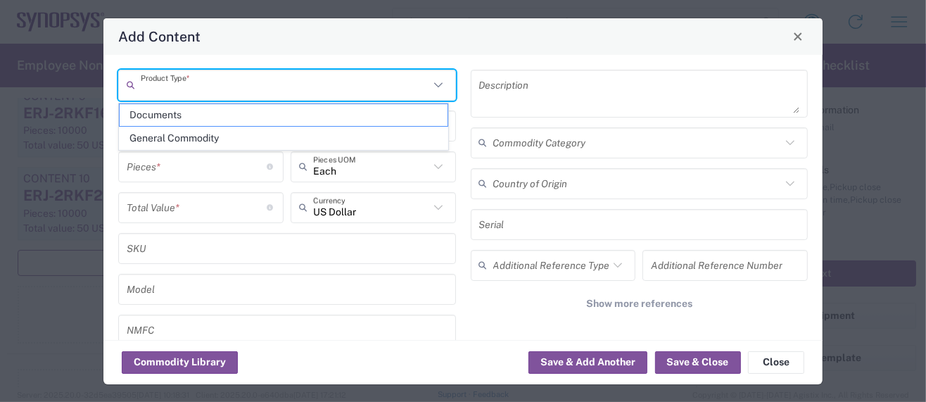
click at [240, 90] on input "text" at bounding box center [285, 84] width 289 height 25
click at [187, 140] on span "General Commodity" at bounding box center [284, 138] width 328 height 22
type input "General Commodity"
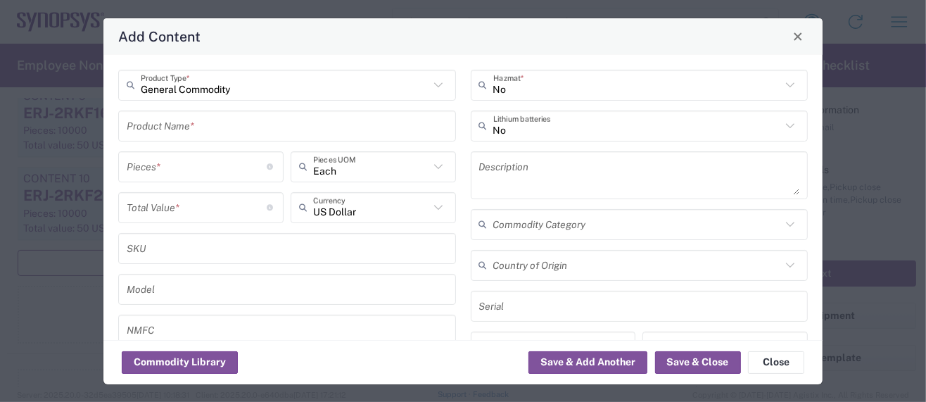
click at [164, 124] on input "text" at bounding box center [287, 125] width 321 height 25
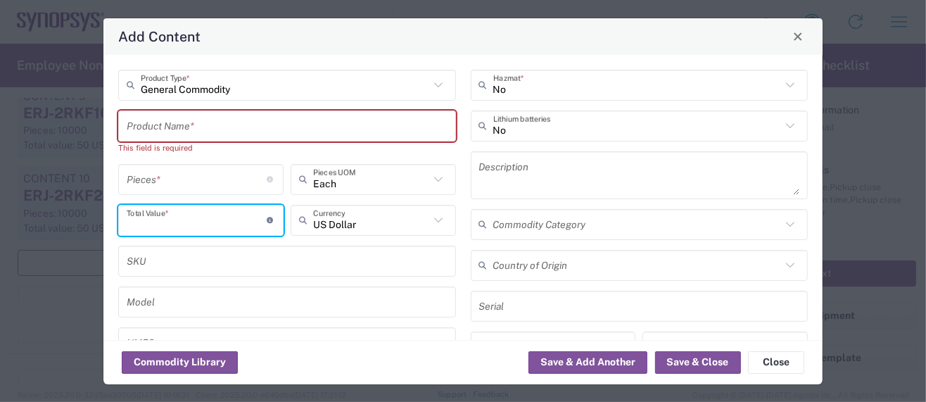
click at [153, 220] on input "number" at bounding box center [197, 220] width 141 height 25
paste input "0.00503"
type input "0.00503"
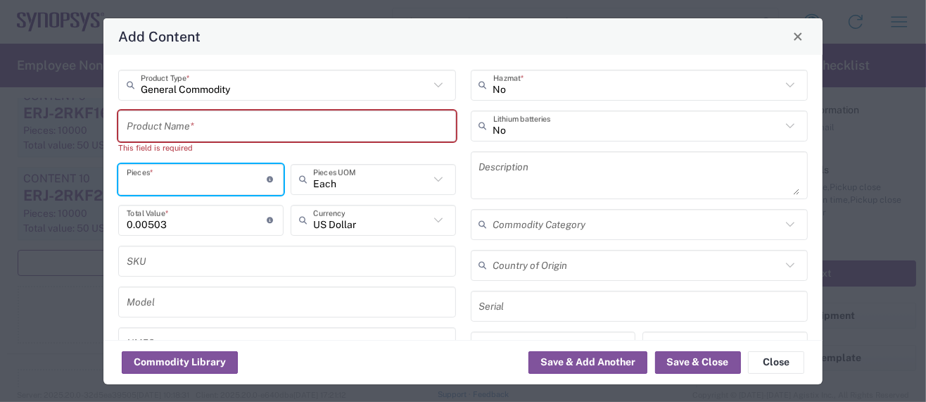
click at [148, 181] on input "number" at bounding box center [197, 179] width 141 height 25
type input "1"
type input "0.01"
type input "1"
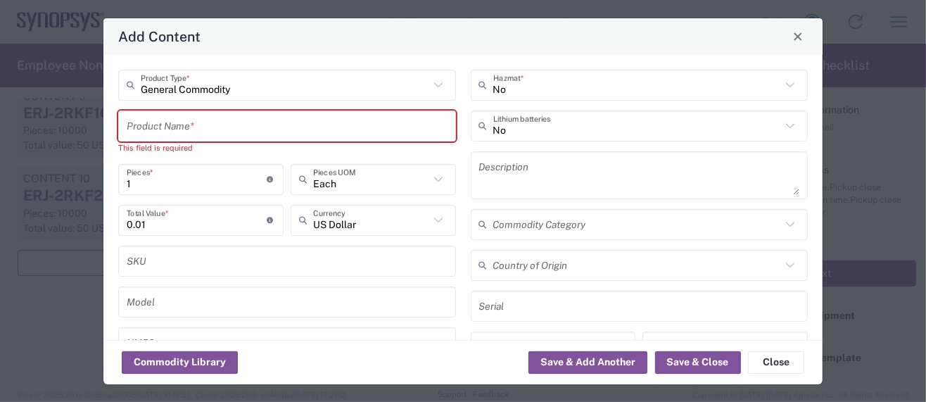
click at [231, 122] on input "text" at bounding box center [287, 125] width 321 height 25
paste input "11. ERJ-2RKF9531X"
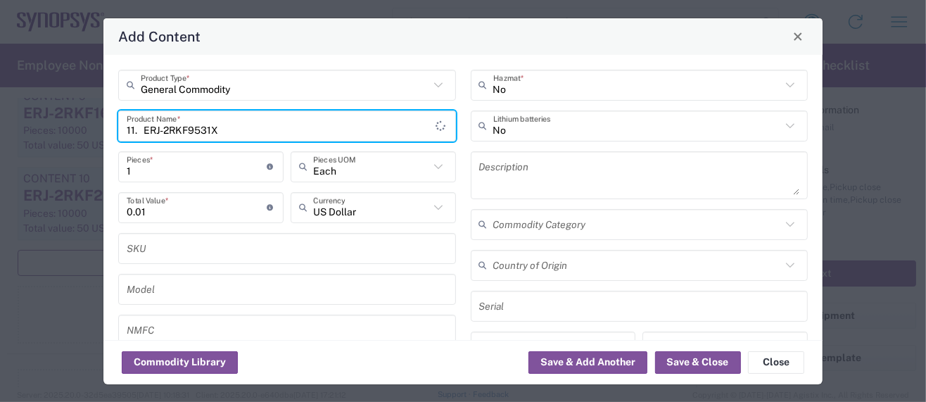
drag, startPoint x: 146, startPoint y: 127, endPoint x: -63, endPoint y: 108, distance: 209.9
click at [0, 108] on html "Shipment request Shipment tracking Employee non-product shipment request My shi…" at bounding box center [463, 201] width 926 height 402
type input "ERJ-2RKF9531X"
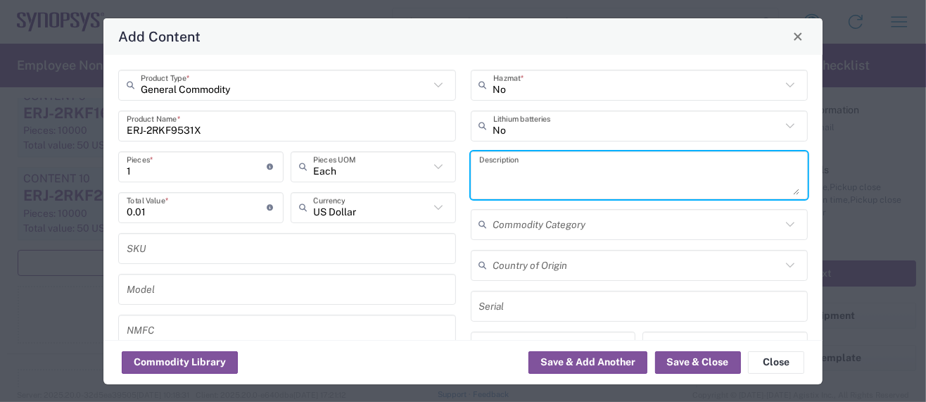
click at [509, 173] on textarea at bounding box center [639, 175] width 321 height 39
type textarea "Chip Resistor"
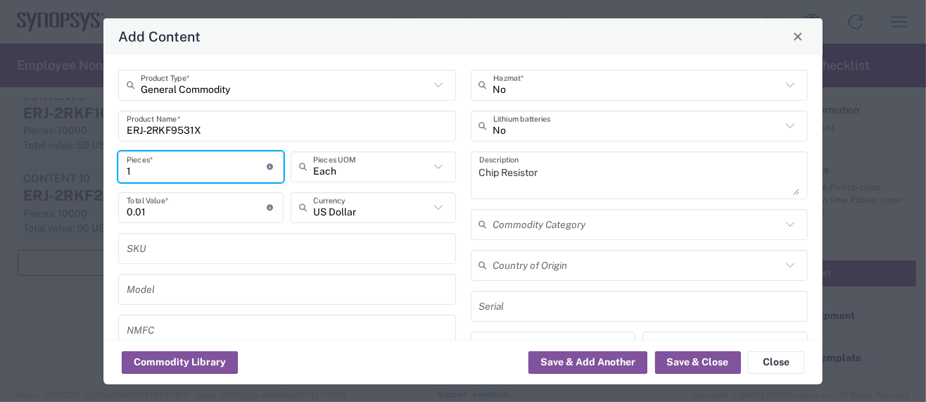
click at [141, 175] on input "1" at bounding box center [197, 166] width 141 height 25
type input "10"
type input "0.1"
type input "100"
type input "1"
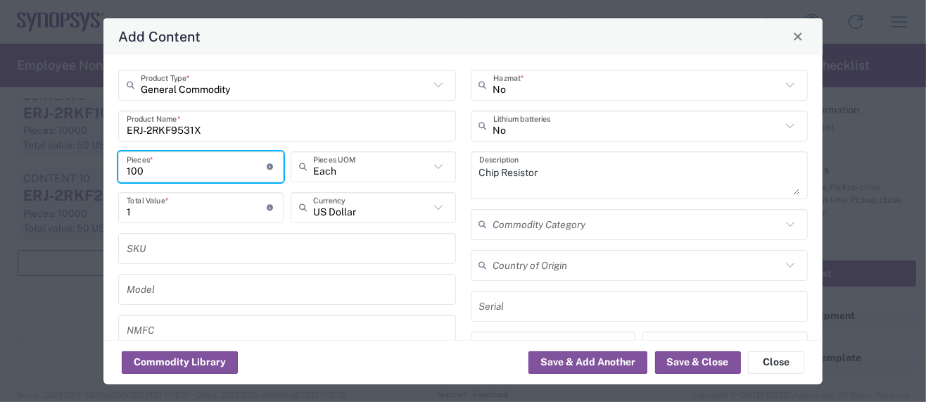
type input "1000"
type input "10"
click at [619, 362] on button "Save & Add Another" at bounding box center [588, 362] width 119 height 23
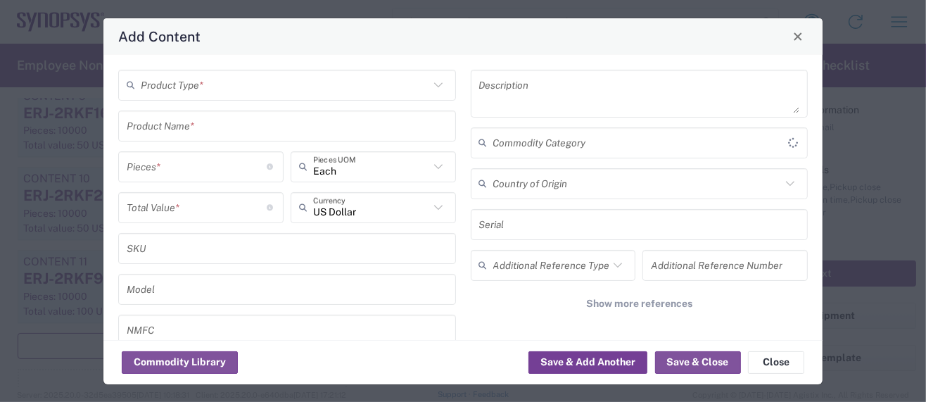
scroll to position [2242, 0]
click at [690, 353] on button "Save & Close" at bounding box center [698, 362] width 86 height 23
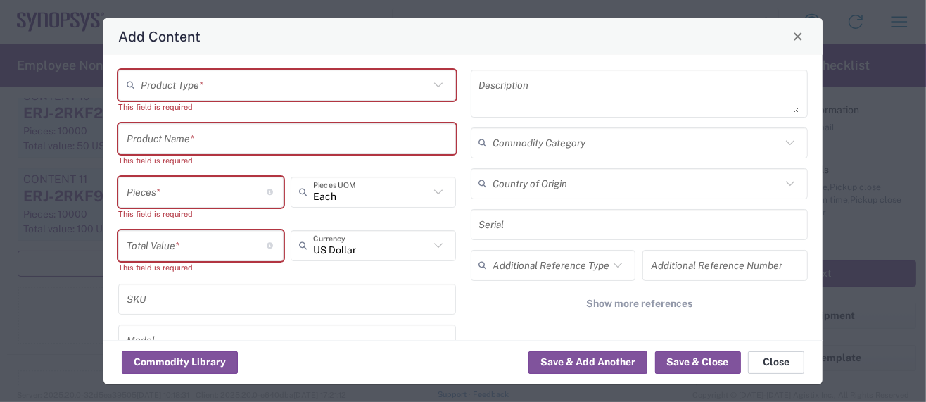
click at [777, 364] on button "Close" at bounding box center [776, 362] width 56 height 23
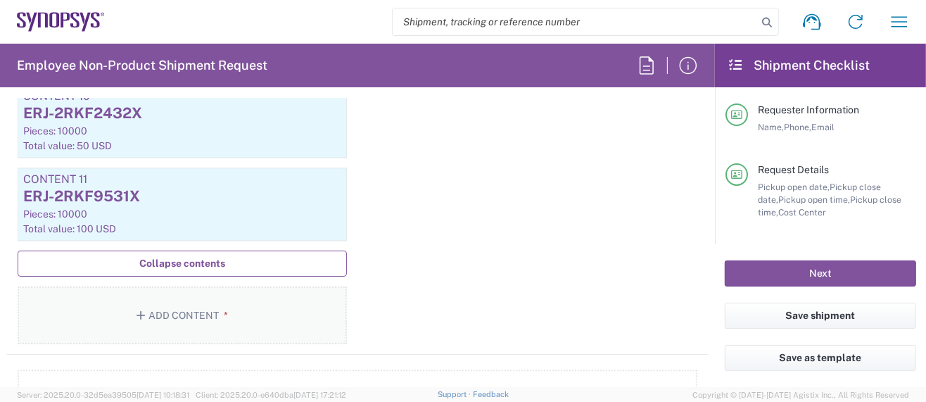
click at [180, 299] on button "Add Content *" at bounding box center [182, 315] width 329 height 58
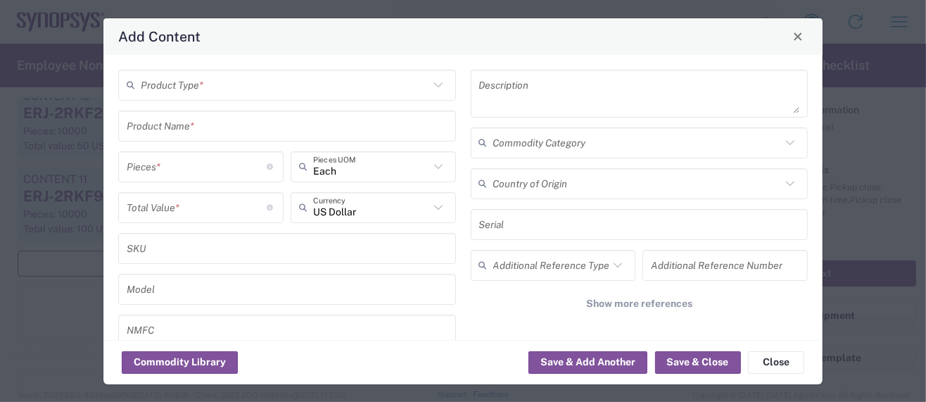
click at [198, 90] on input "text" at bounding box center [285, 84] width 289 height 25
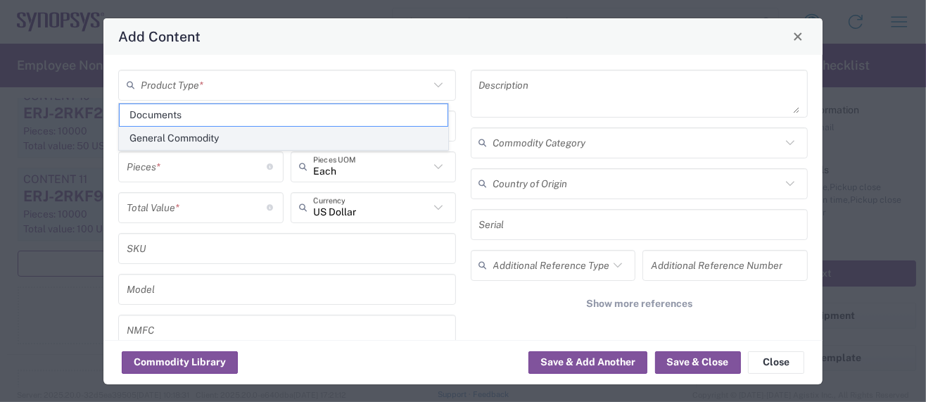
click at [194, 135] on span "General Commodity" at bounding box center [284, 138] width 328 height 22
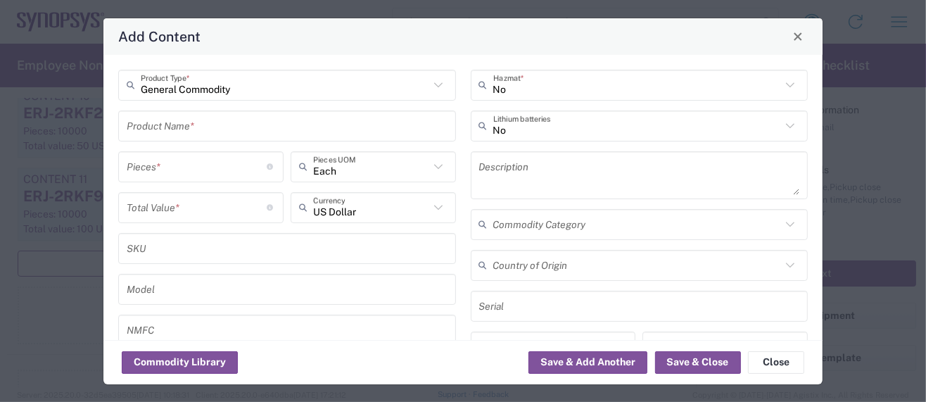
click at [165, 161] on input "number" at bounding box center [197, 166] width 141 height 25
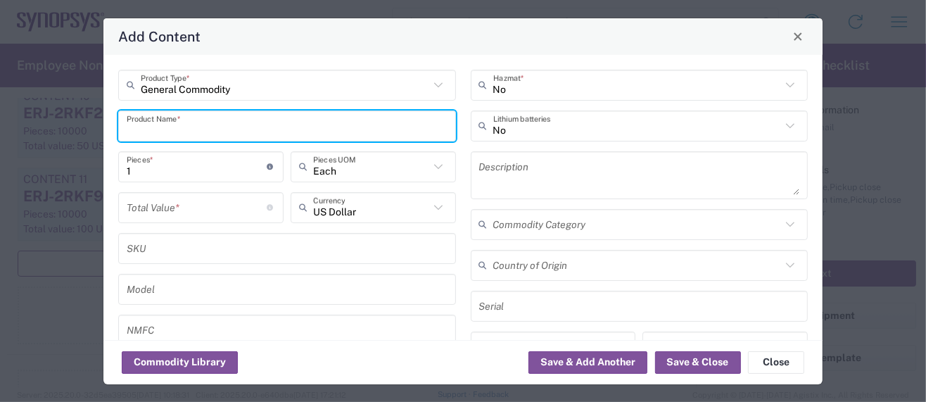
click at [145, 126] on input "text" at bounding box center [287, 125] width 321 height 25
click at [189, 127] on input "text" at bounding box center [287, 125] width 321 height 25
drag, startPoint x: 258, startPoint y: 134, endPoint x: 53, endPoint y: 139, distance: 204.9
click at [53, 139] on div "Add Content General Commodity Product Type * GRM155R71C683KA88J Product Name * …" at bounding box center [463, 201] width 926 height 402
click at [481, 171] on textarea at bounding box center [639, 175] width 321 height 39
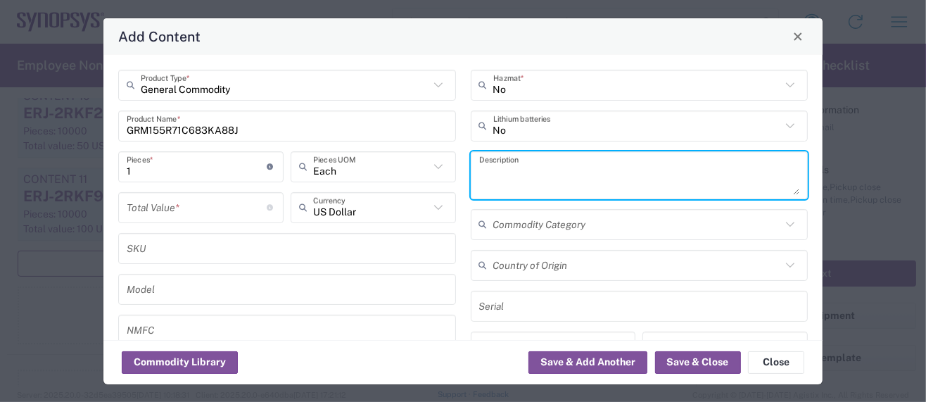
paste textarea "Ceramic Capacitor"
click at [166, 206] on input "number" at bounding box center [197, 207] width 141 height 25
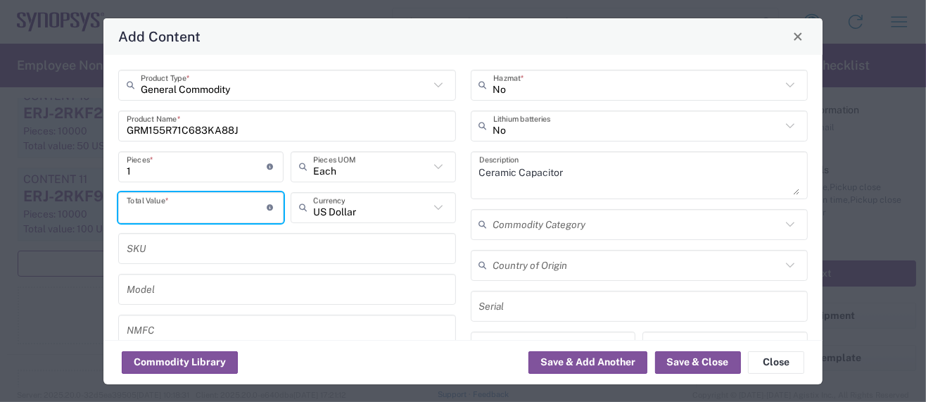
paste input "0.01165"
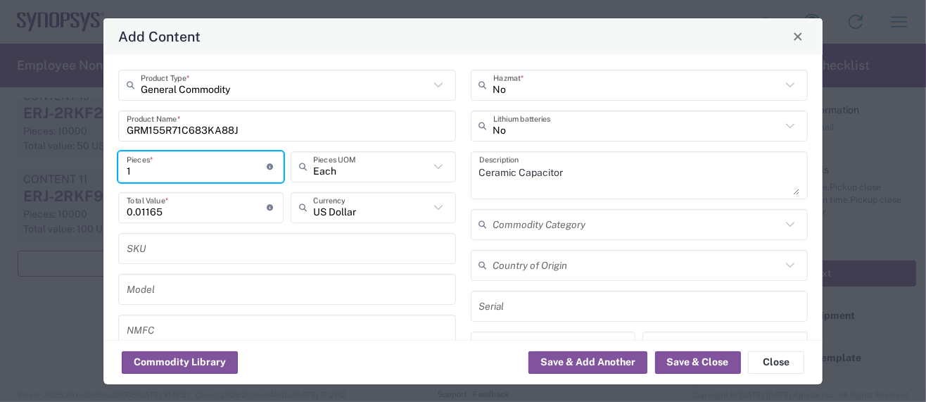
click at [143, 173] on input "1" at bounding box center [197, 166] width 141 height 25
click at [549, 365] on button "Save & Add Another" at bounding box center [588, 362] width 119 height 23
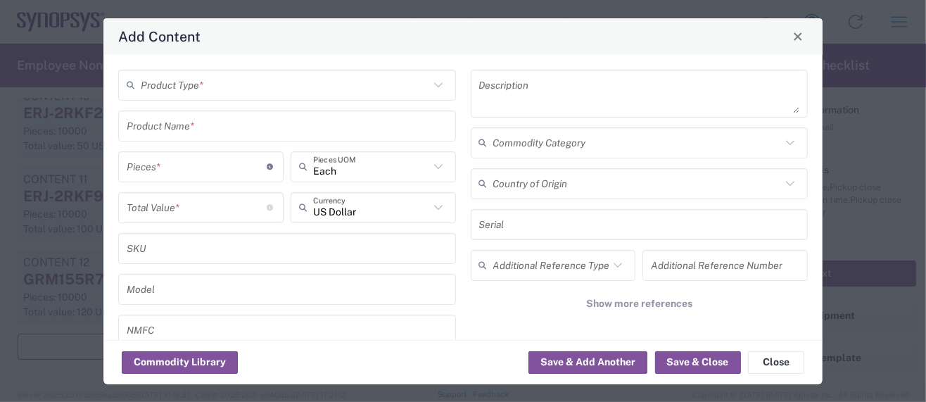
scroll to position [2325, 0]
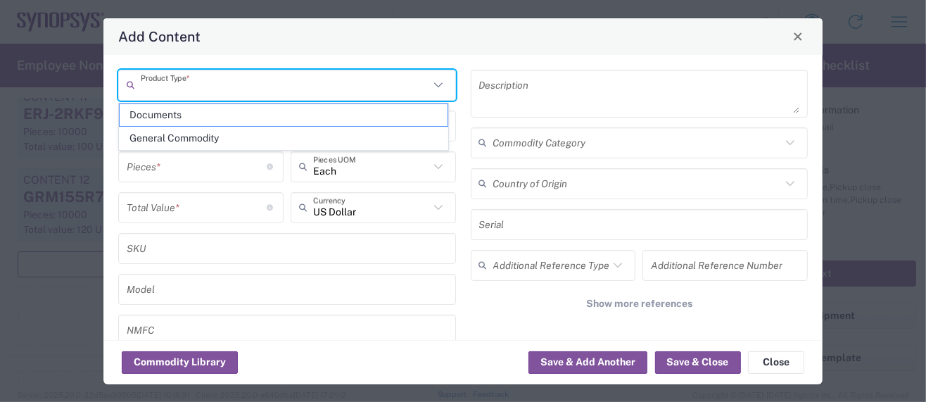
click at [189, 88] on input "text" at bounding box center [285, 84] width 289 height 25
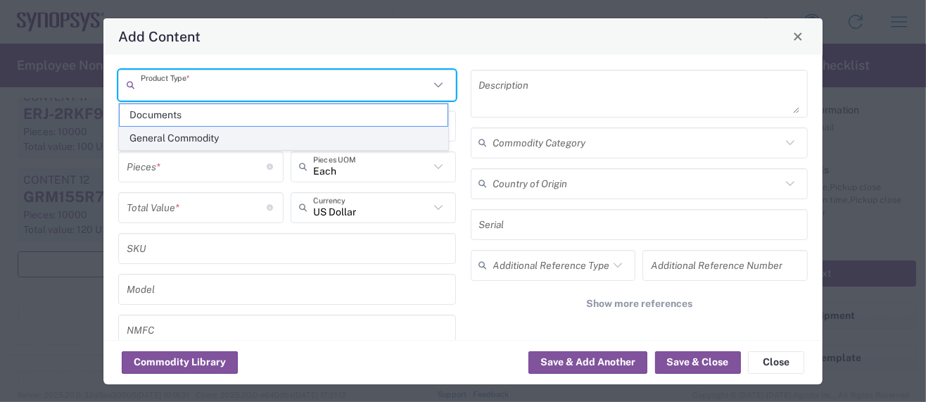
click at [174, 137] on span "General Commodity" at bounding box center [284, 138] width 328 height 22
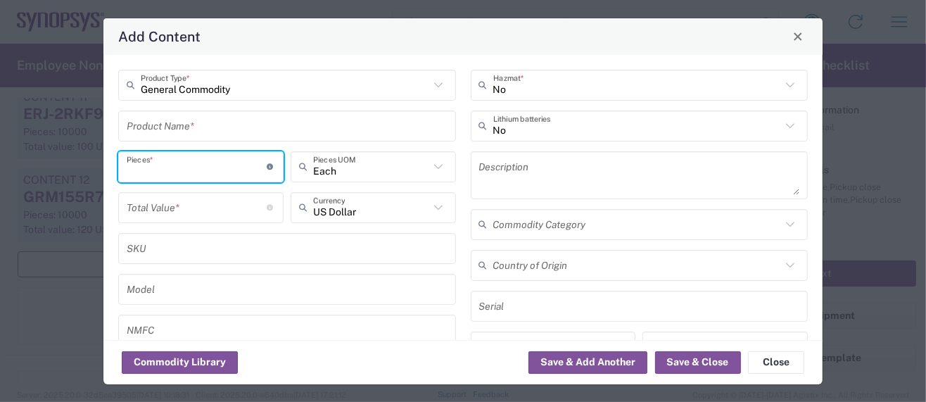
click at [155, 167] on input "number" at bounding box center [197, 166] width 141 height 25
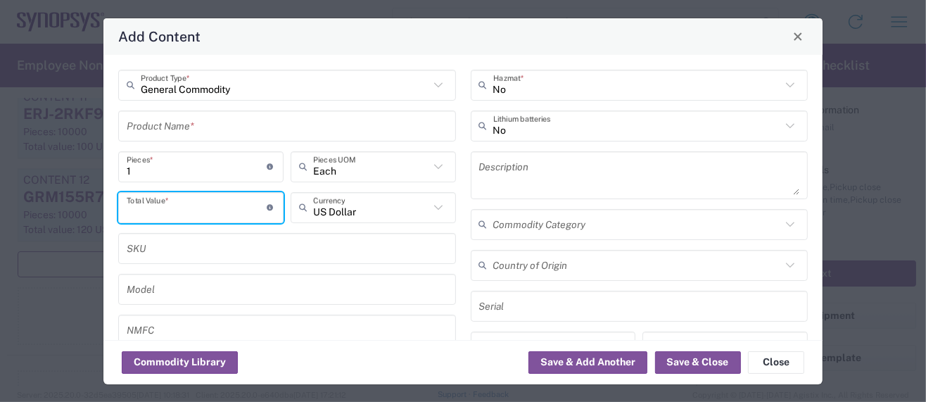
drag, startPoint x: 263, startPoint y: 196, endPoint x: 480, endPoint y: 426, distance: 316.6
drag, startPoint x: 480, startPoint y: 426, endPoint x: 188, endPoint y: 126, distance: 419.1
click at [188, 126] on input "text" at bounding box center [287, 125] width 321 height 25
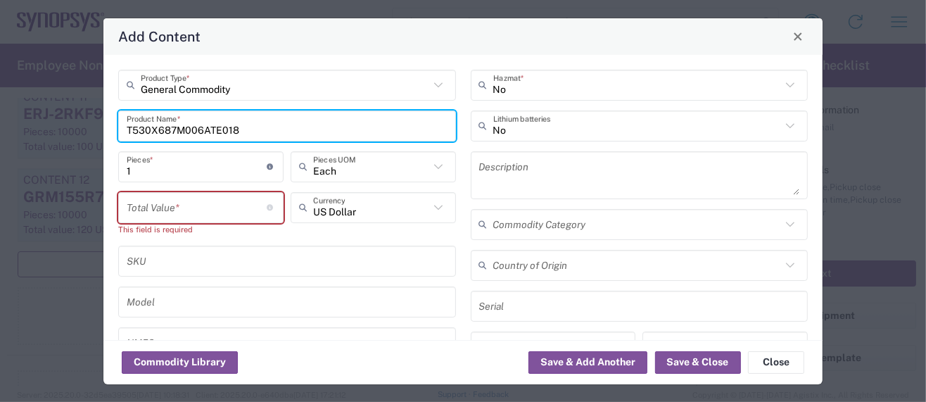
drag, startPoint x: 254, startPoint y: 132, endPoint x: 29, endPoint y: 132, distance: 225.2
click at [29, 132] on div "Add Content General Commodity Product Type * T530X687M006ATE018 Product Name * …" at bounding box center [463, 201] width 926 height 402
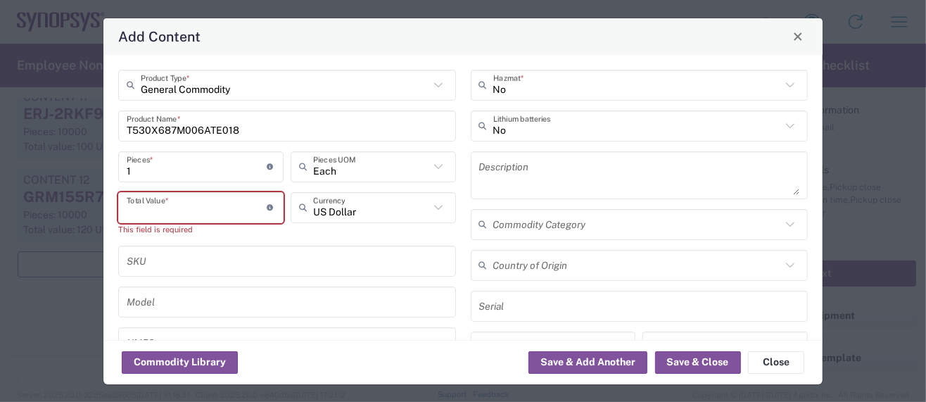
click at [147, 210] on input "number" at bounding box center [197, 207] width 141 height 25
paste input "4.07574"
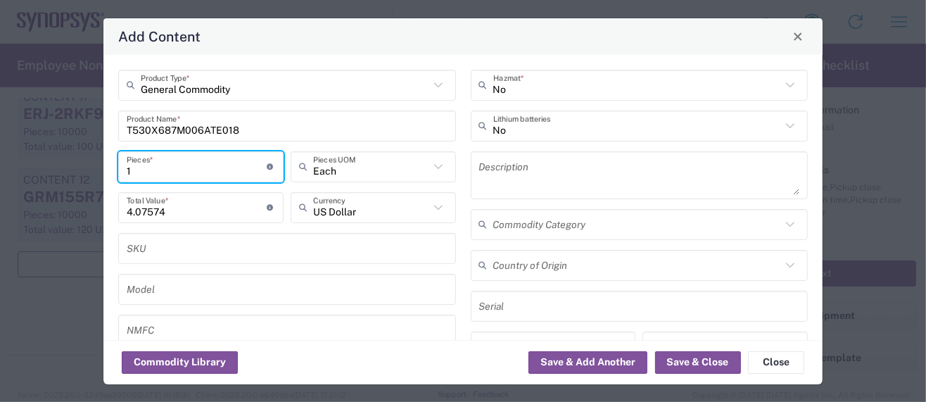
click at [137, 174] on input "1" at bounding box center [197, 166] width 141 height 25
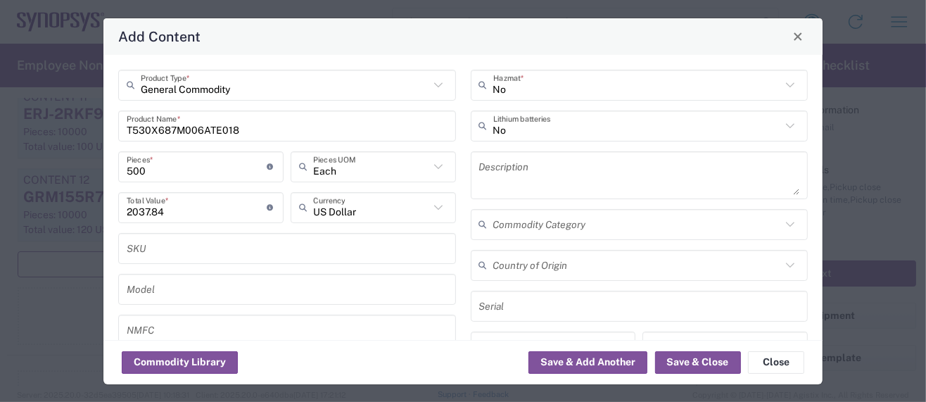
click at [481, 175] on textarea at bounding box center [639, 175] width 321 height 39
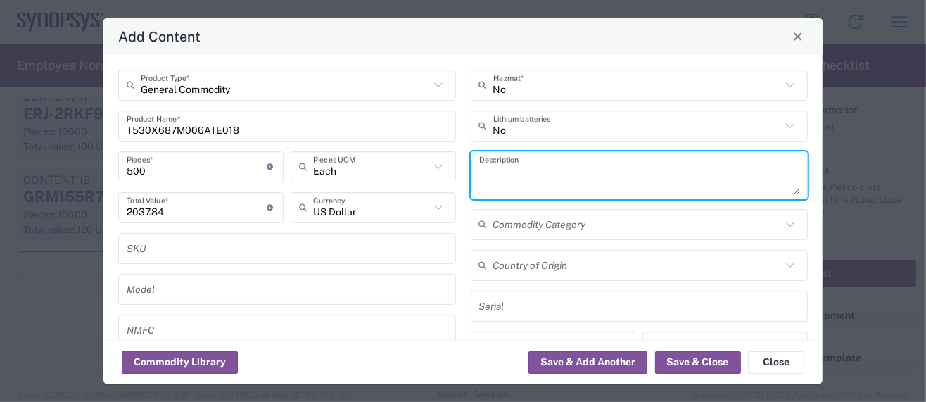
paste textarea "Tantalum Polymer Capacitor"
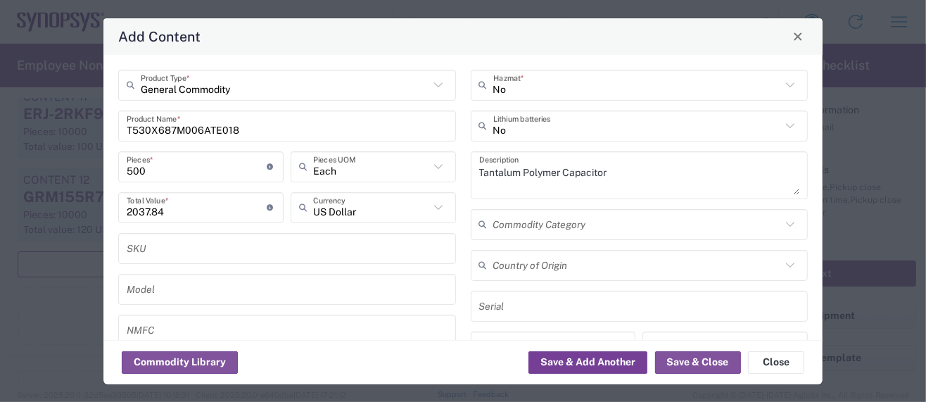
click at [549, 363] on button "Save & Add Another" at bounding box center [588, 362] width 119 height 23
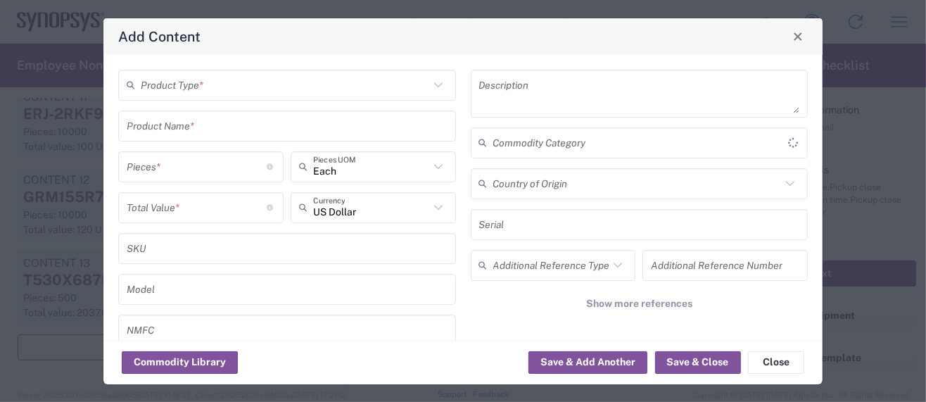
scroll to position [2407, 0]
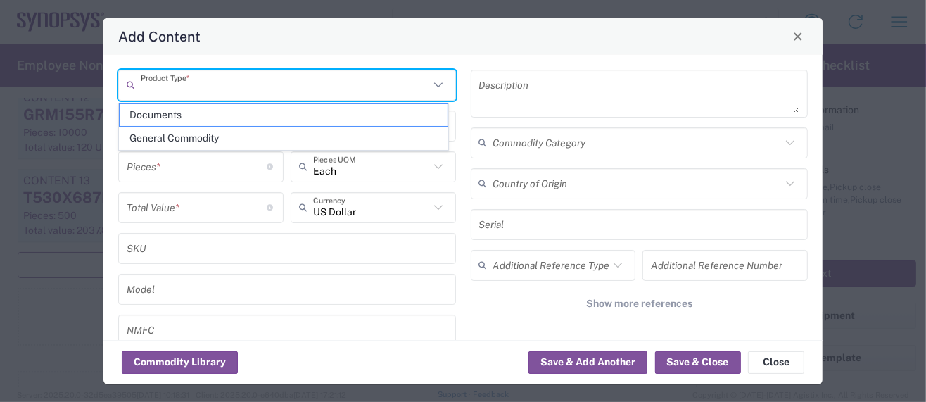
click at [231, 88] on input "text" at bounding box center [285, 84] width 289 height 25
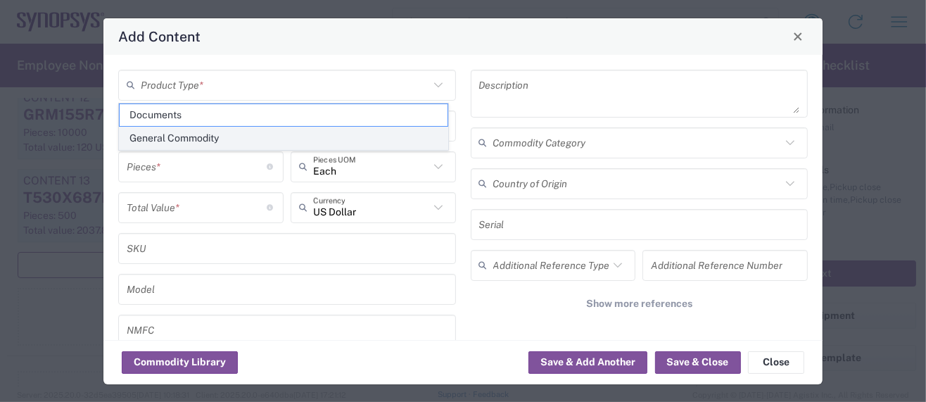
click at [194, 141] on span "General Commodity" at bounding box center [284, 138] width 328 height 22
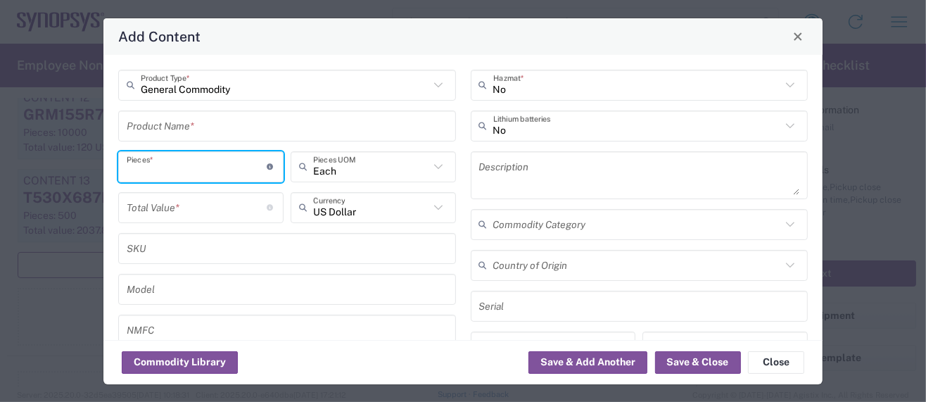
click at [153, 167] on input "number" at bounding box center [197, 166] width 141 height 25
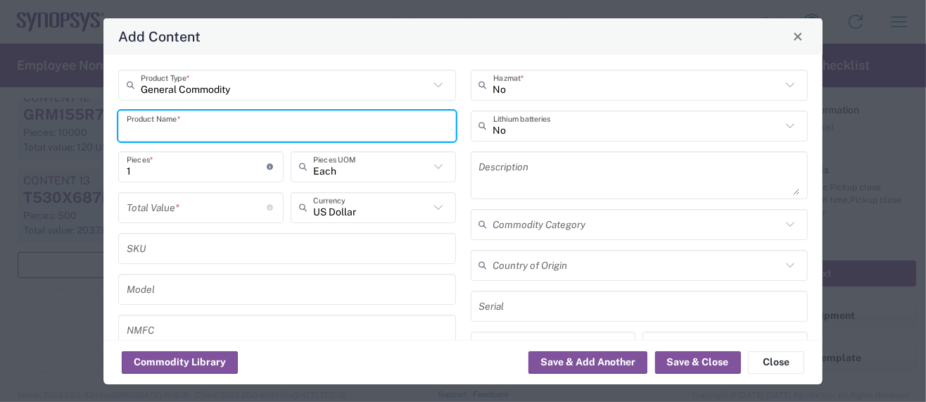
click at [170, 113] on input "text" at bounding box center [287, 125] width 321 height 25
drag, startPoint x: 246, startPoint y: 129, endPoint x: 7, endPoint y: 110, distance: 239.3
click at [7, 110] on div "Add Content General Commodity Product Type * GRM155R71E104KE14J Product Name * …" at bounding box center [463, 201] width 926 height 402
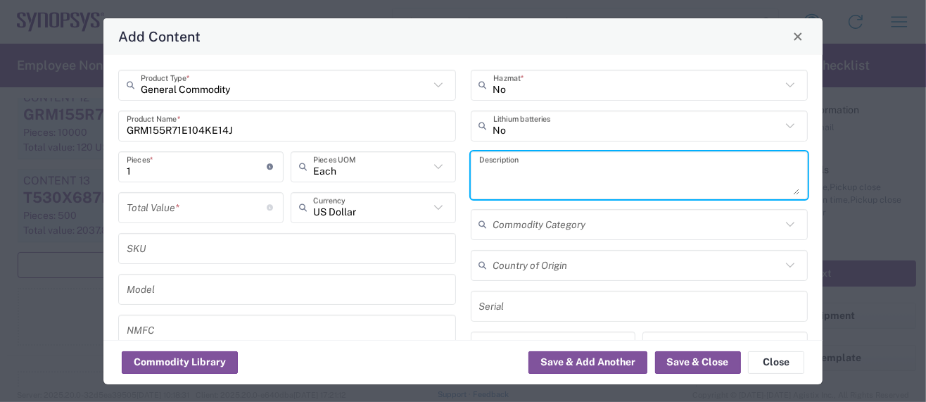
click at [488, 170] on textarea at bounding box center [639, 175] width 321 height 39
paste textarea "GRM155R71E104KE14J"
drag, startPoint x: 590, startPoint y: 175, endPoint x: 396, endPoint y: 172, distance: 194.3
click at [424, 169] on div "General Commodity Product Type * GRM155R71E104KE14J Product Name * 1 Pieces * N…" at bounding box center [463, 253] width 704 height 366
click at [589, 175] on textarea "GRM155R71E104KE14J" at bounding box center [639, 175] width 321 height 39
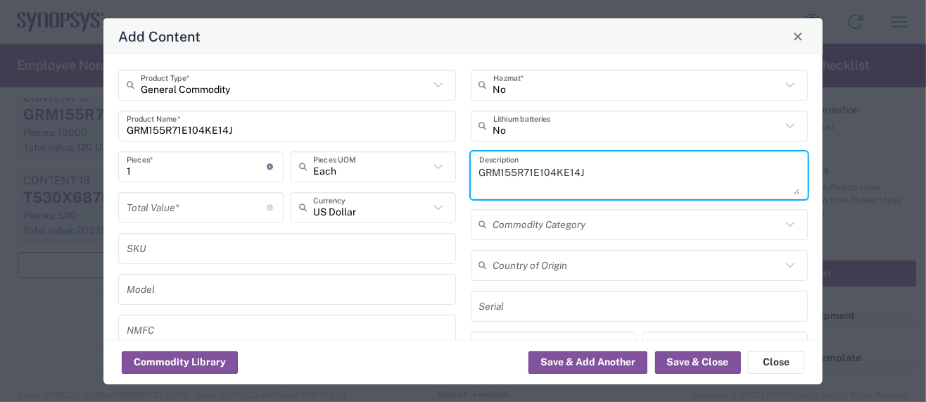
drag, startPoint x: 591, startPoint y: 173, endPoint x: 350, endPoint y: 158, distance: 241.9
click at [350, 158] on div "General Commodity Product Type * GRM155R71E104KE14J Product Name * 1 Pieces * N…" at bounding box center [463, 253] width 704 height 366
paste textarea "Ceramic Capacitor"
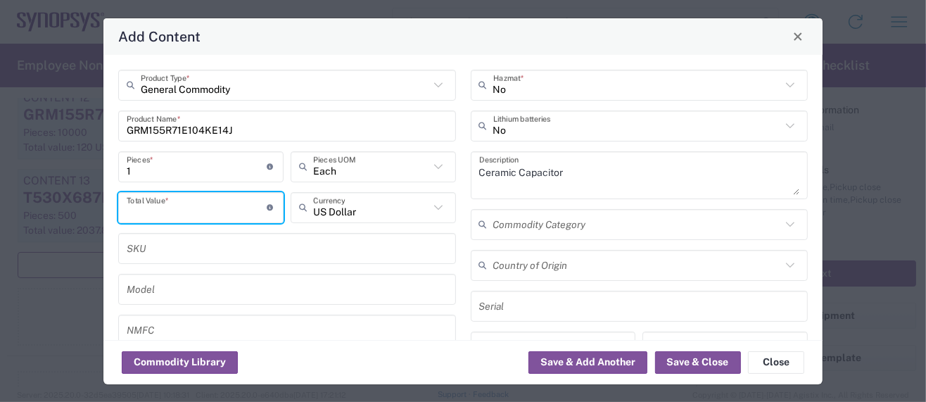
click at [163, 212] on input "number" at bounding box center [197, 207] width 141 height 25
paste input "0.00493"
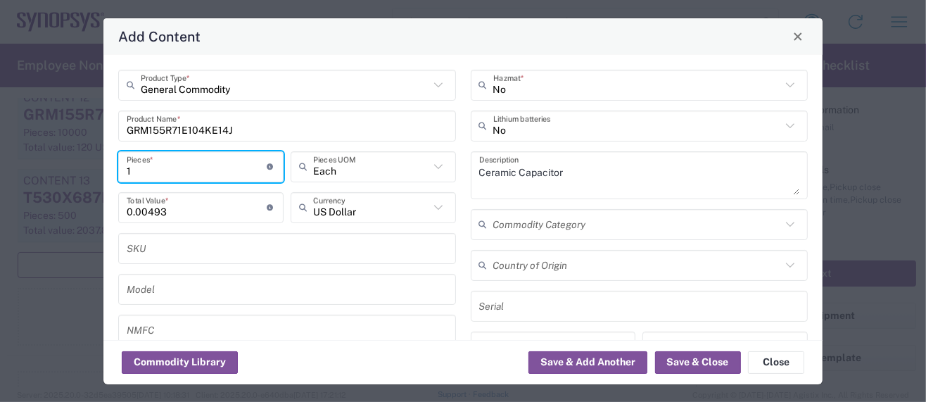
click at [127, 169] on input "1" at bounding box center [197, 166] width 141 height 25
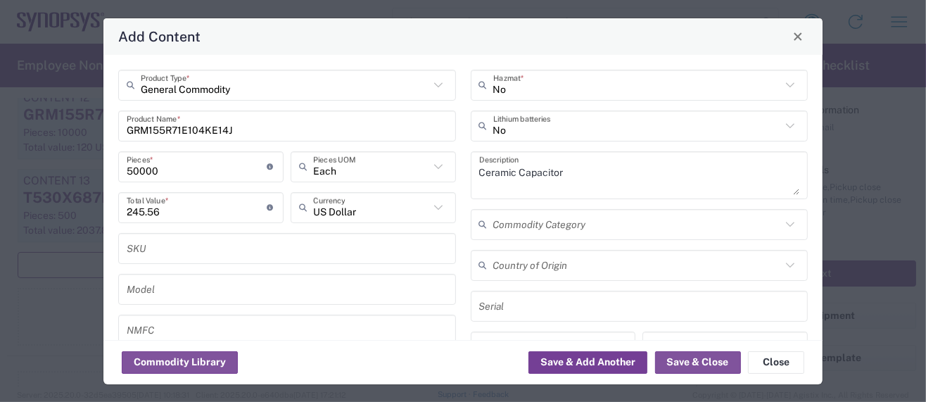
click at [549, 363] on button "Save & Add Another" at bounding box center [588, 362] width 119 height 23
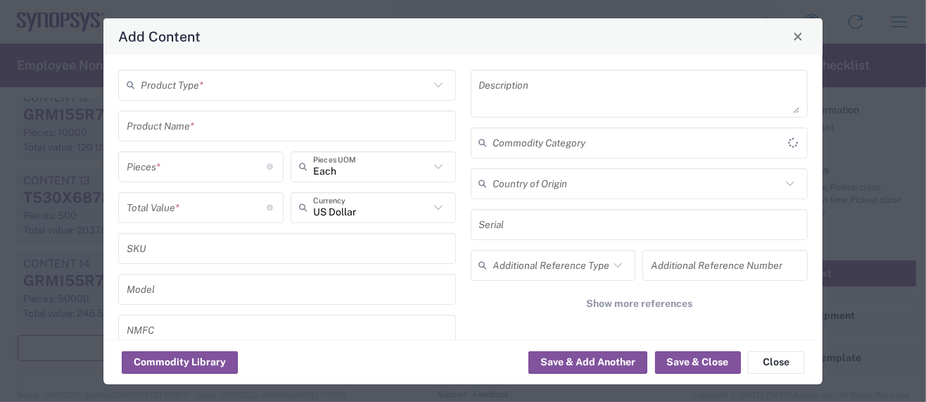
scroll to position [2489, 0]
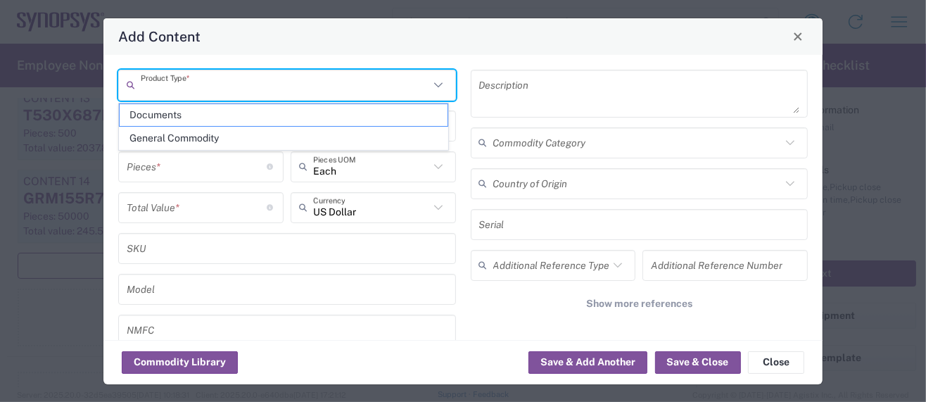
click at [169, 90] on input "text" at bounding box center [285, 84] width 289 height 25
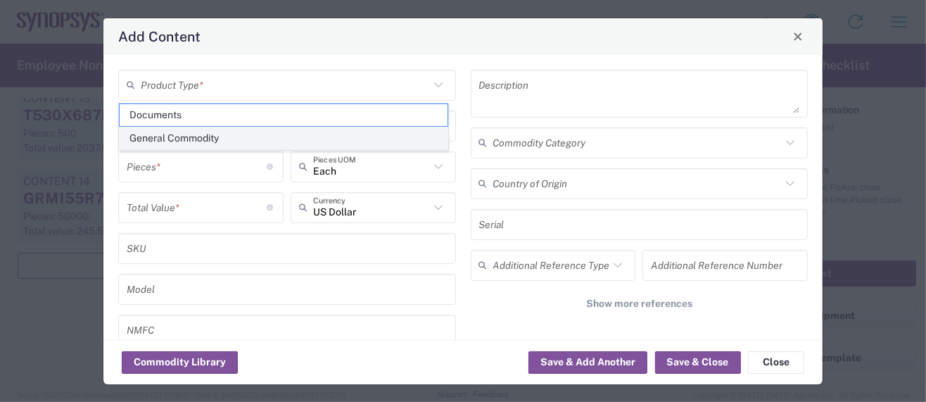
click at [183, 136] on span "General Commodity" at bounding box center [284, 138] width 328 height 22
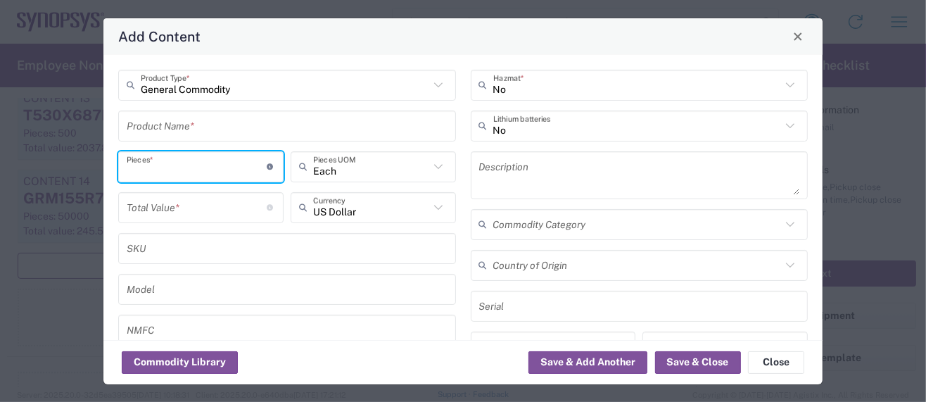
click at [137, 169] on input "number" at bounding box center [197, 166] width 141 height 25
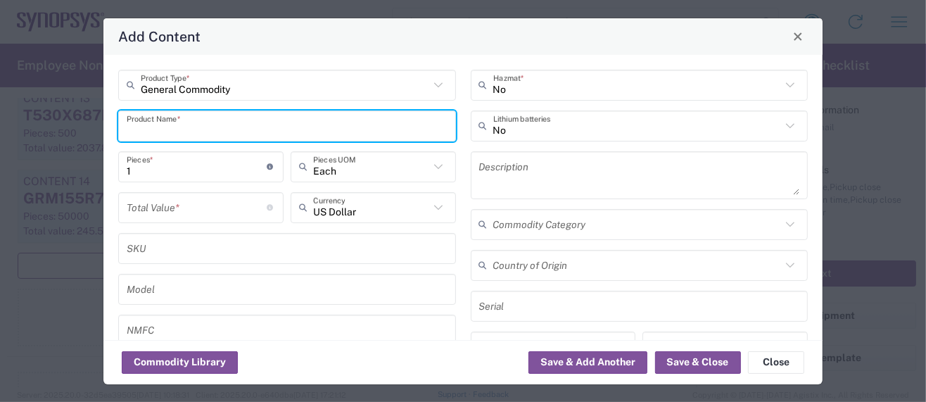
click at [177, 134] on input "text" at bounding box center [287, 125] width 321 height 25
drag, startPoint x: 244, startPoint y: 128, endPoint x: 82, endPoint y: 117, distance: 162.3
click at [82, 117] on div "Add Content General Commodity Product Type * GRM32ER71E226KE15K Product Name * …" at bounding box center [463, 201] width 926 height 402
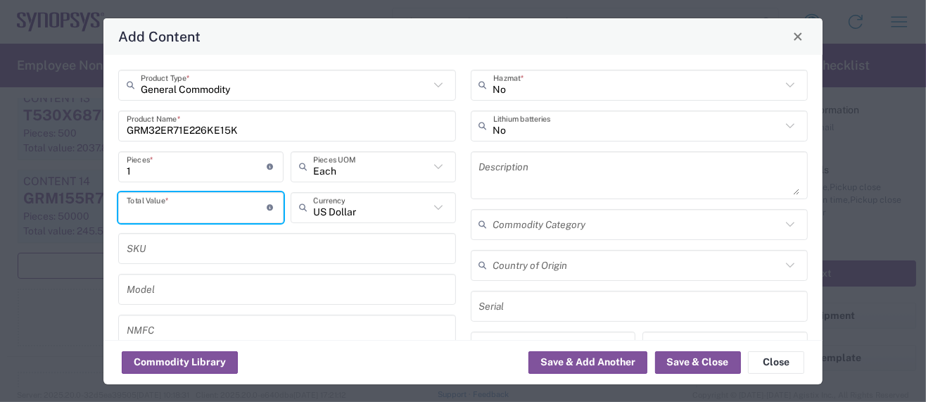
click at [166, 205] on input "number" at bounding box center [197, 207] width 141 height 25
paste input "0.21828"
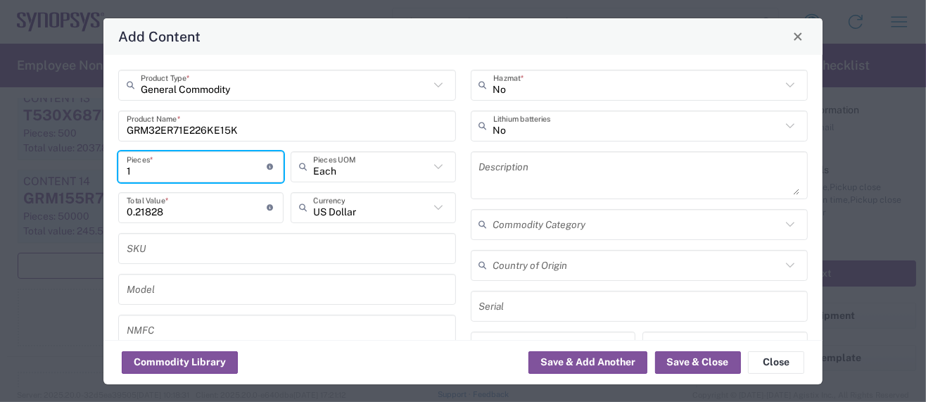
click at [127, 168] on input "1" at bounding box center [197, 166] width 141 height 25
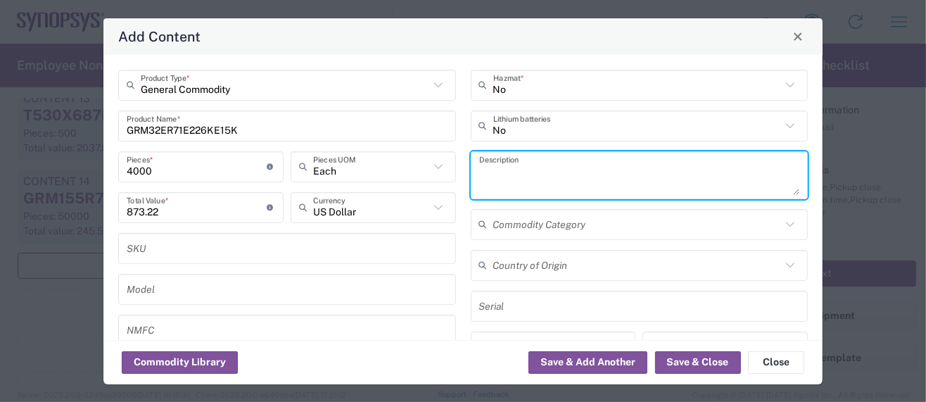
click at [505, 164] on textarea at bounding box center [639, 175] width 321 height 39
paste textarea "Ceramic Capacitor"
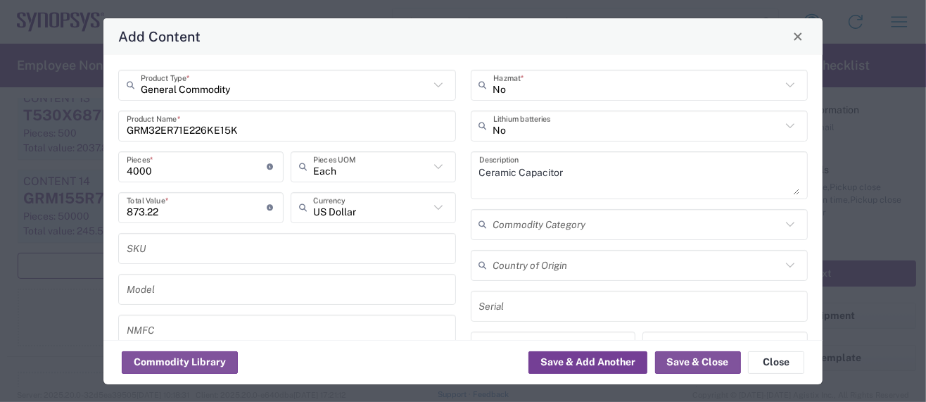
click at [538, 360] on button "Save & Add Another" at bounding box center [588, 362] width 119 height 23
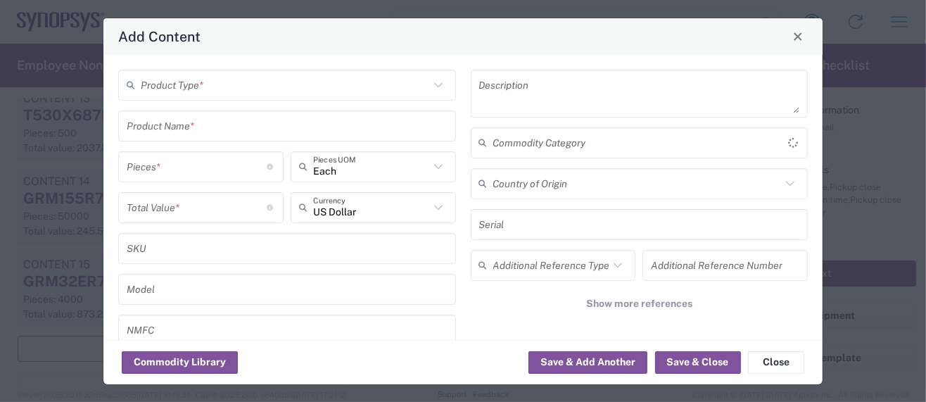
scroll to position [2572, 0]
click at [196, 85] on input "text" at bounding box center [285, 84] width 289 height 25
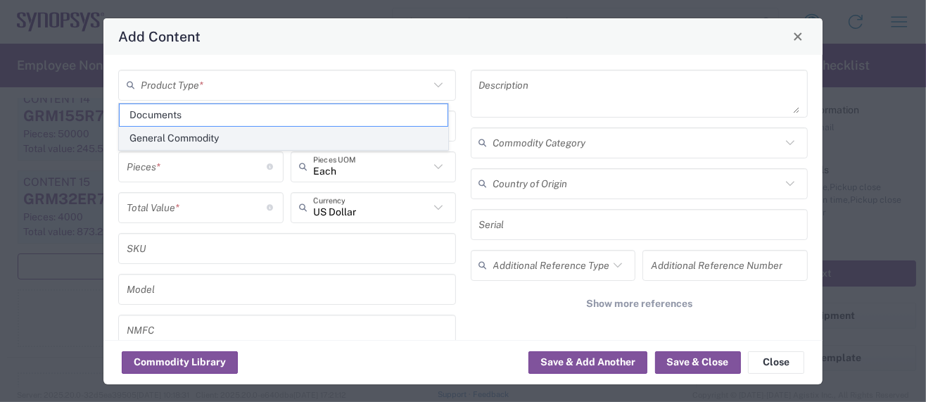
click at [182, 137] on span "General Commodity" at bounding box center [284, 138] width 328 height 22
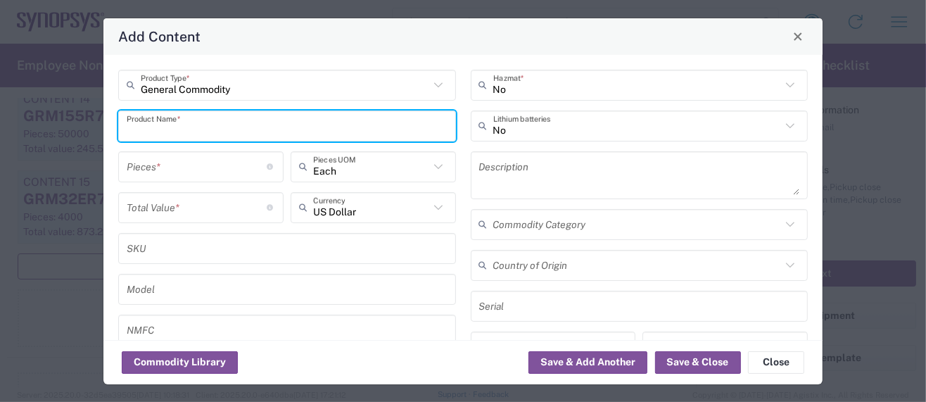
click at [181, 134] on input "text" at bounding box center [287, 125] width 321 height 25
drag, startPoint x: 213, startPoint y: 134, endPoint x: 61, endPoint y: 129, distance: 152.1
click at [61, 129] on div "Add Content General Commodity Product Type * PTH04T230WAS Product Name * Pieces…" at bounding box center [463, 201] width 926 height 402
click at [182, 177] on input "number" at bounding box center [197, 166] width 141 height 25
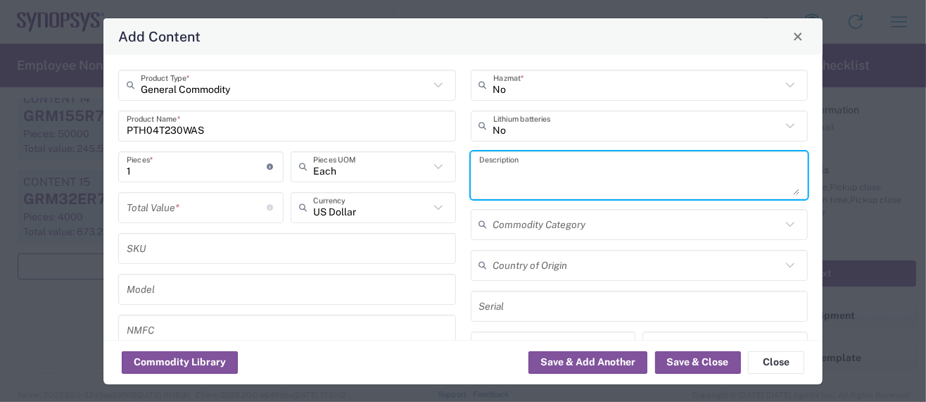
click at [514, 178] on textarea at bounding box center [639, 175] width 321 height 39
paste textarea "DC DC Converter"
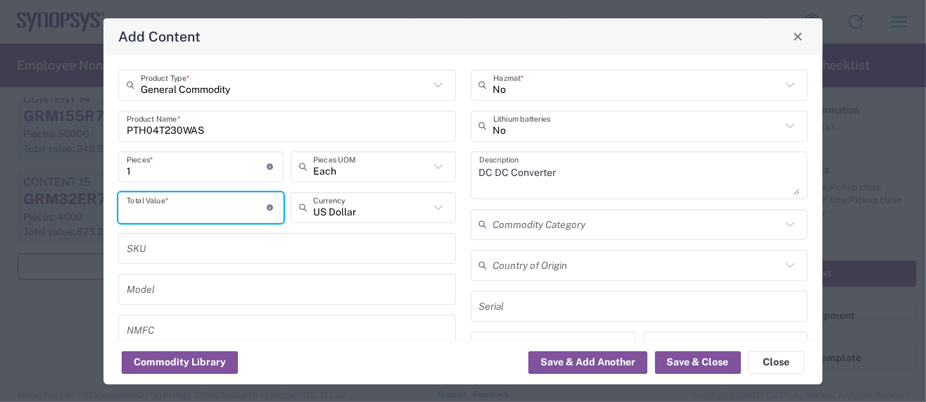
click at [172, 208] on input "number" at bounding box center [197, 207] width 141 height 25
paste input "16.57296"
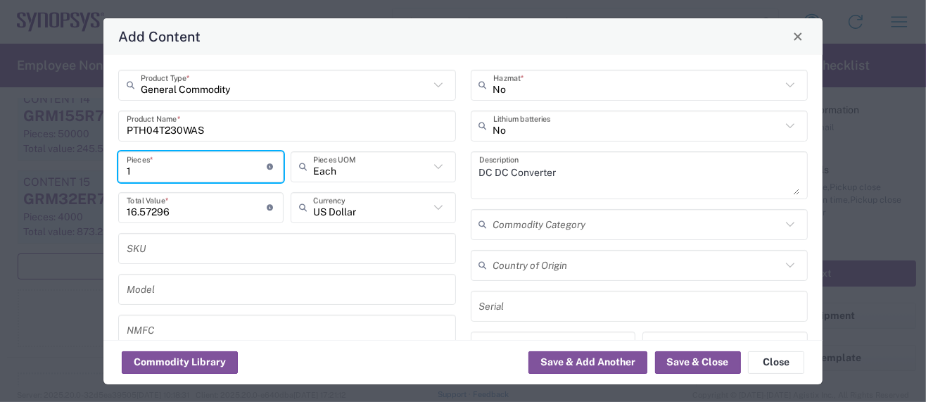
click at [132, 169] on input "1" at bounding box center [197, 166] width 141 height 25
click at [127, 169] on input "1" at bounding box center [197, 166] width 141 height 25
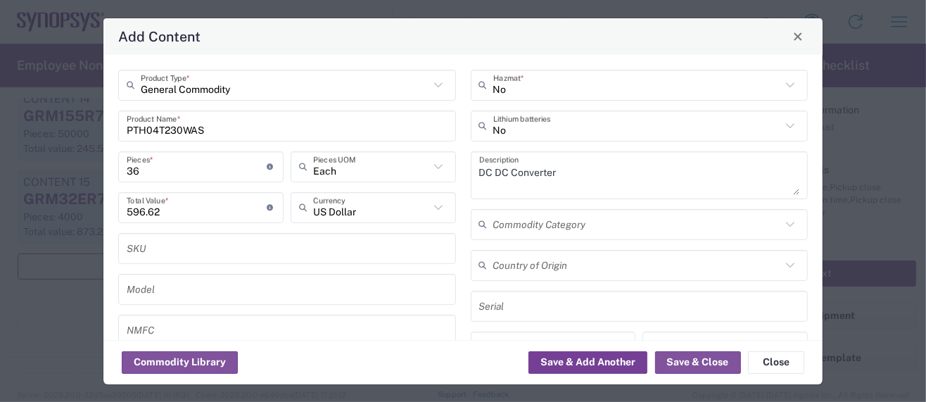
click at [571, 371] on button "Save & Add Another" at bounding box center [588, 362] width 119 height 23
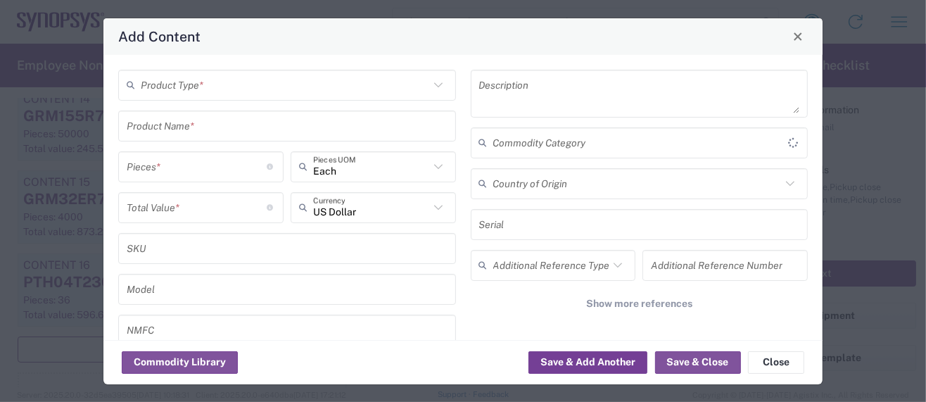
scroll to position [2654, 0]
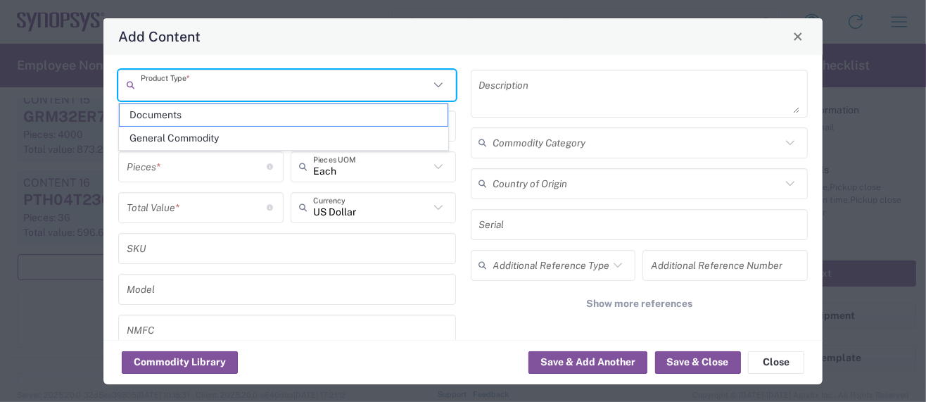
click at [208, 88] on input "text" at bounding box center [285, 84] width 289 height 25
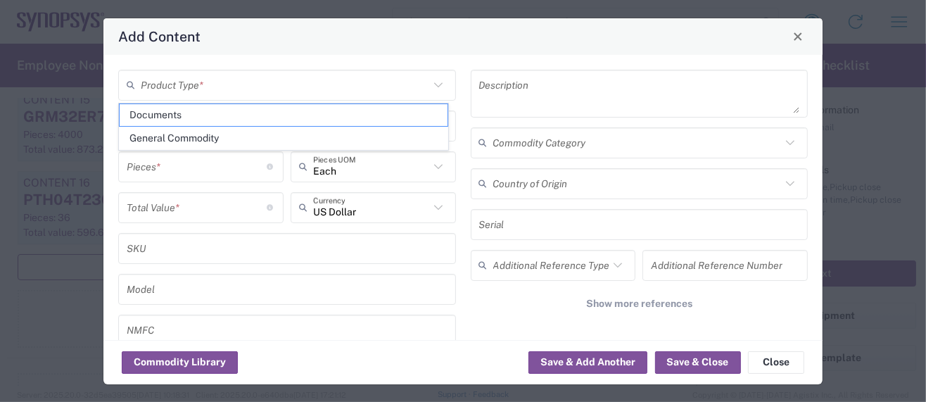
click at [196, 151] on div "Pieces * Number of pieces inside all the packages" at bounding box center [200, 166] width 165 height 31
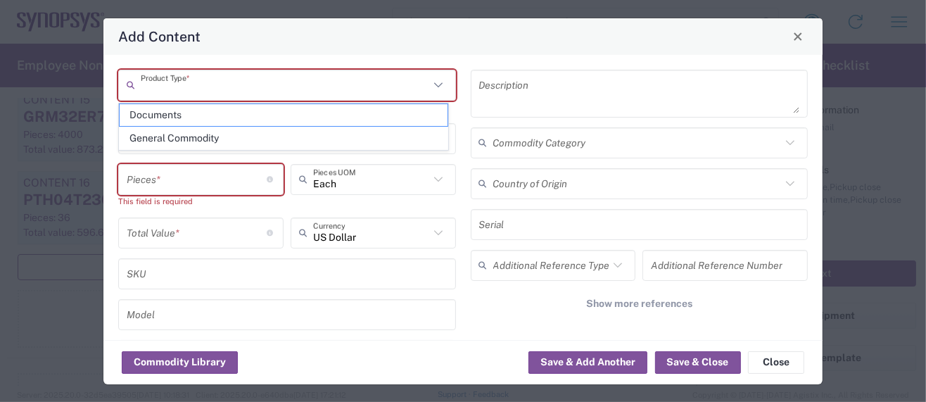
click at [203, 87] on input "text" at bounding box center [285, 84] width 289 height 25
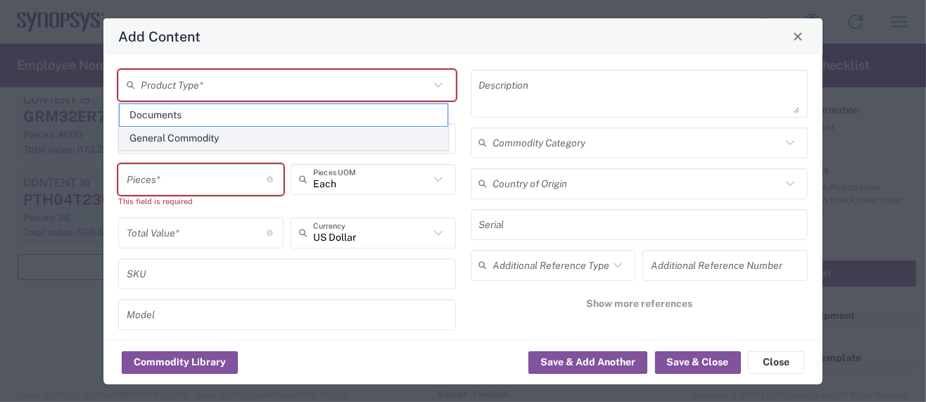
click at [201, 134] on span "General Commodity" at bounding box center [284, 138] width 328 height 22
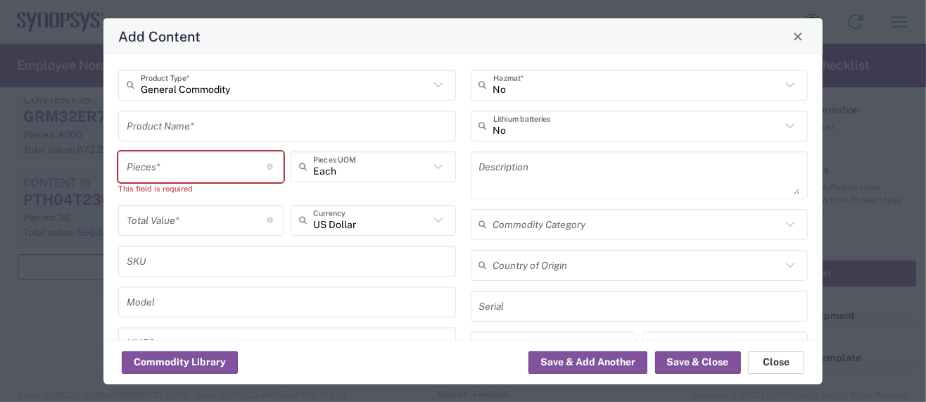
click at [765, 360] on button "Close" at bounding box center [776, 362] width 56 height 23
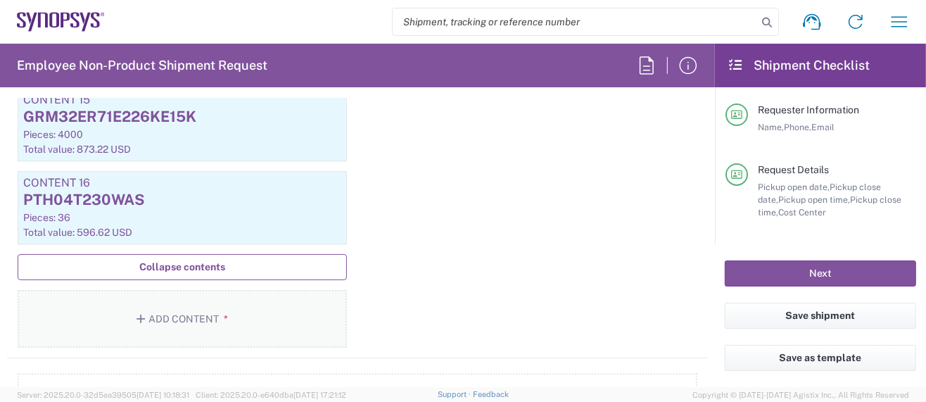
click at [180, 297] on button "Add Content *" at bounding box center [182, 319] width 329 height 58
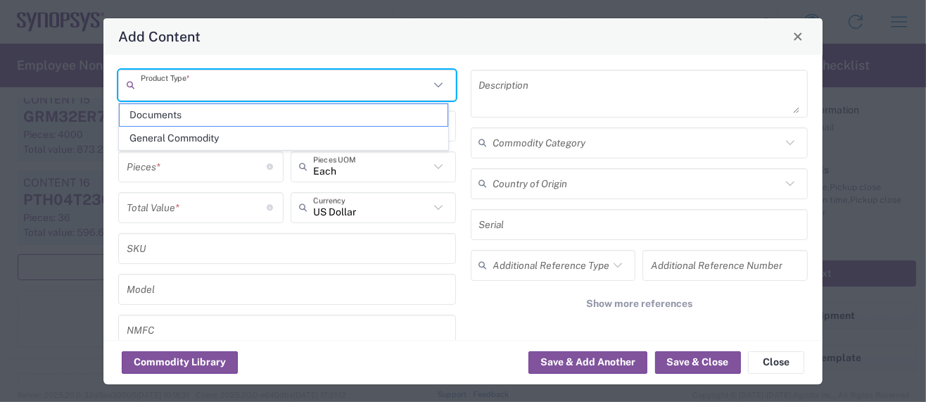
click at [173, 84] on input "text" at bounding box center [285, 84] width 289 height 25
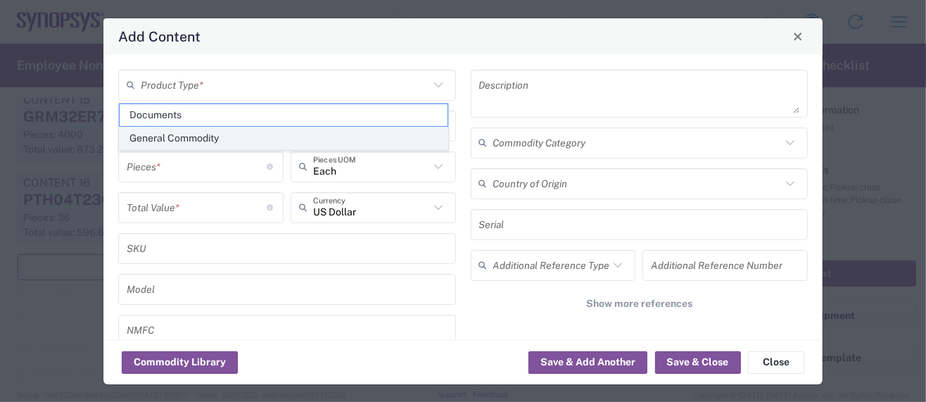
click at [199, 132] on span "General Commodity" at bounding box center [284, 138] width 328 height 22
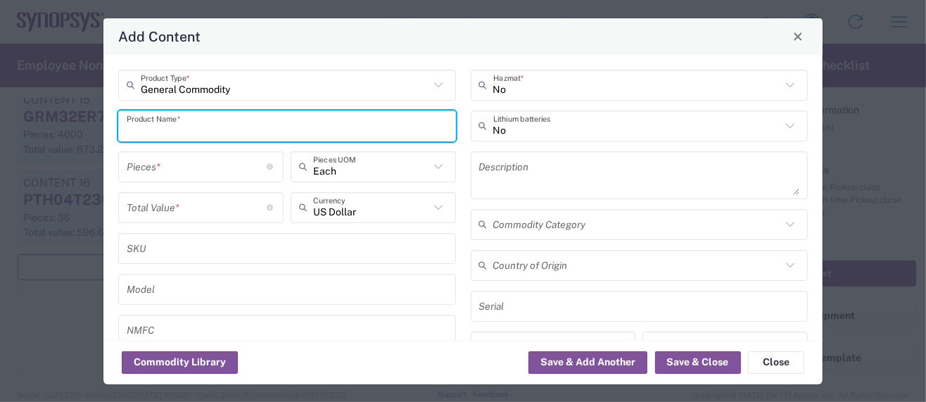
click at [191, 127] on input "text" at bounding box center [287, 125] width 321 height 25
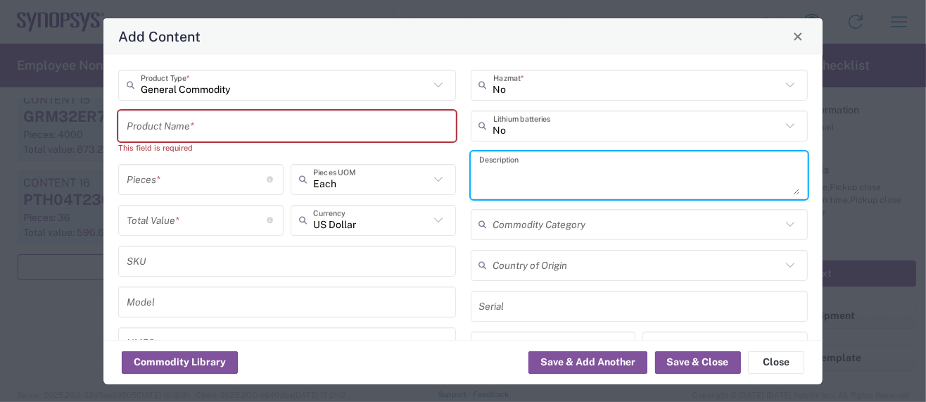
click at [484, 174] on textarea at bounding box center [639, 175] width 321 height 39
paste textarea "Chip Resistor"
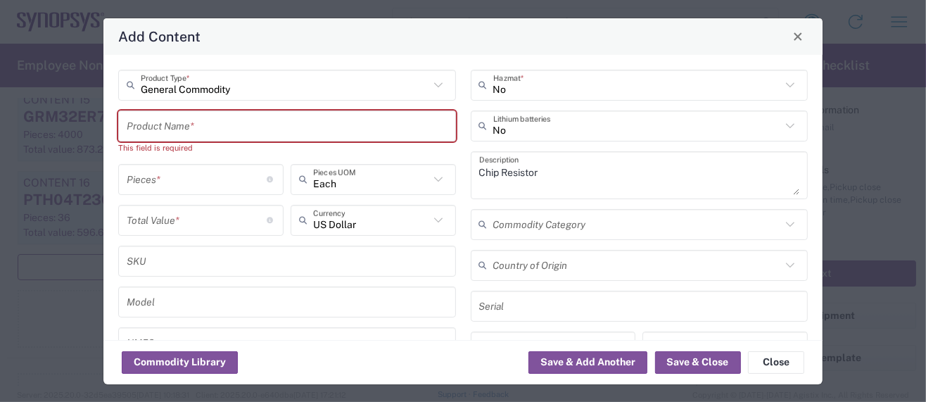
click at [182, 127] on input "text" at bounding box center [287, 125] width 321 height 25
paste input "17. ERA-2AEB111X"
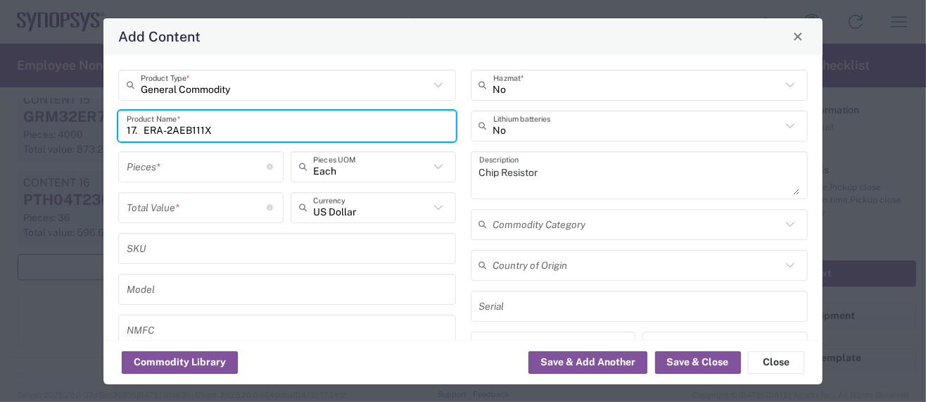
drag, startPoint x: 144, startPoint y: 127, endPoint x: -10, endPoint y: 116, distance: 154.5
click at [0, 116] on html "Shipment request Shipment tracking Employee non-product shipment request My shi…" at bounding box center [463, 201] width 926 height 402
click at [139, 163] on input "number" at bounding box center [197, 166] width 141 height 25
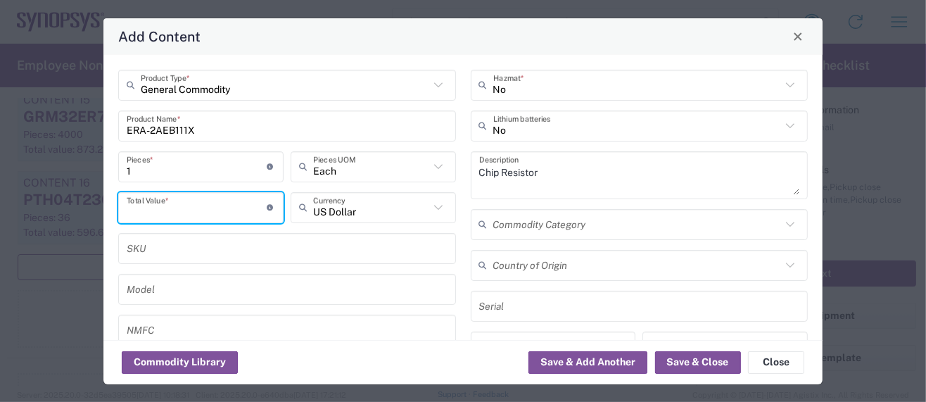
click at [166, 203] on input "number" at bounding box center [197, 207] width 141 height 25
paste input "0.05637"
click at [127, 170] on input "1" at bounding box center [197, 166] width 141 height 25
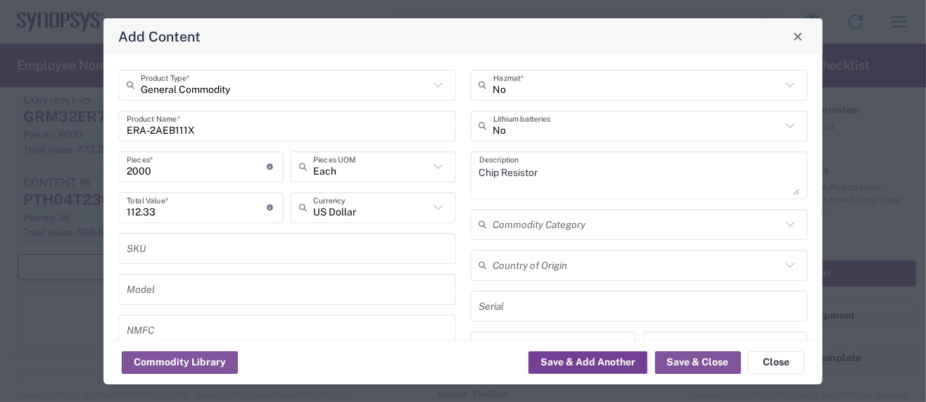
click at [578, 362] on button "Save & Add Another" at bounding box center [588, 362] width 119 height 23
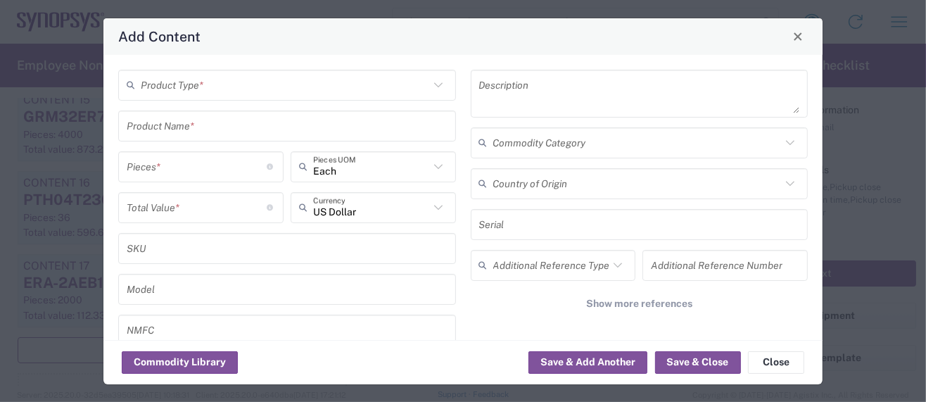
scroll to position [2736, 0]
click at [219, 82] on input "text" at bounding box center [285, 84] width 289 height 25
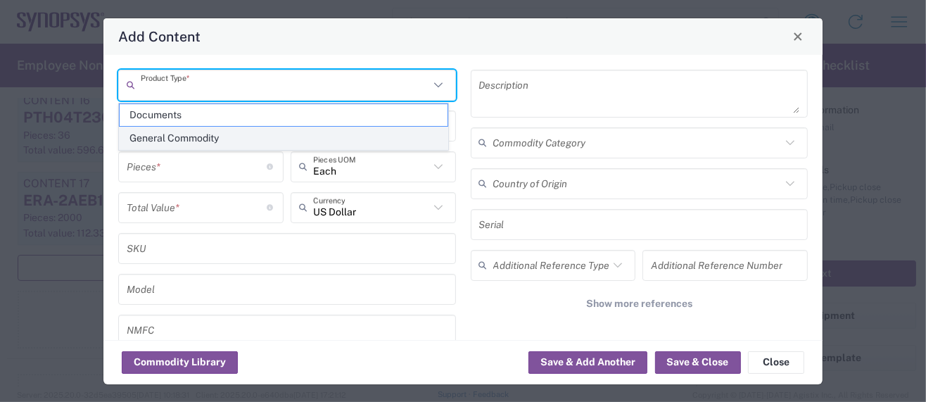
click at [187, 133] on span "General Commodity" at bounding box center [284, 138] width 328 height 22
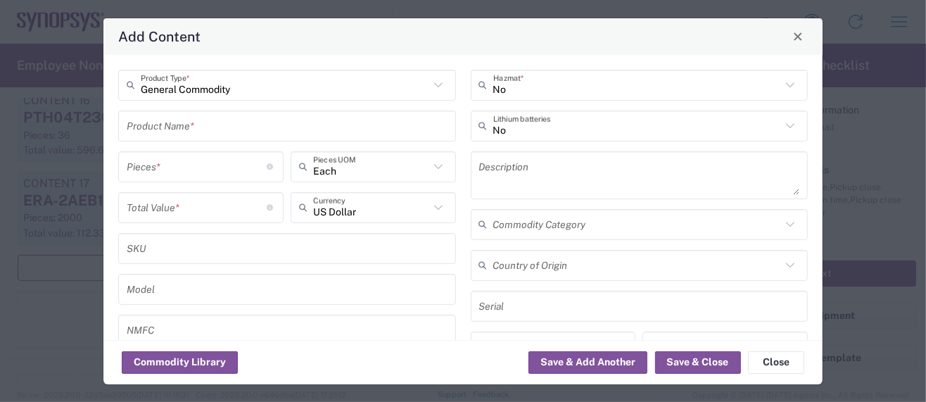
click at [153, 167] on input "number" at bounding box center [197, 166] width 141 height 25
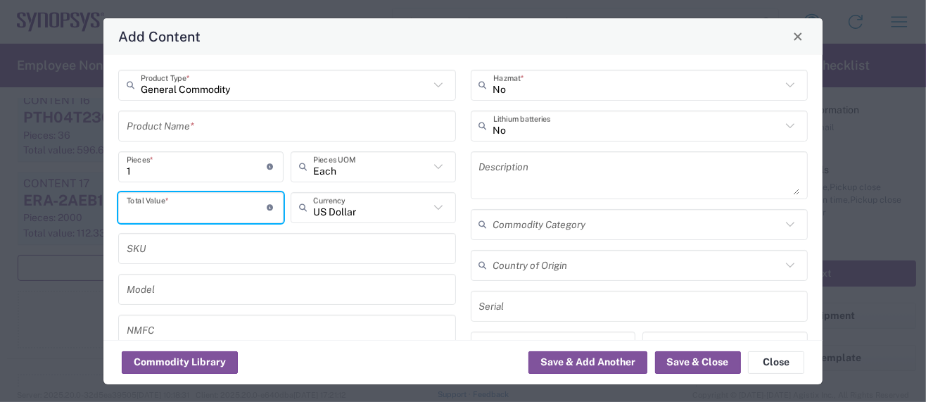
click at [145, 215] on input "number" at bounding box center [197, 207] width 141 height 25
paste input "0.80"
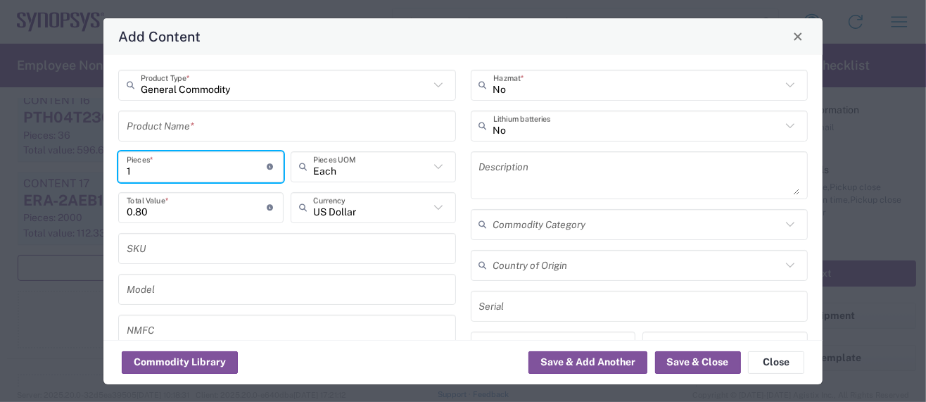
drag, startPoint x: 141, startPoint y: 167, endPoint x: 109, endPoint y: 167, distance: 32.4
click at [109, 167] on div "General Commodity Product Type * Product Name * 1 Pieces * Number of pieces ins…" at bounding box center [462, 197] width 719 height 285
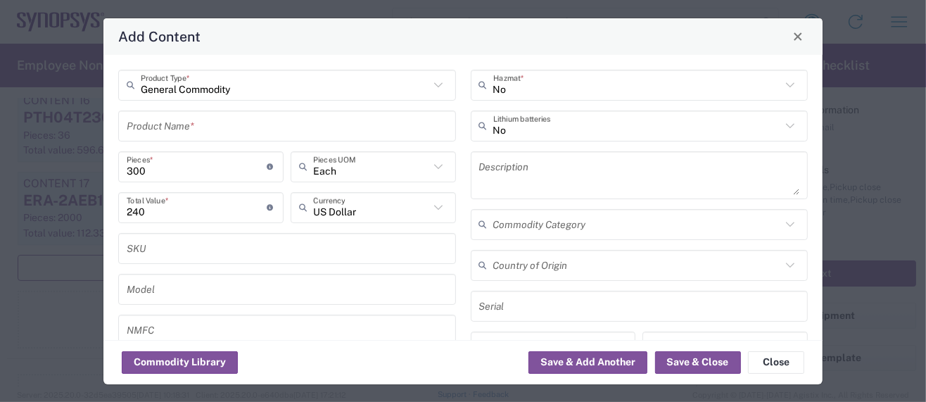
click at [127, 126] on input "text" at bounding box center [287, 125] width 321 height 25
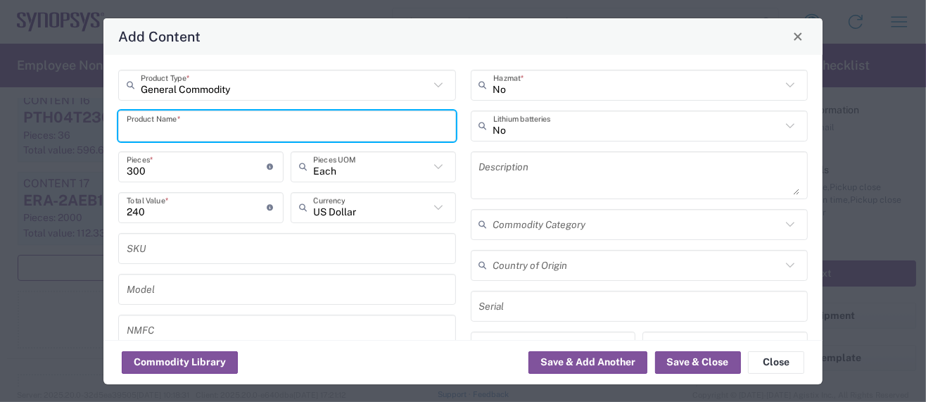
paste input "18. UT1111C-1340D-7H"
drag, startPoint x: 146, startPoint y: 131, endPoint x: -7, endPoint y: 129, distance: 152.7
click at [0, 129] on html "Shipment request Shipment tracking Employee non-product shipment request My shi…" at bounding box center [463, 201] width 926 height 402
click at [57, 44] on div "Add Content General Commodity Product Type * UT1111C-1340D-7H Product Name * 30…" at bounding box center [463, 201] width 926 height 402
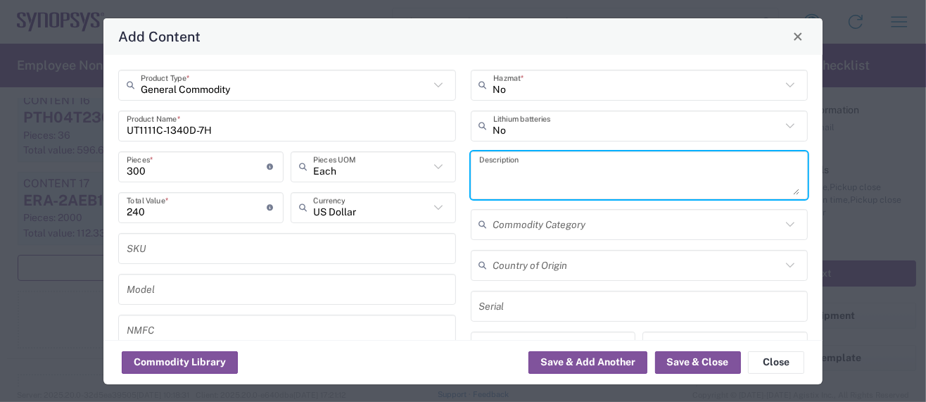
click at [500, 179] on textarea at bounding box center [639, 175] width 321 height 39
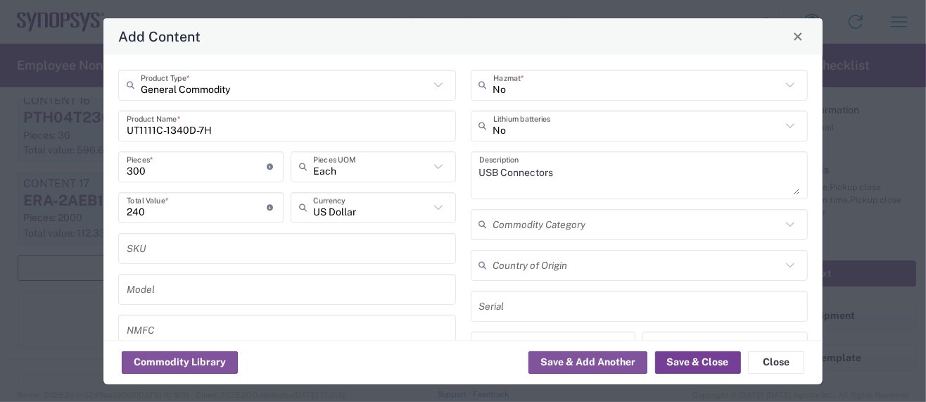
click at [700, 367] on button "Save & Close" at bounding box center [698, 362] width 86 height 23
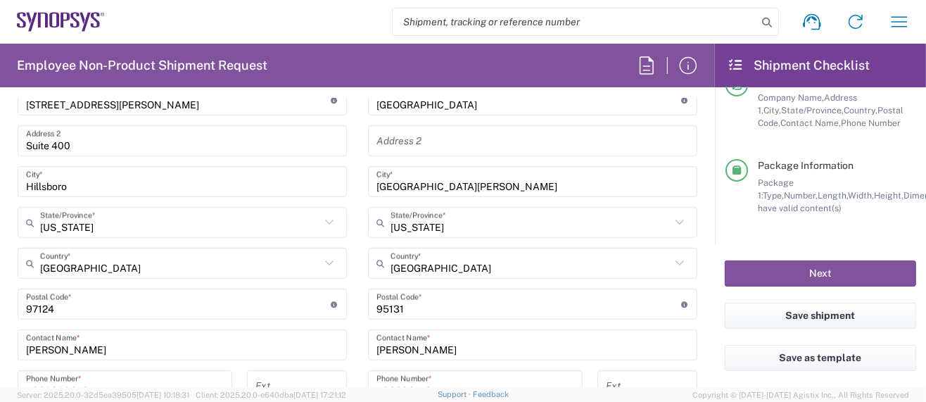
scroll to position [270, 0]
click at [820, 275] on button "Next" at bounding box center [820, 273] width 191 height 26
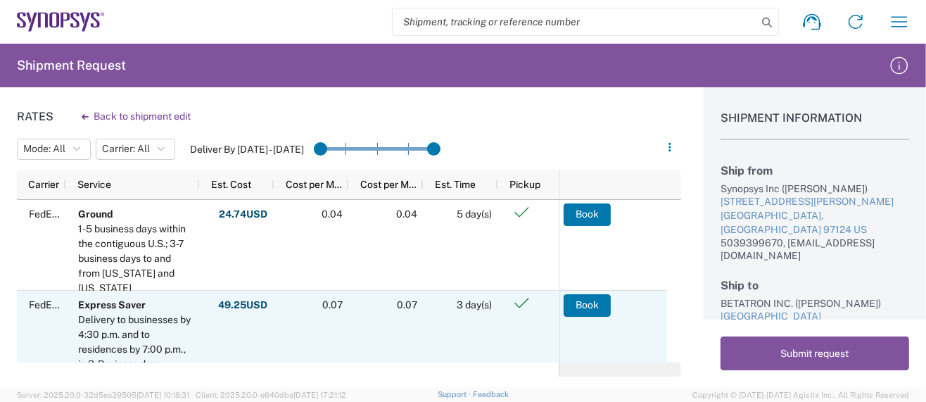
scroll to position [94, 0]
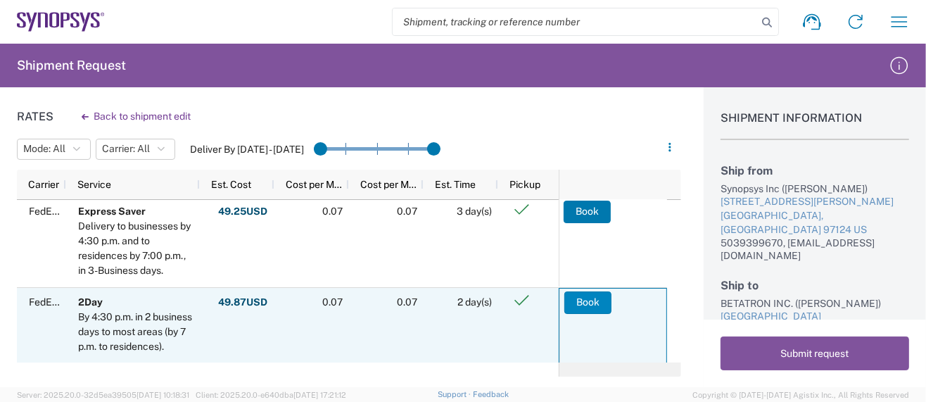
click at [583, 302] on button "Book" at bounding box center [587, 302] width 47 height 23
